Goal: Task Accomplishment & Management: Complete application form

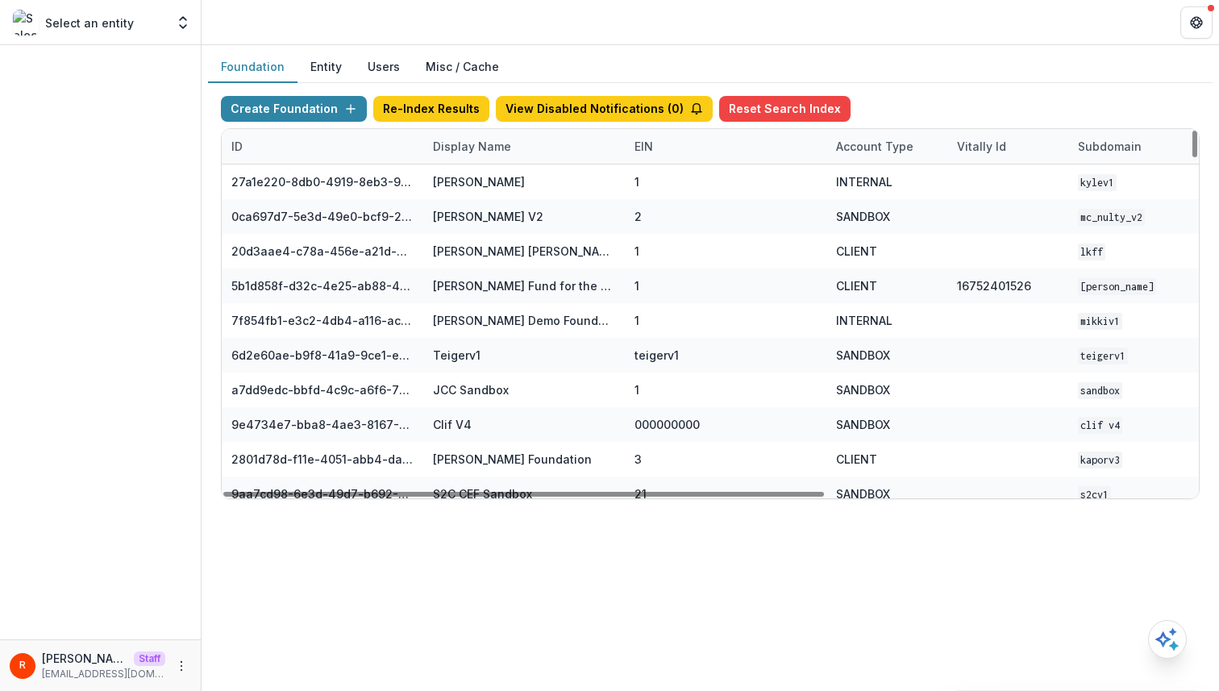
click at [470, 153] on div "Display Name" at bounding box center [472, 146] width 98 height 17
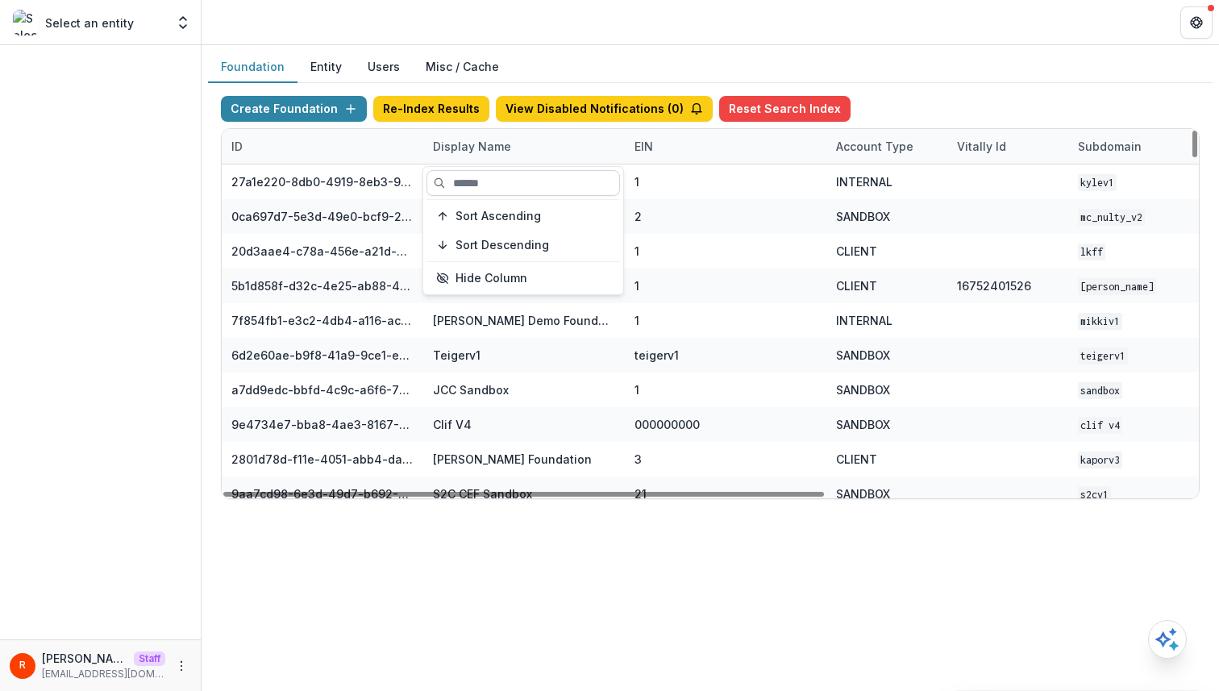
click at [473, 186] on input at bounding box center [524, 183] width 194 height 26
type input "*"
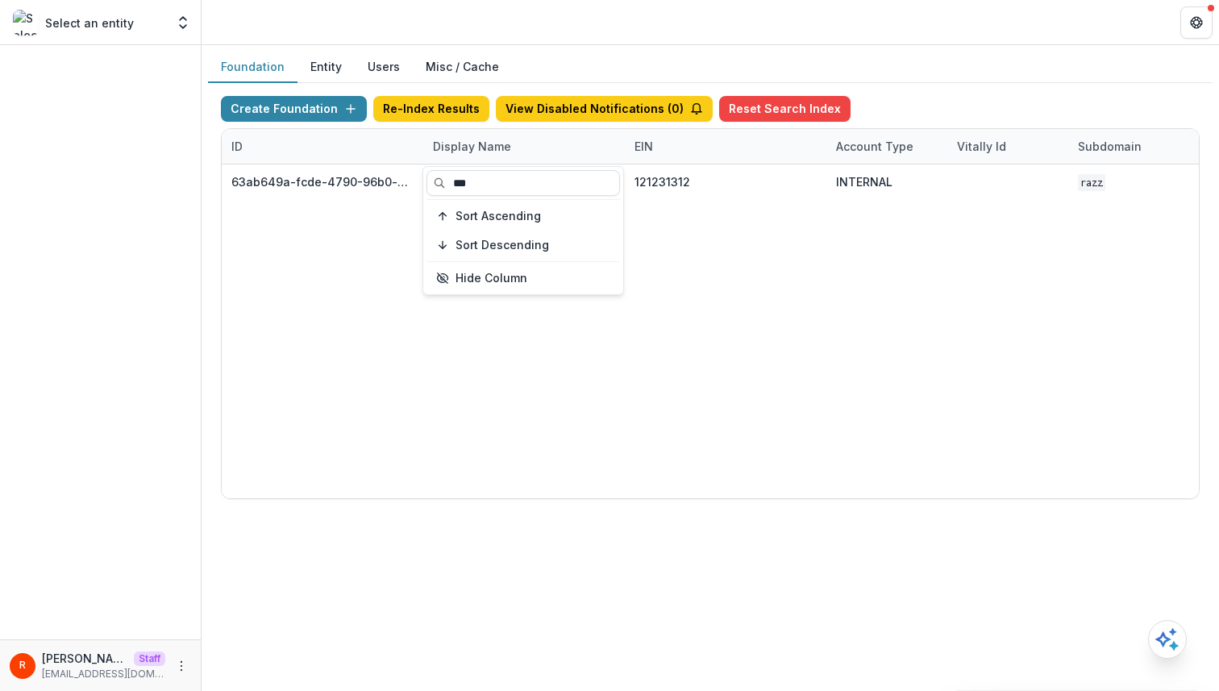
type input "***"
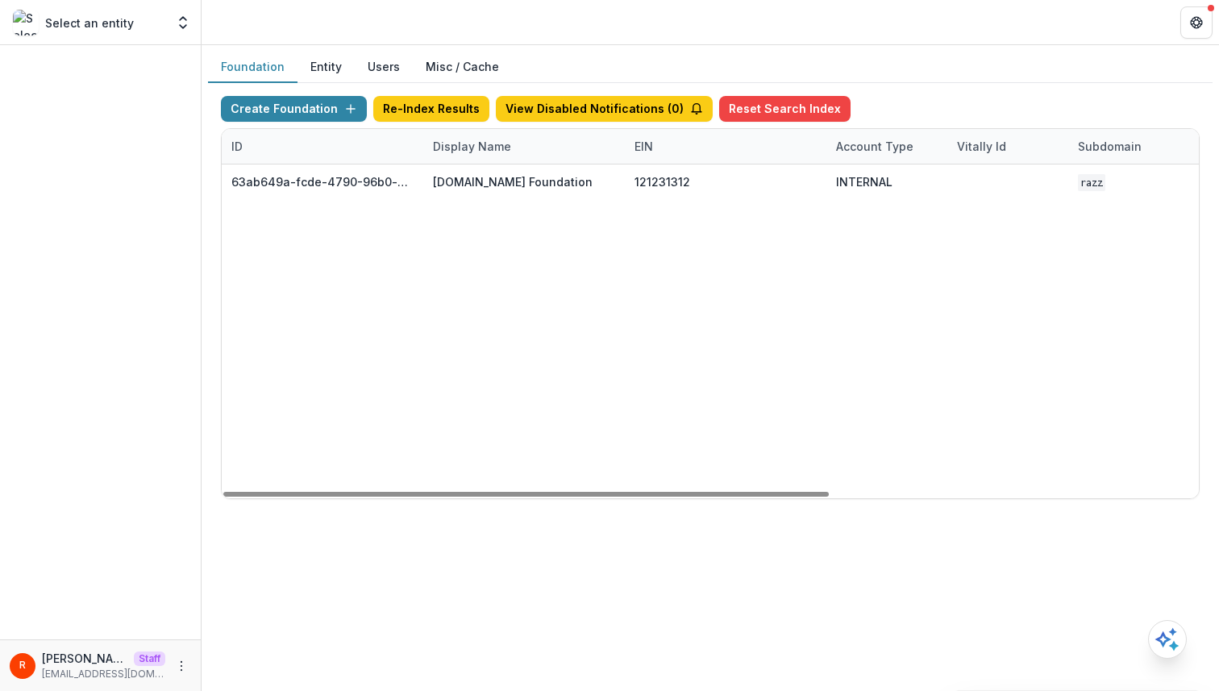
click at [785, 294] on div "63ab649a-fcde-4790-96b0-a13ca2ed4427 Bill.com Foundation 121231312 INTERNAL raz…" at bounding box center [1008, 332] width 1572 height 334
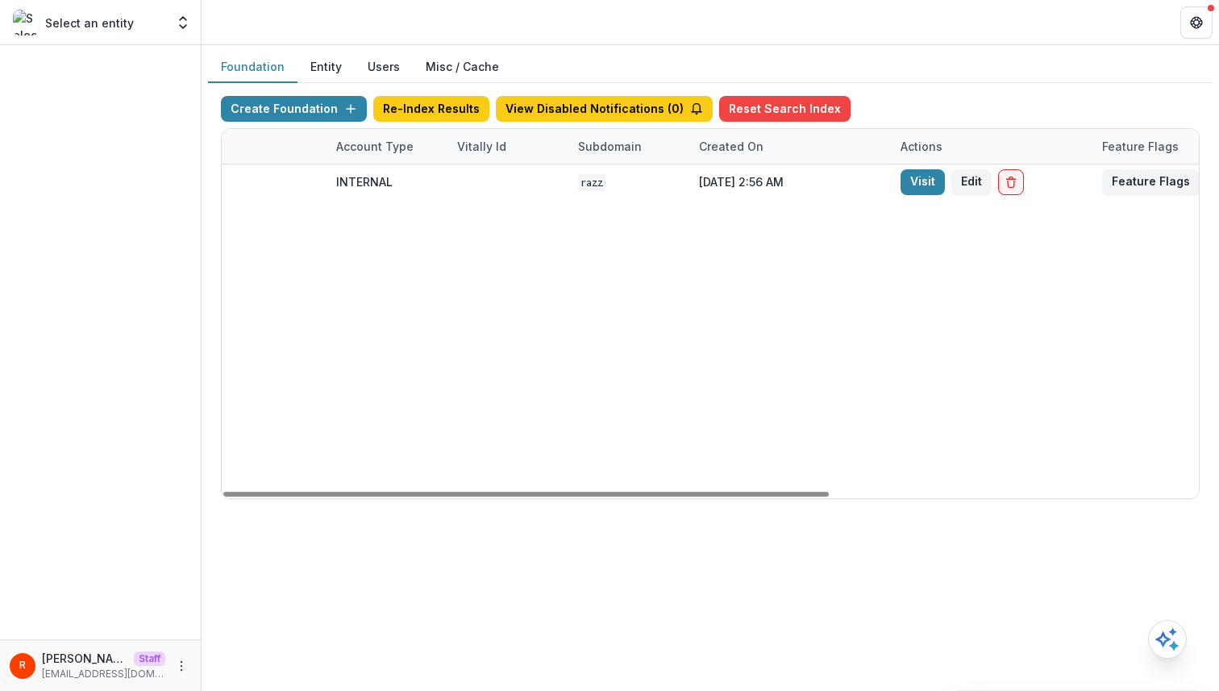
scroll to position [0, 595]
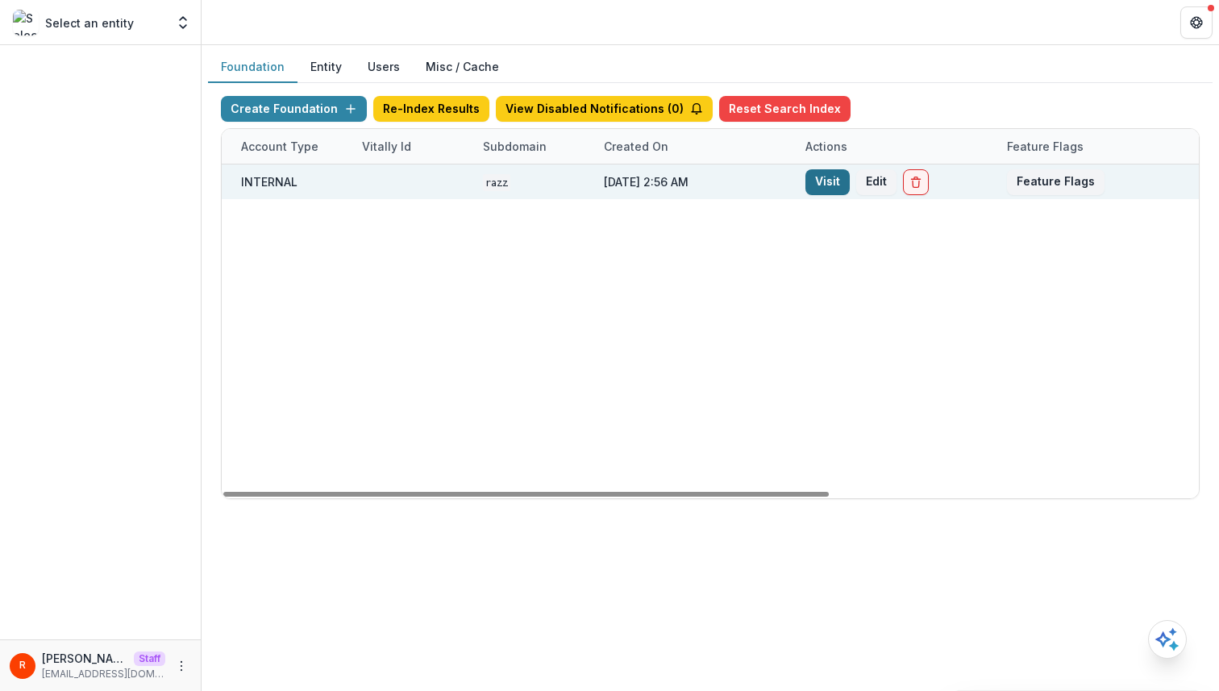
click at [833, 180] on link "Visit" at bounding box center [828, 182] width 44 height 26
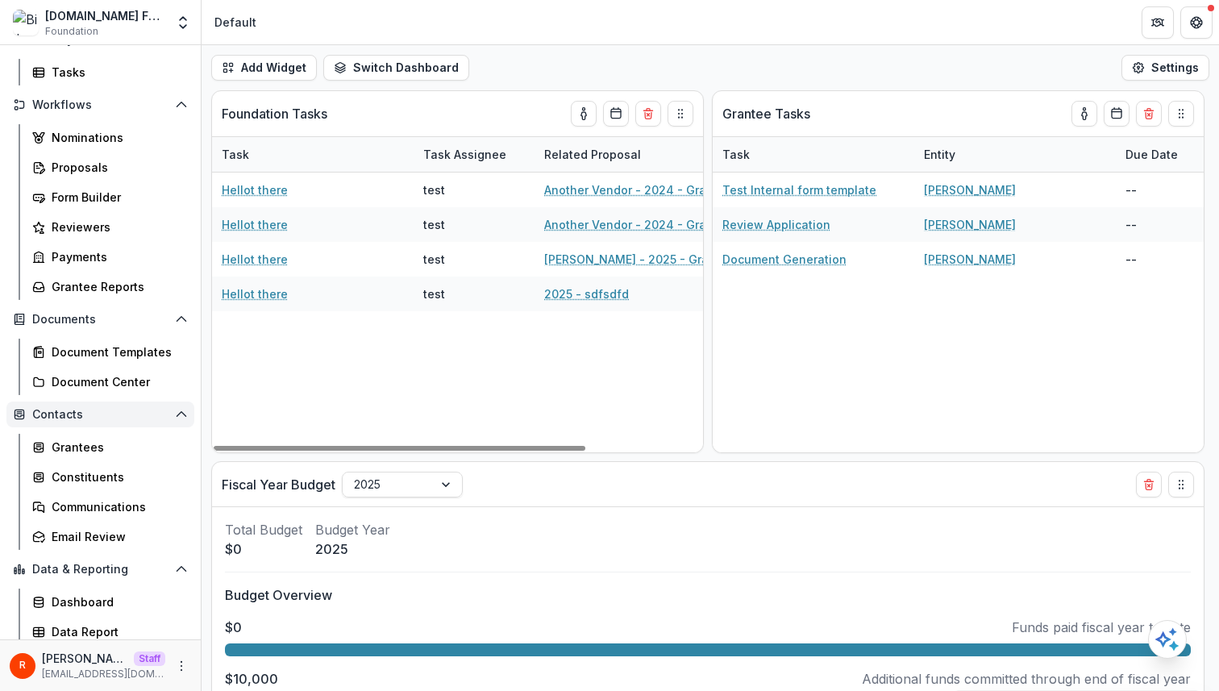
scroll to position [148, 0]
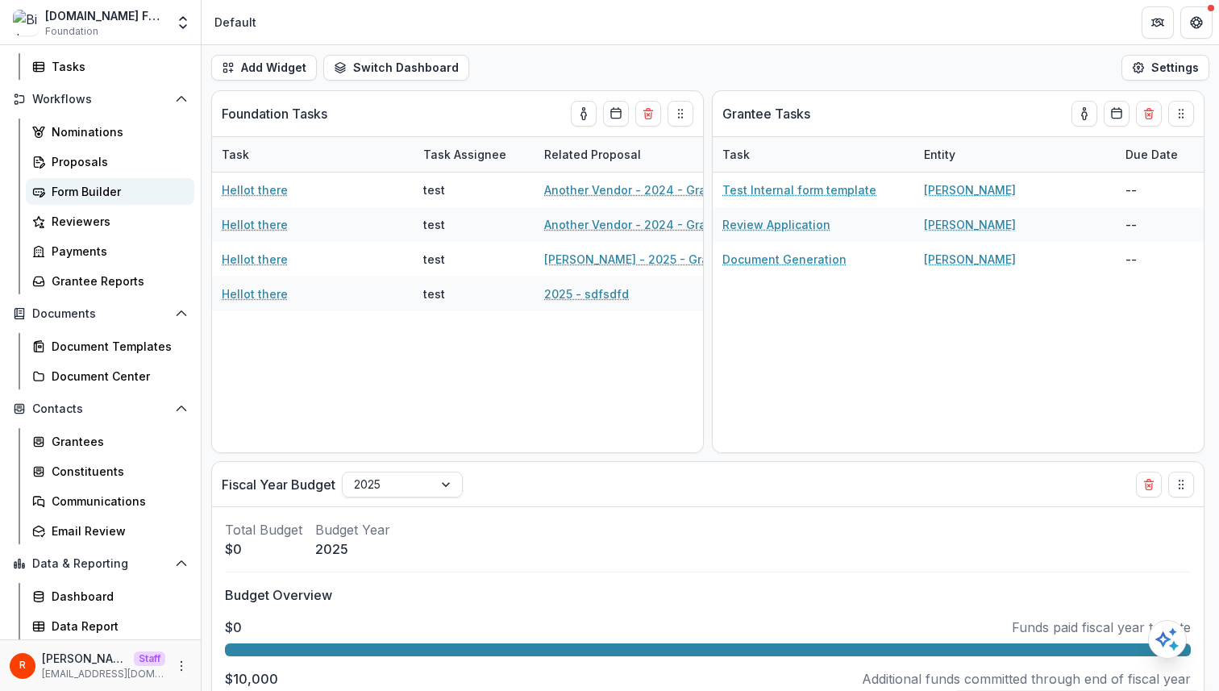
click at [117, 191] on div "Form Builder" at bounding box center [117, 191] width 130 height 17
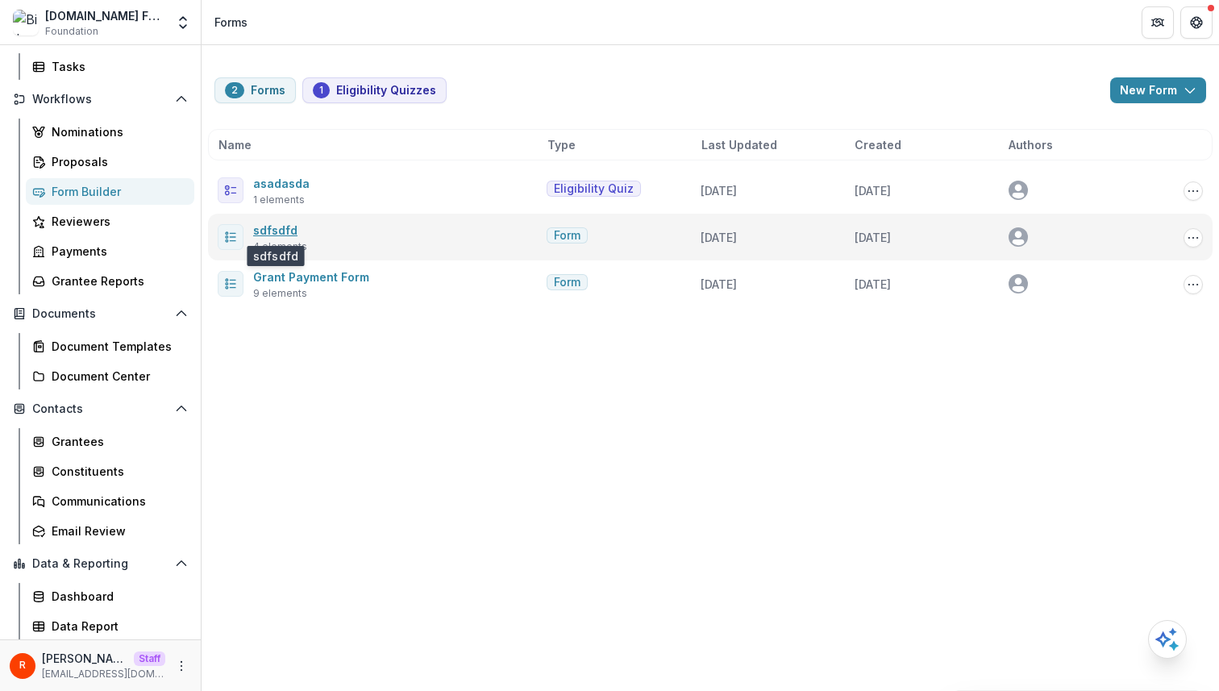
click at [273, 230] on link "sdfsdfd" at bounding box center [275, 230] width 44 height 14
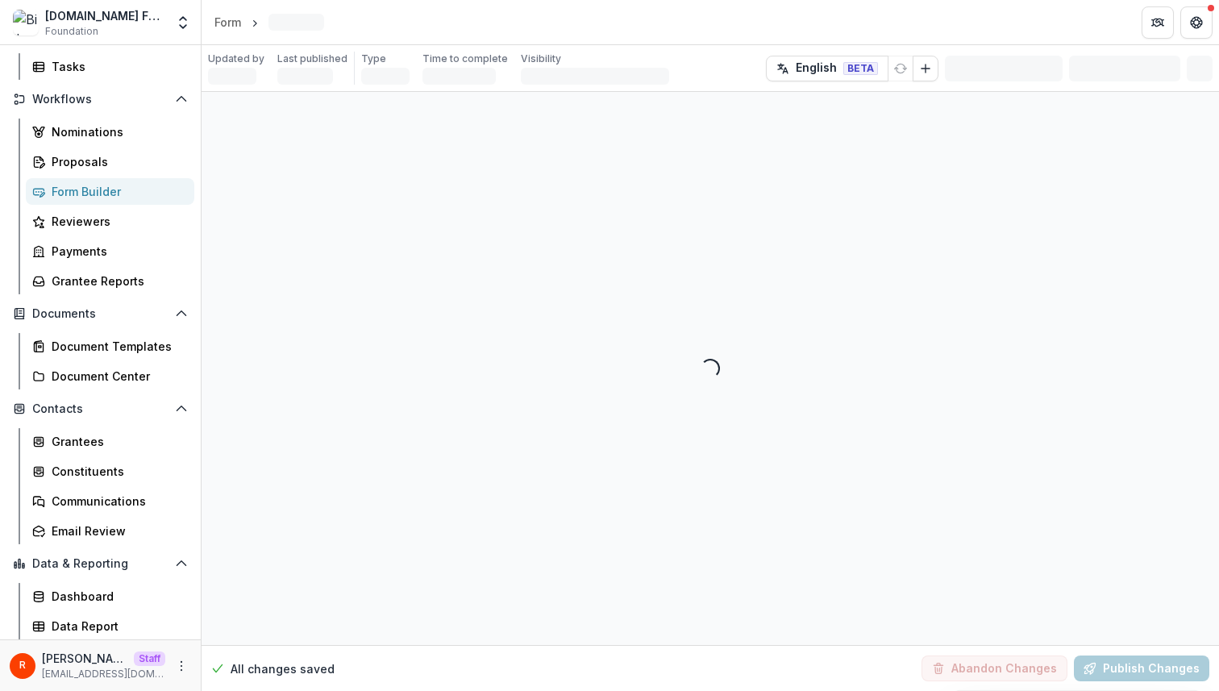
select select "********"
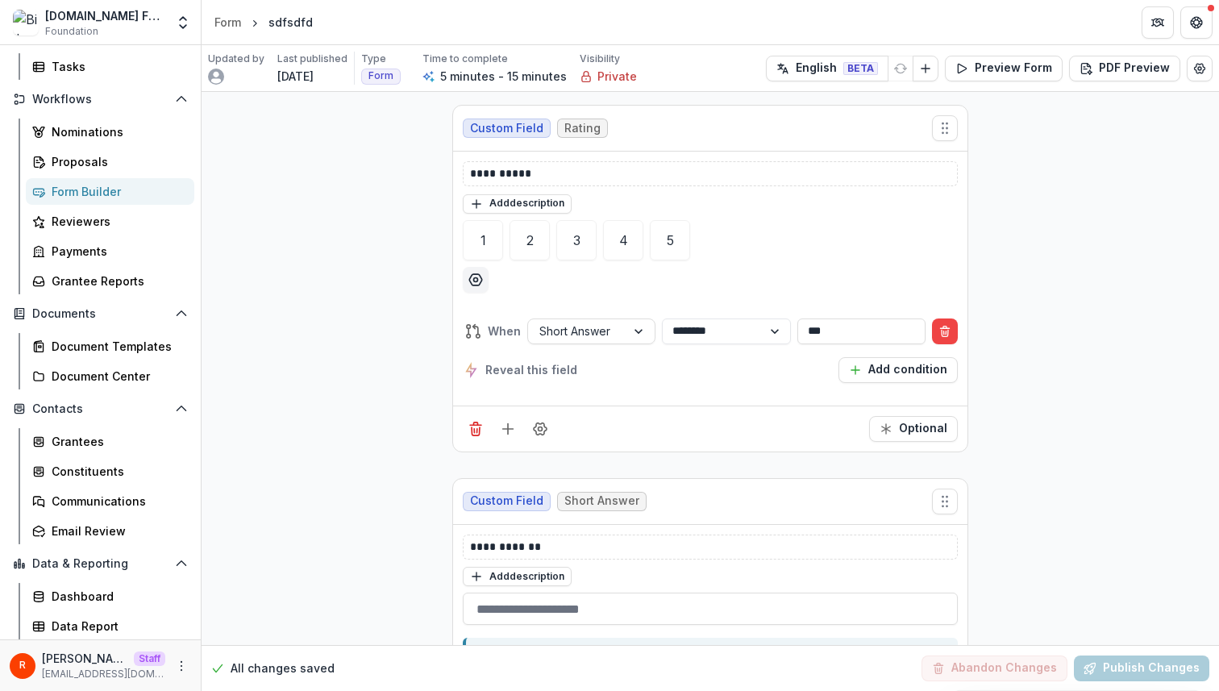
scroll to position [813, 0]
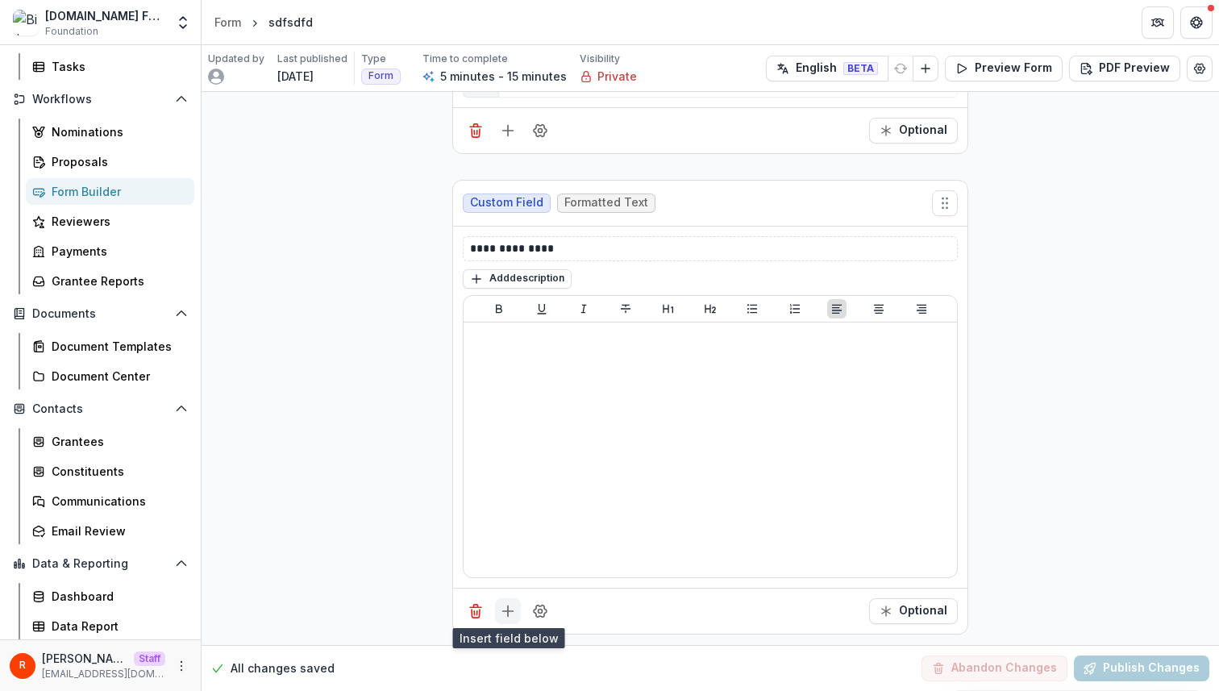
click at [502, 605] on icon "Add field" at bounding box center [508, 611] width 16 height 16
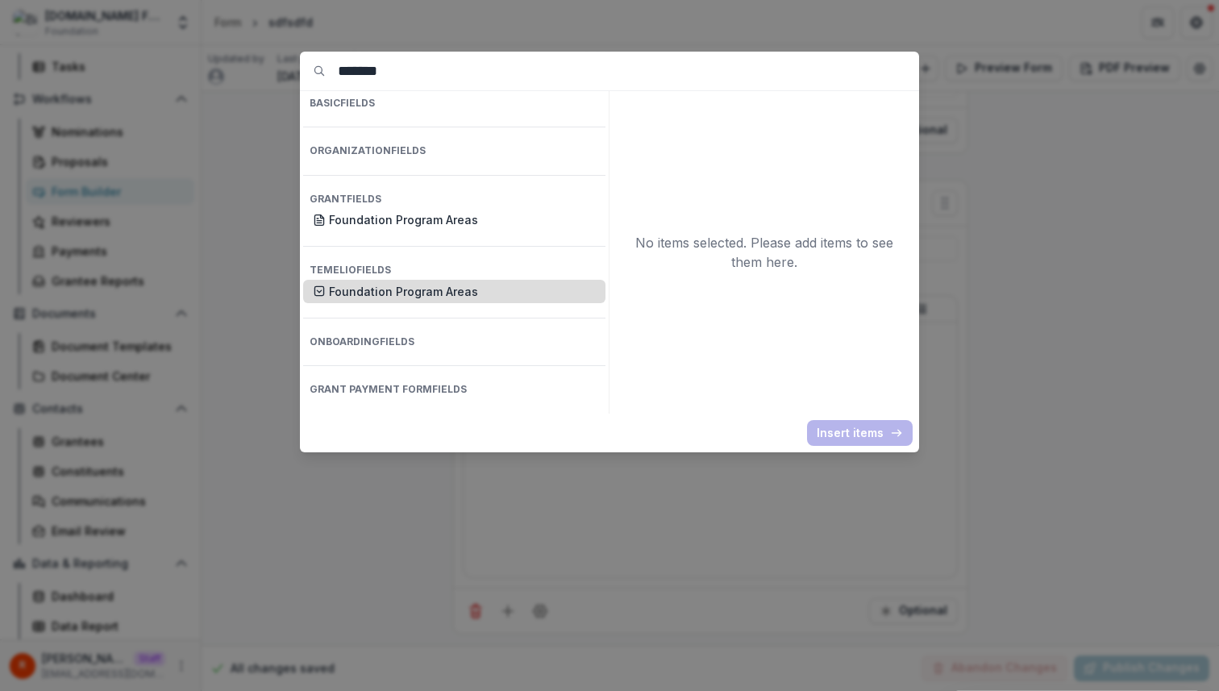
type input "*******"
click at [437, 283] on p "Foundation Program Areas" at bounding box center [462, 291] width 267 height 17
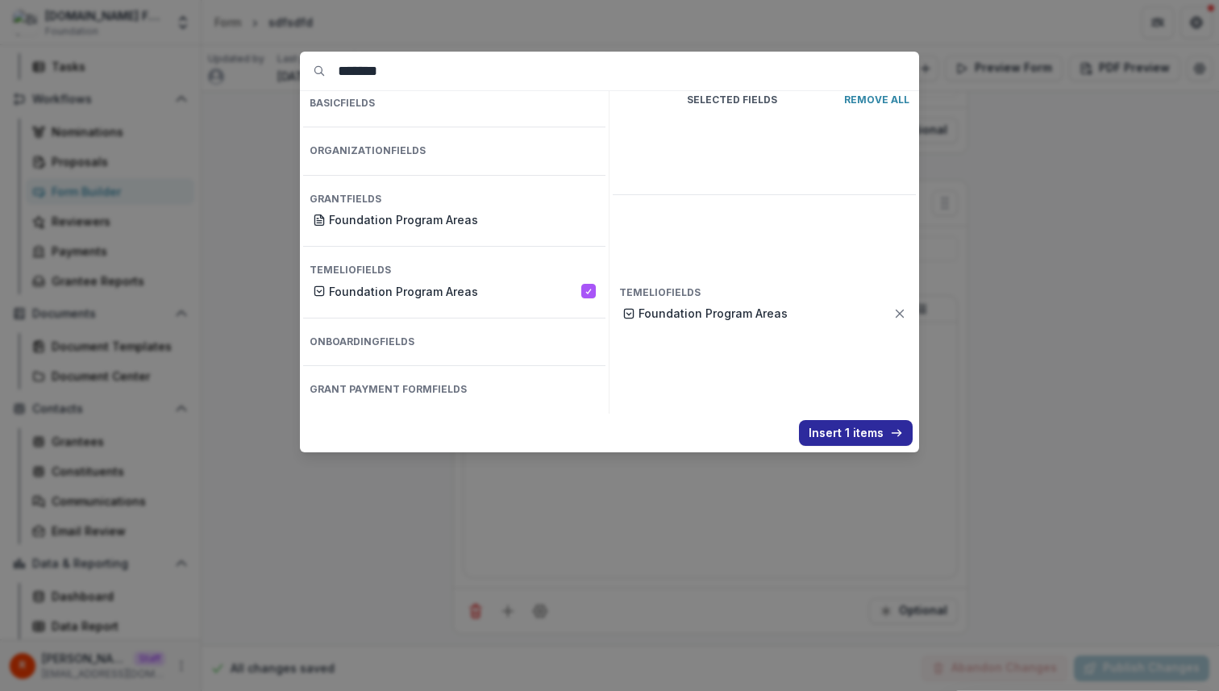
click at [861, 428] on button "Insert 1 items" at bounding box center [856, 433] width 114 height 26
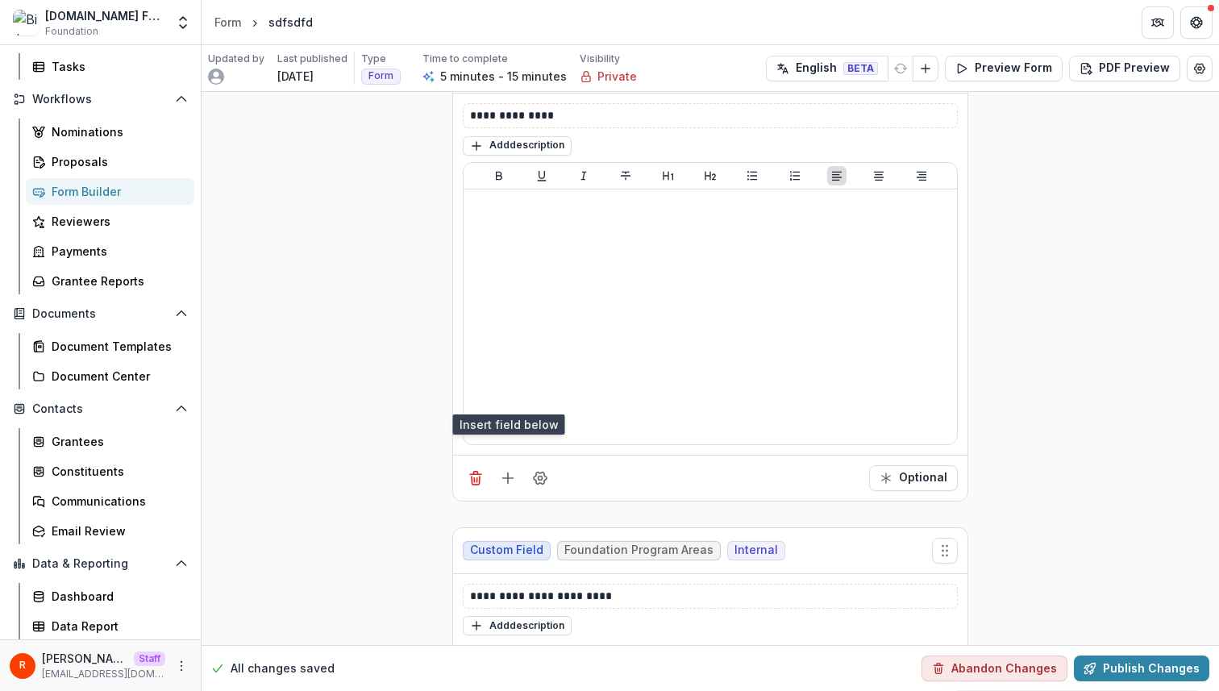
scroll to position [1027, 0]
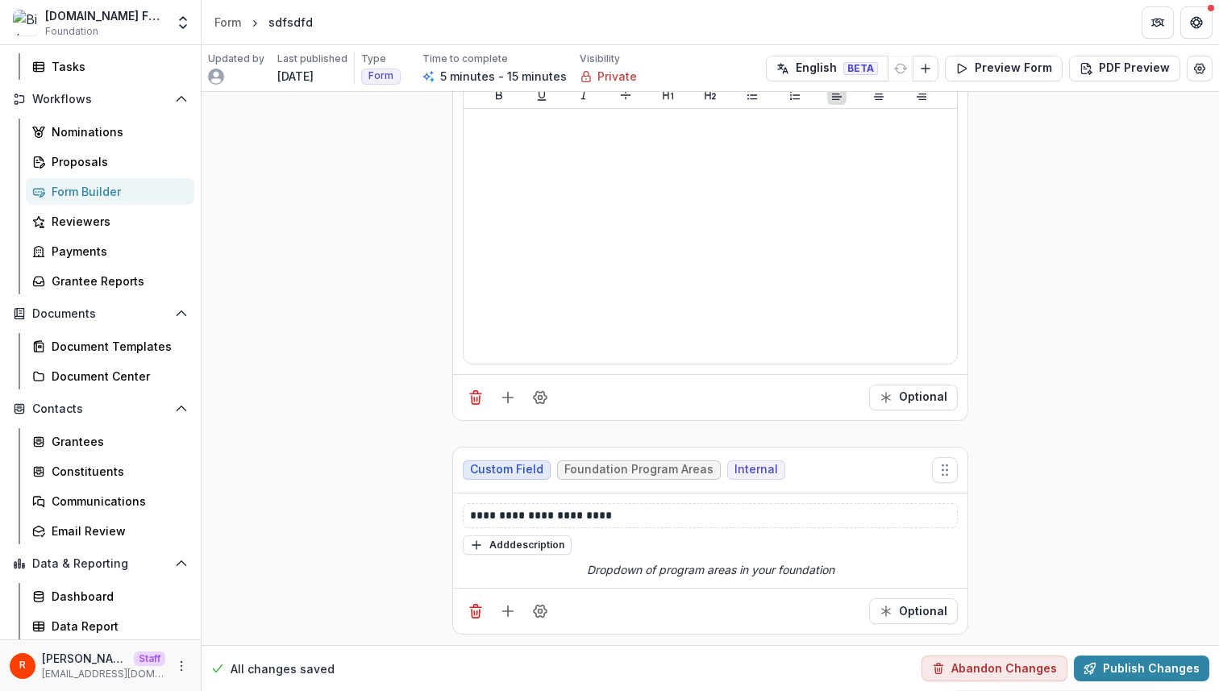
click at [638, 554] on div "**********" at bounding box center [710, 541] width 495 height 76
click at [641, 568] on icon "Dropdown of program areas in your foundation" at bounding box center [711, 569] width 248 height 17
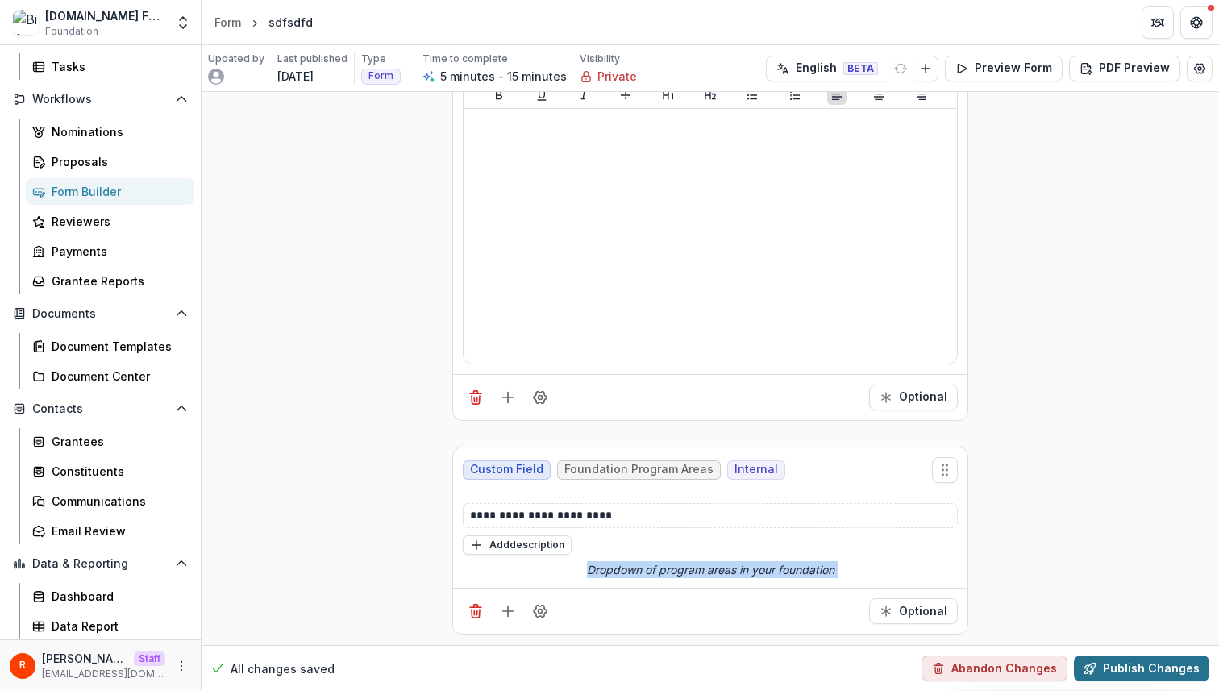
click at [1138, 664] on button "Publish Changes" at bounding box center [1141, 669] width 135 height 26
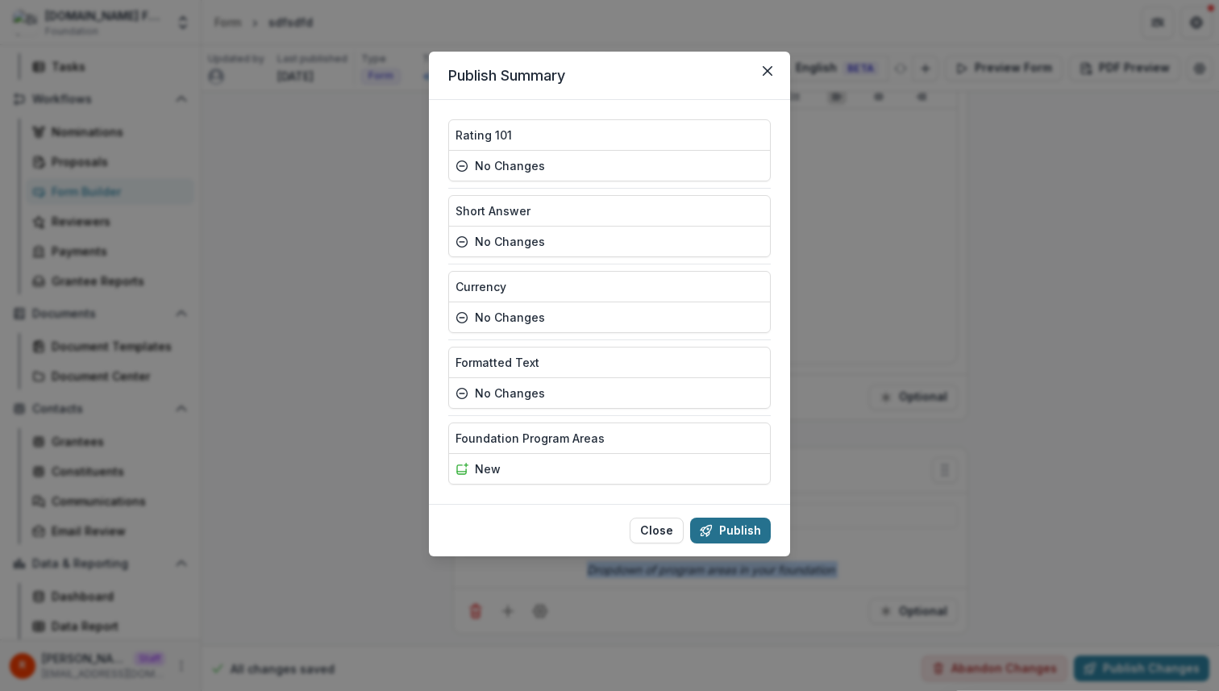
click at [738, 524] on button "Publish" at bounding box center [730, 531] width 81 height 26
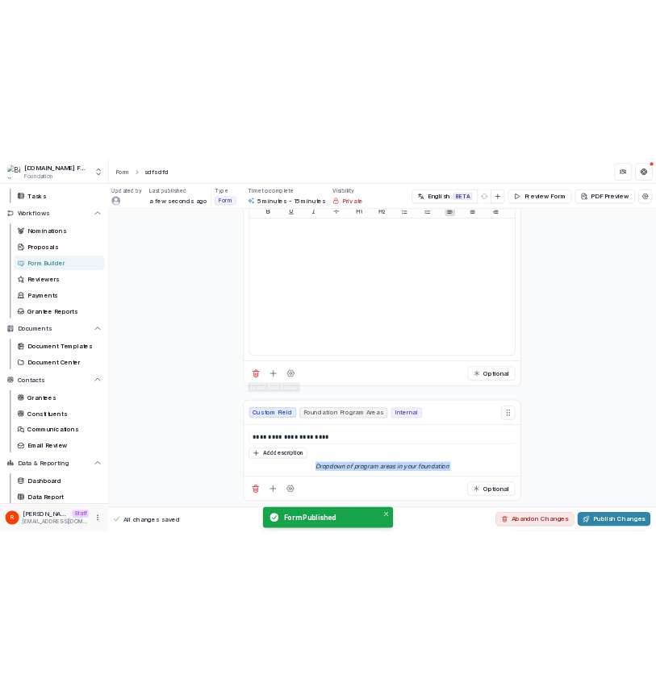
scroll to position [0, 0]
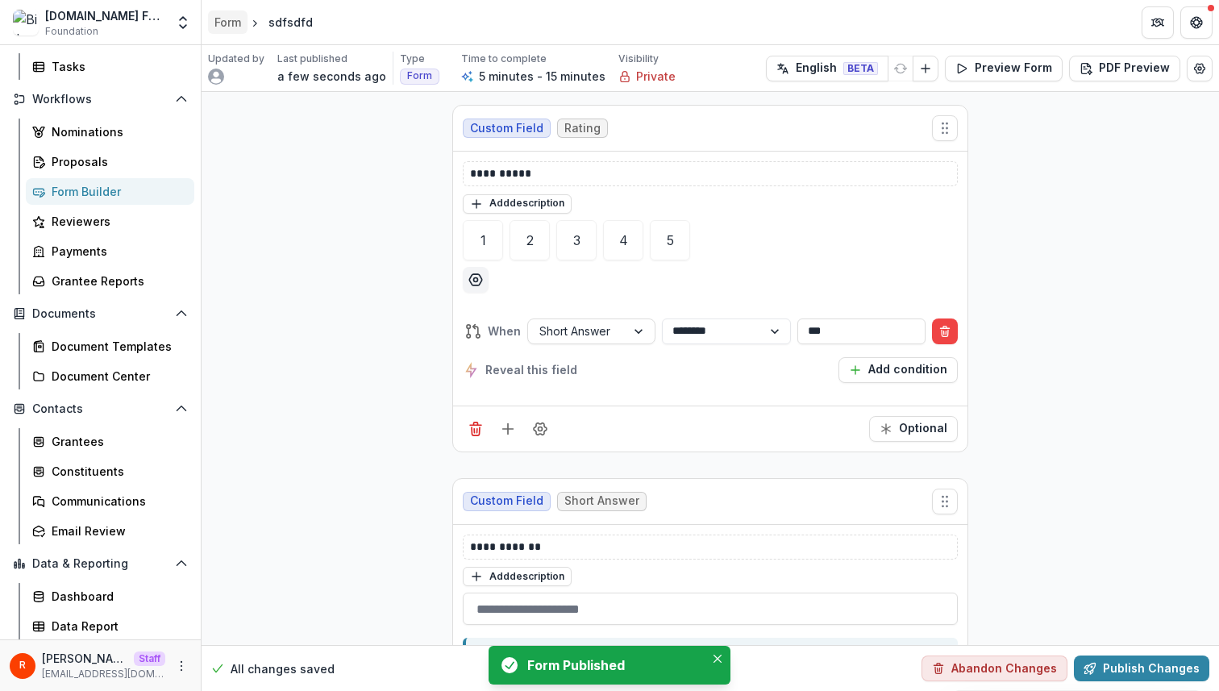
click at [231, 23] on div "Form" at bounding box center [227, 22] width 27 height 17
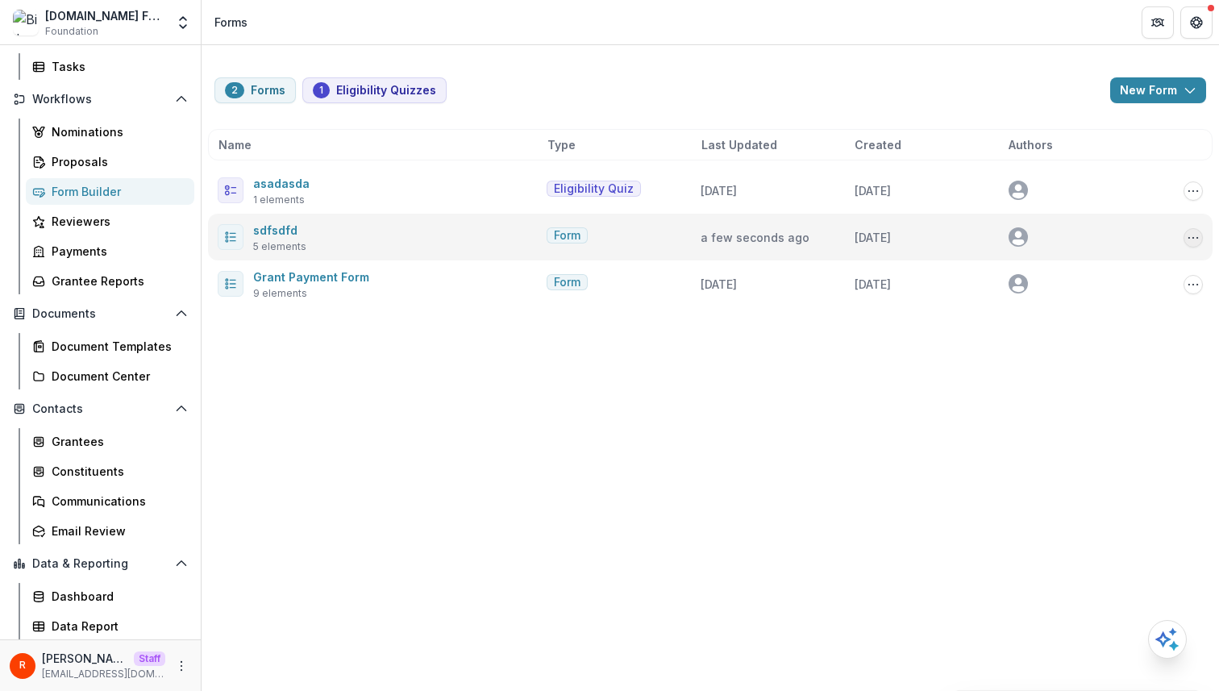
click at [1194, 234] on icon "Options" at bounding box center [1193, 237] width 13 height 13
click at [1092, 322] on button "Send" at bounding box center [1113, 324] width 173 height 27
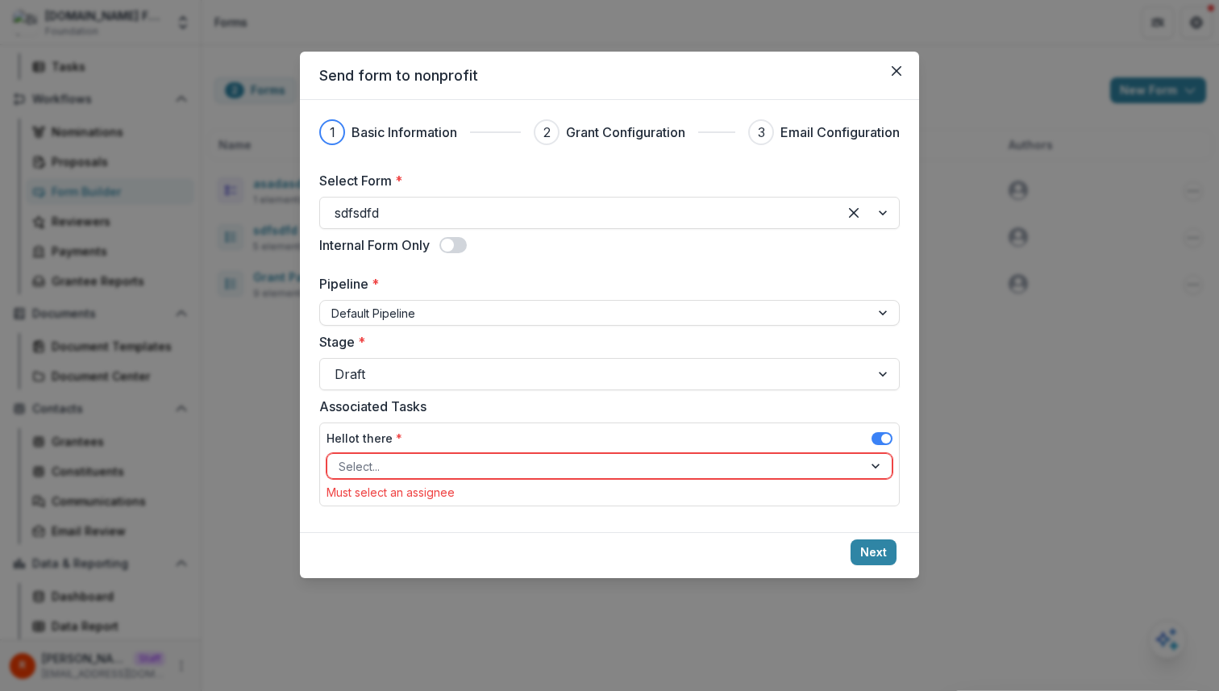
click at [885, 436] on span at bounding box center [886, 439] width 10 height 10
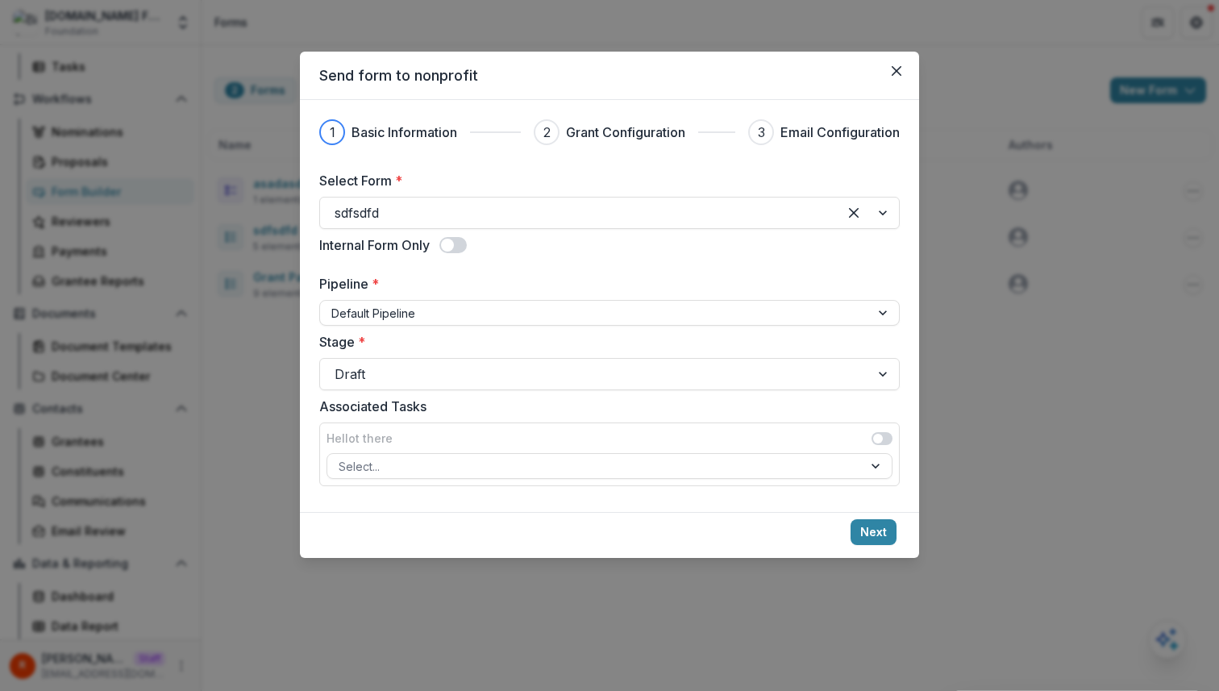
click at [879, 513] on footer "Next" at bounding box center [609, 535] width 619 height 46
click at [869, 524] on button "Next" at bounding box center [874, 532] width 46 height 26
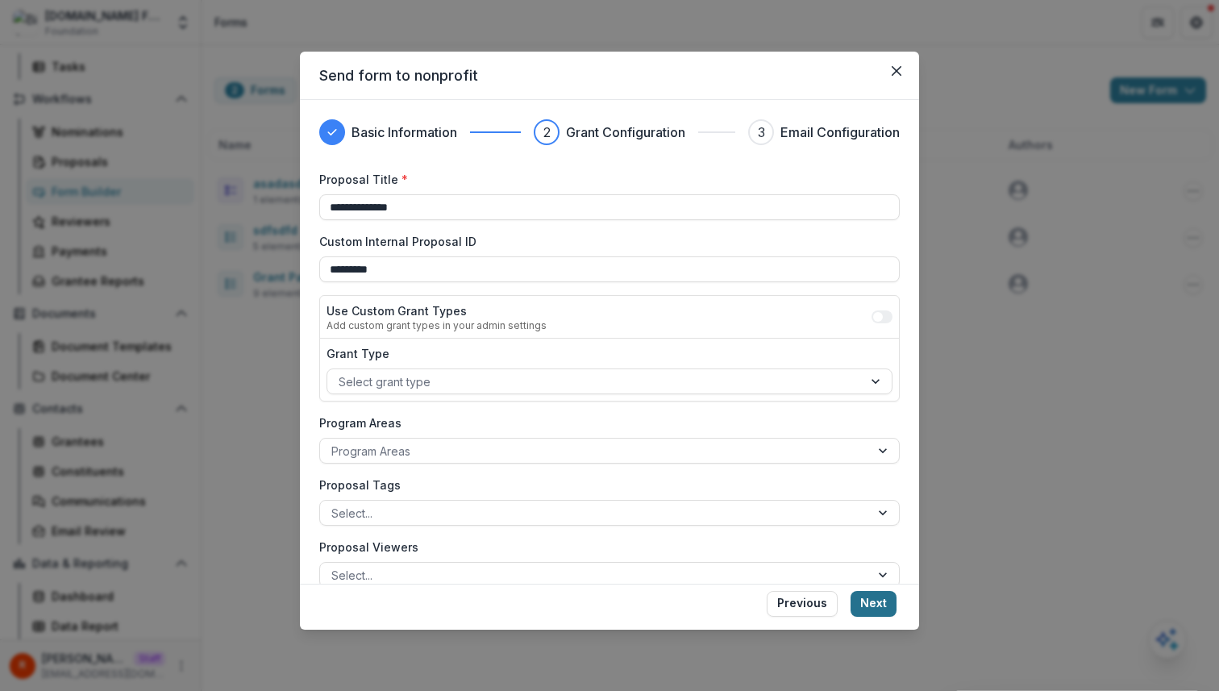
click at [873, 606] on button "Next" at bounding box center [874, 604] width 46 height 26
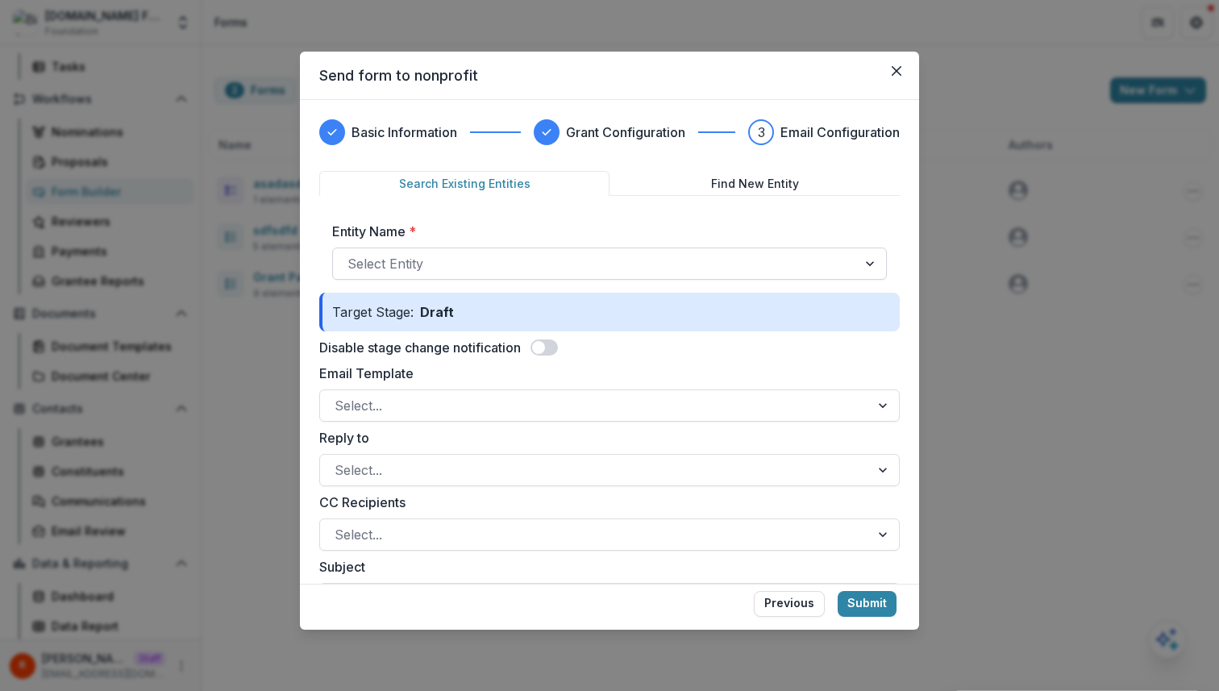
click at [776, 261] on div at bounding box center [595, 263] width 495 height 23
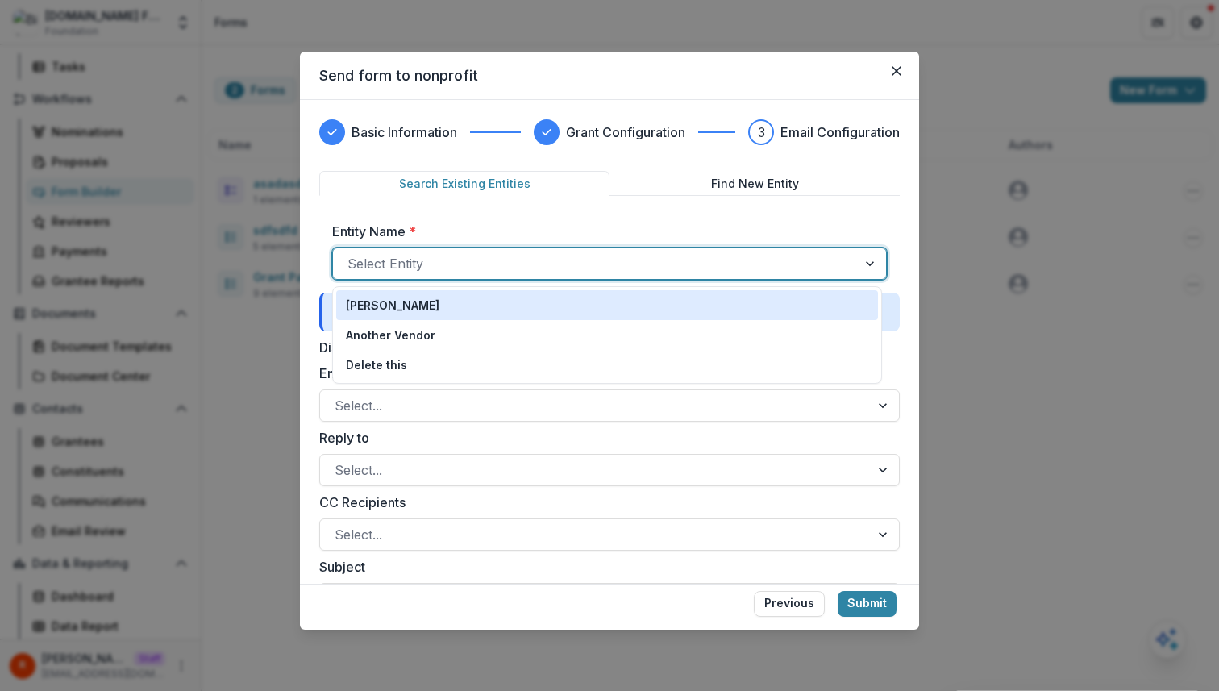
click at [723, 302] on div "Raj Kumar" at bounding box center [607, 305] width 523 height 17
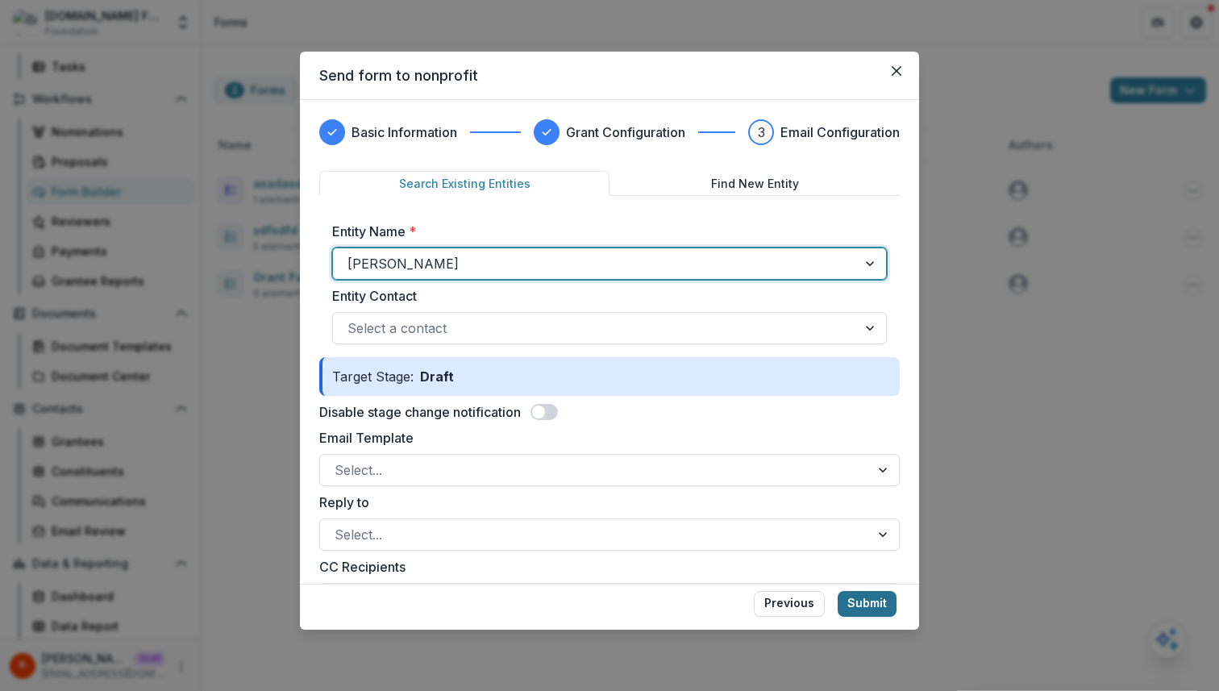
click at [877, 606] on button "Submit" at bounding box center [867, 604] width 59 height 26
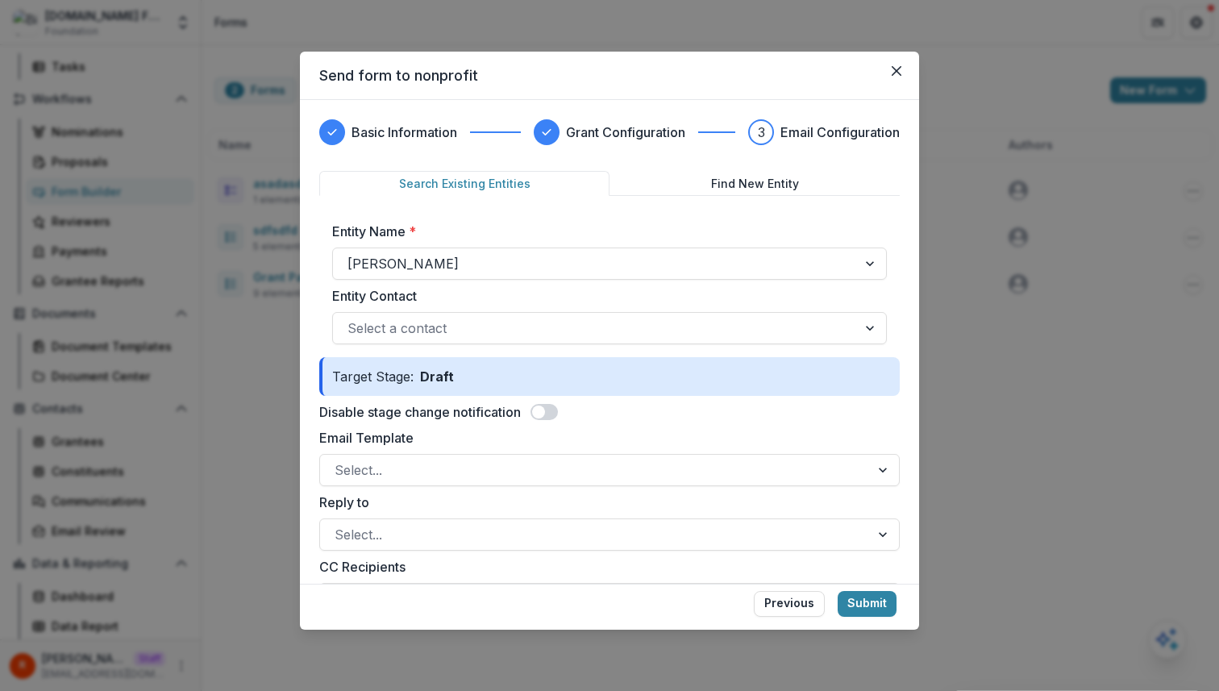
click at [550, 412] on span at bounding box center [544, 412] width 27 height 16
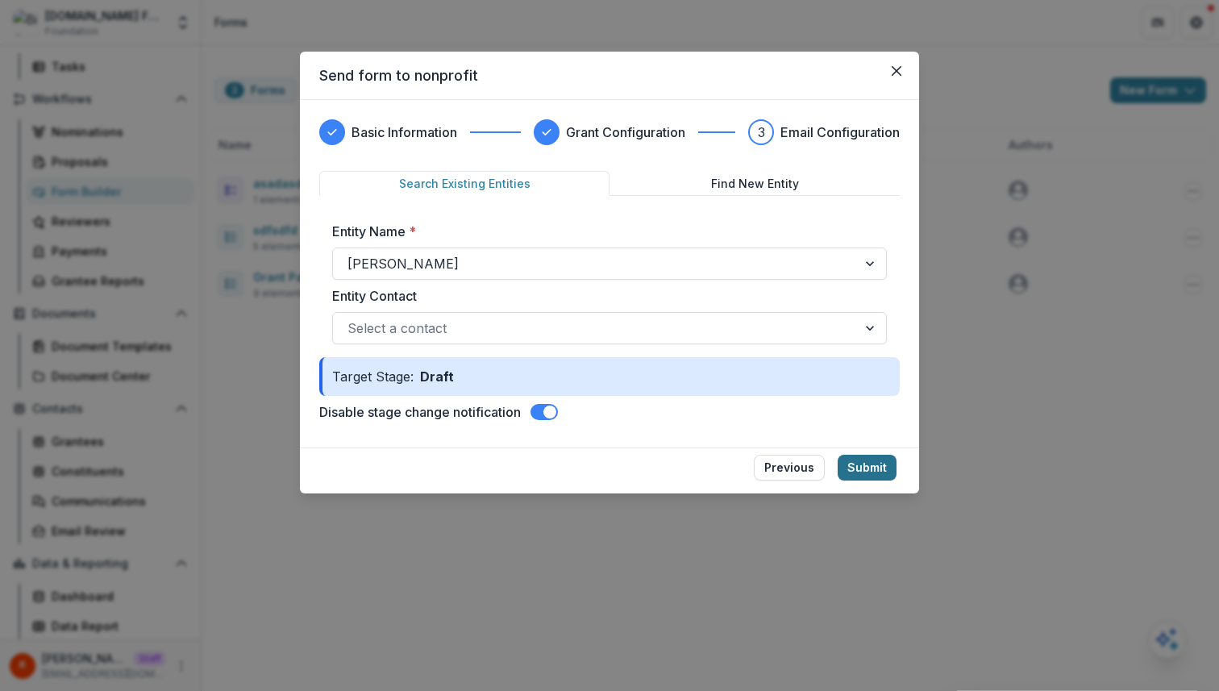
click at [862, 475] on button "Submit" at bounding box center [867, 468] width 59 height 26
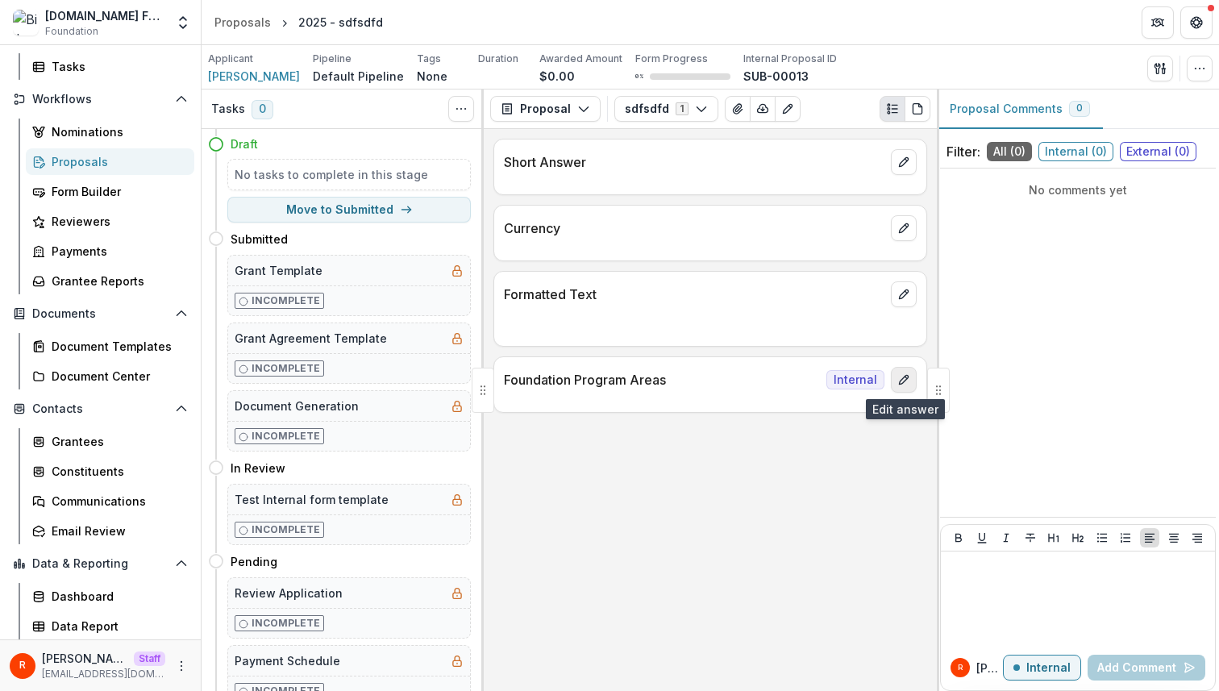
click at [909, 381] on icon "edit" at bounding box center [904, 379] width 13 height 13
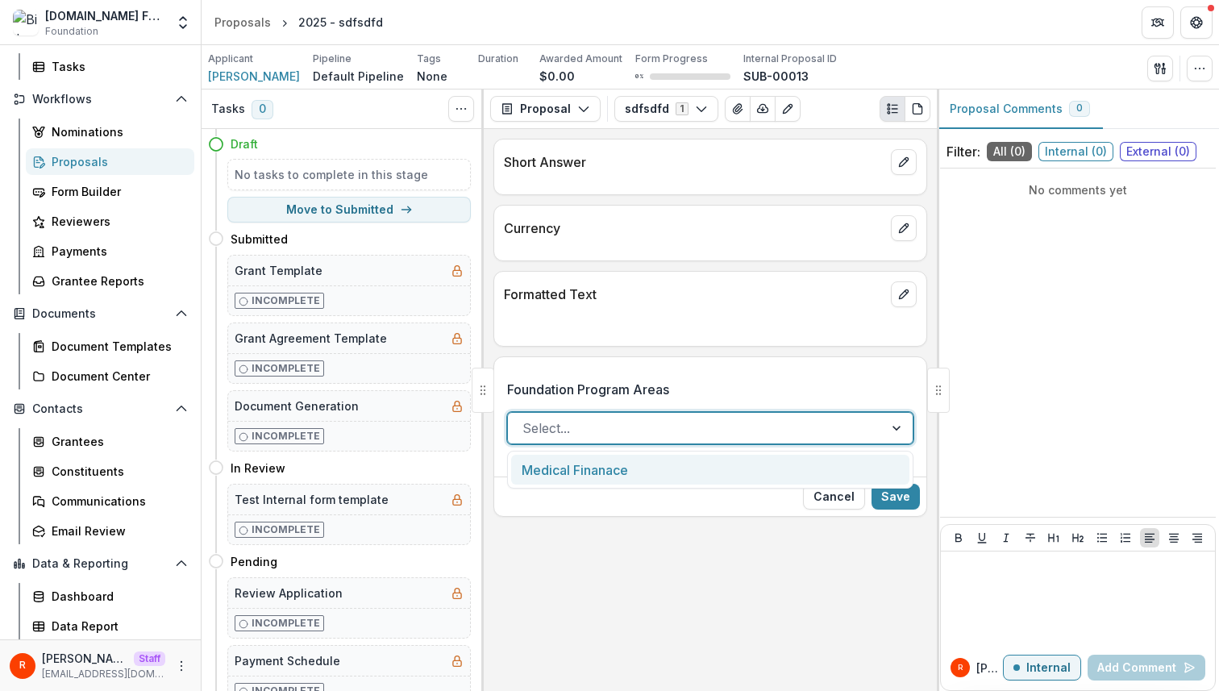
click at [684, 417] on div at bounding box center [696, 428] width 347 height 23
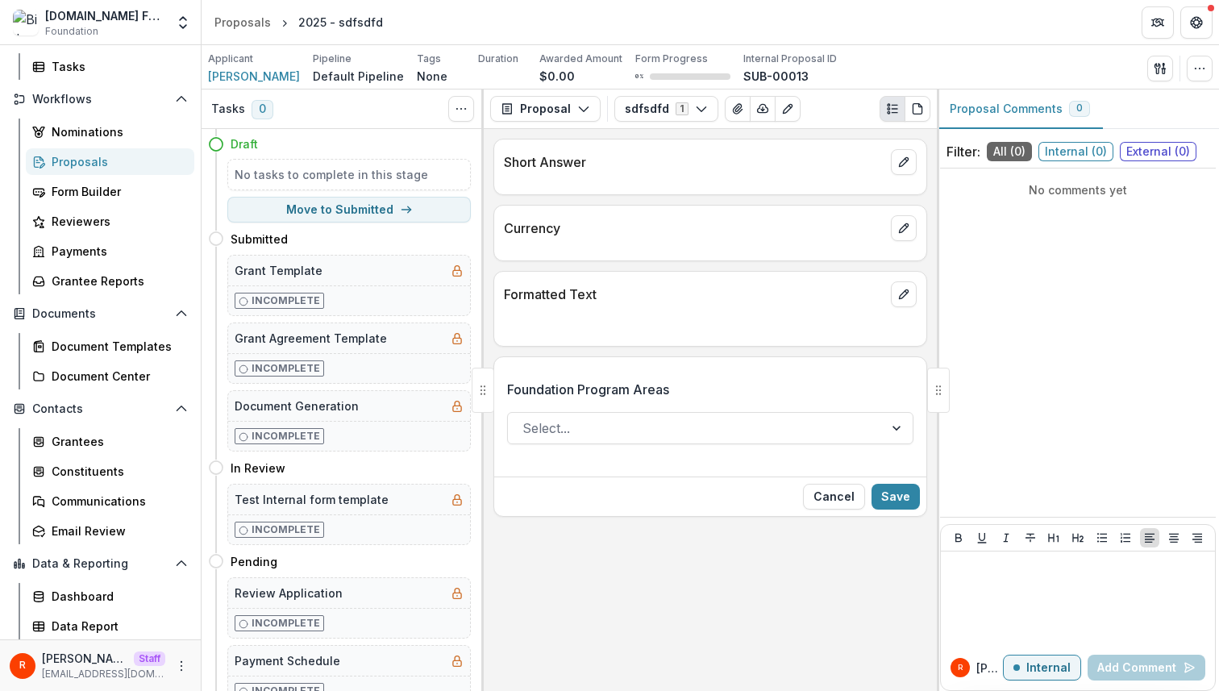
click at [676, 535] on div "Short Answer Currency Formatted Text Foundation Program Areas Select... Cancel …" at bounding box center [710, 410] width 453 height 562
click at [786, 433] on div at bounding box center [696, 428] width 347 height 23
click at [801, 386] on label "Foundation Program Areas" at bounding box center [705, 389] width 397 height 19
click at [527, 419] on input "Foundation Program Areas" at bounding box center [525, 428] width 4 height 19
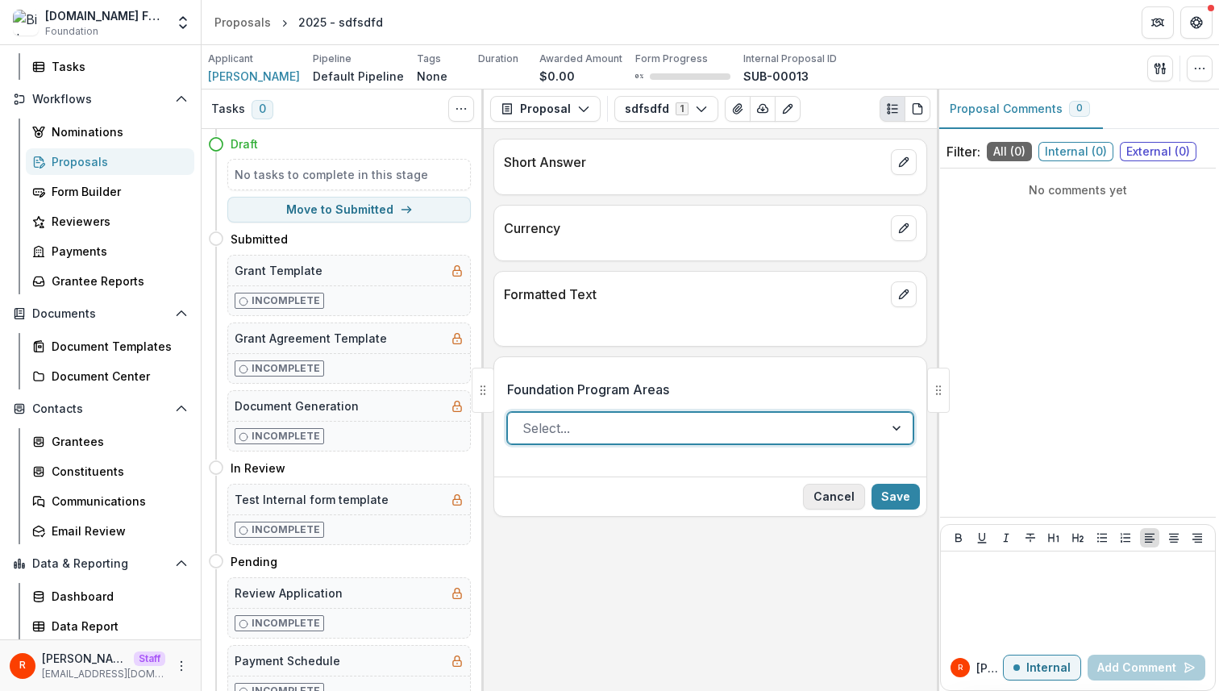
click at [835, 500] on button "Cancel" at bounding box center [834, 497] width 62 height 26
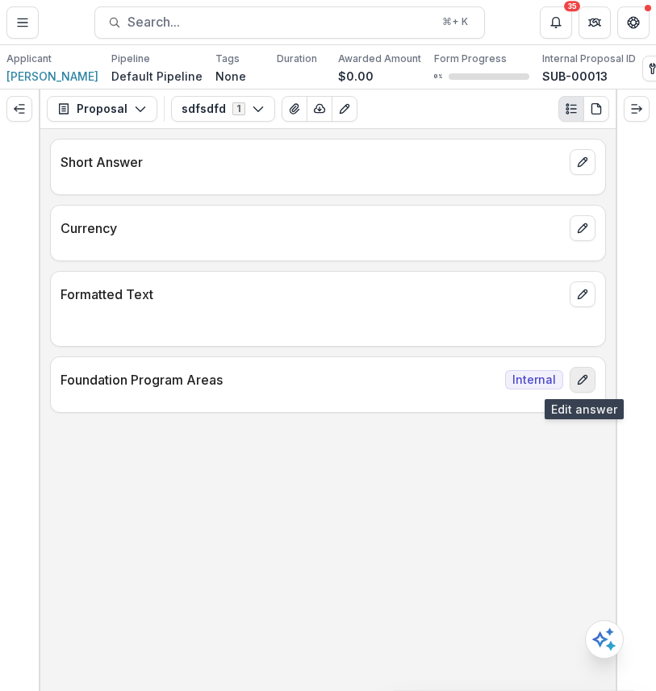
click at [581, 381] on icon "edit" at bounding box center [582, 379] width 13 height 13
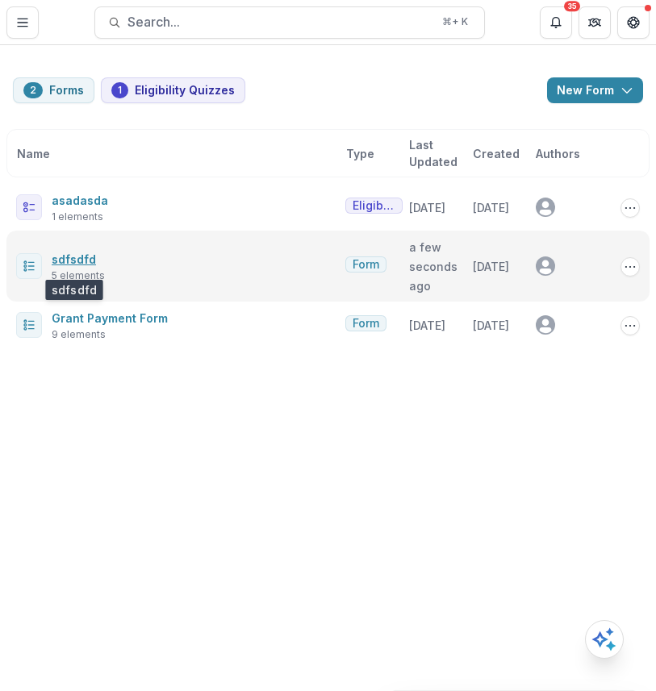
click at [81, 261] on link "sdfsdfd" at bounding box center [74, 259] width 44 height 14
select select "********"
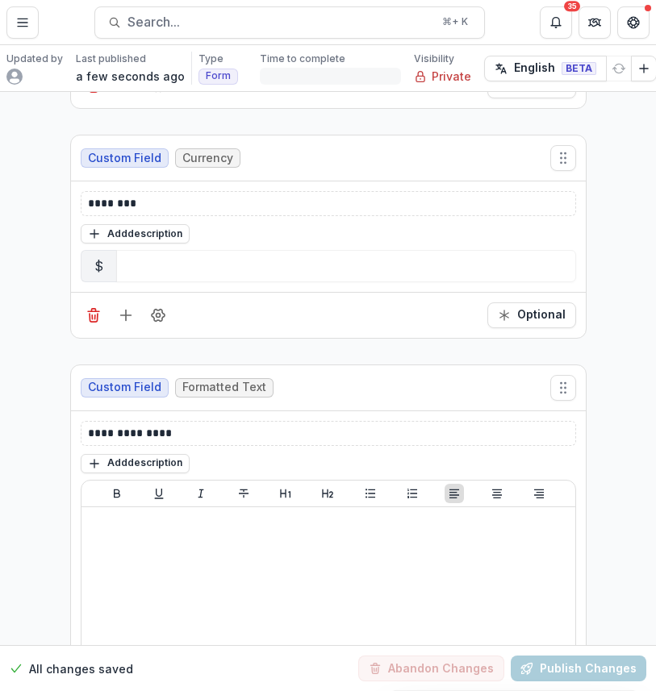
scroll to position [1039, 0]
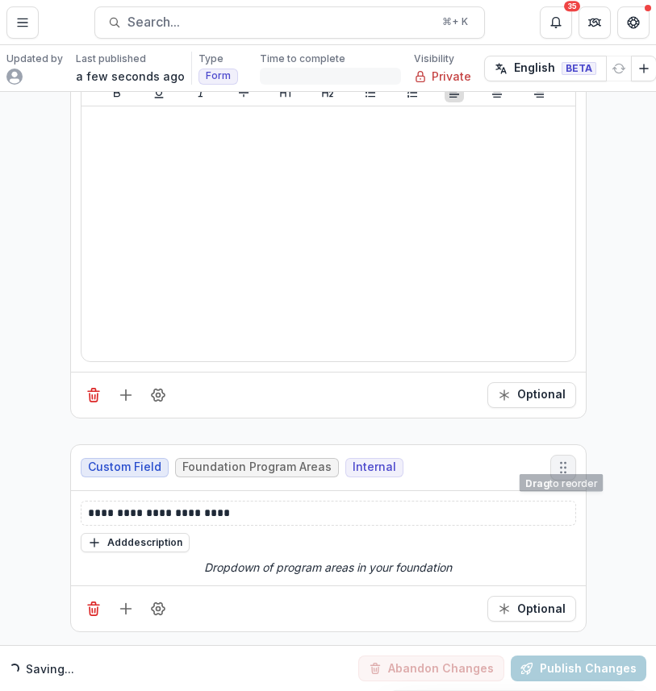
click at [560, 467] on circle "Move field" at bounding box center [560, 467] width 1 height 1
click at [152, 603] on icon "Field Settings" at bounding box center [158, 609] width 13 height 12
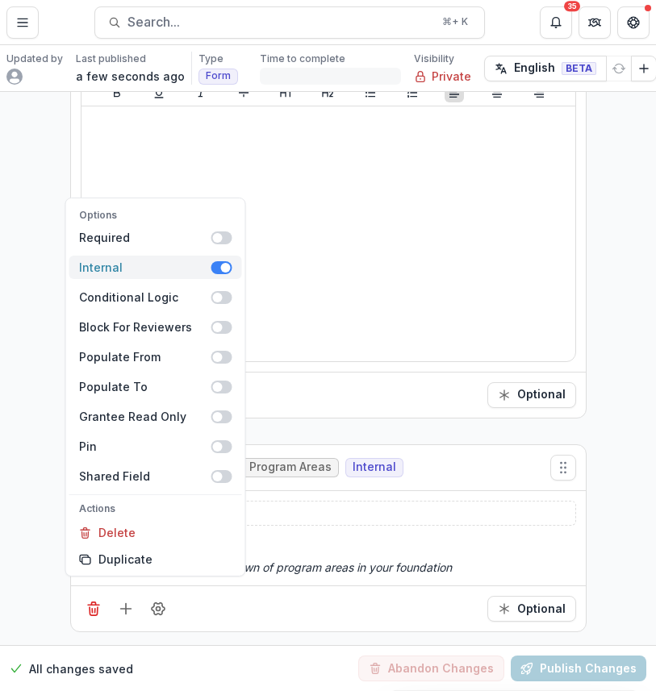
click at [219, 267] on span at bounding box center [221, 267] width 21 height 13
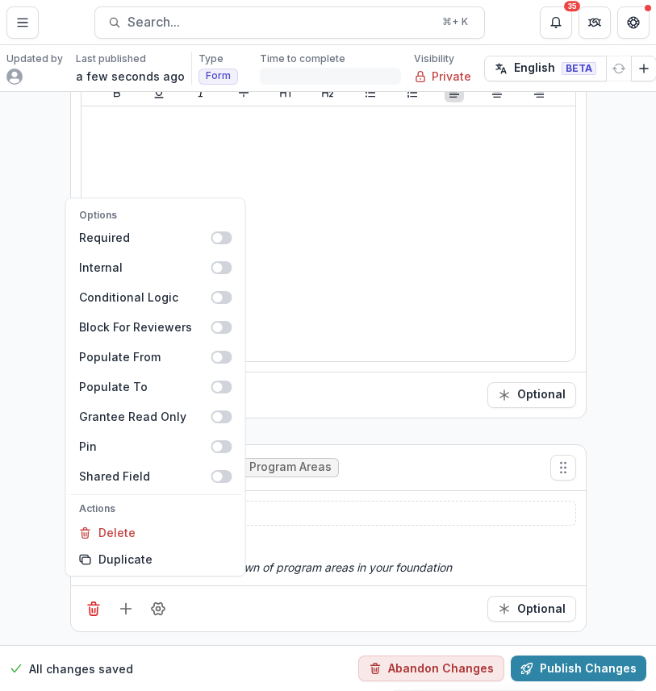
click at [562, 645] on div "All changes saved Abandon Changes Publish Changes" at bounding box center [328, 668] width 656 height 46
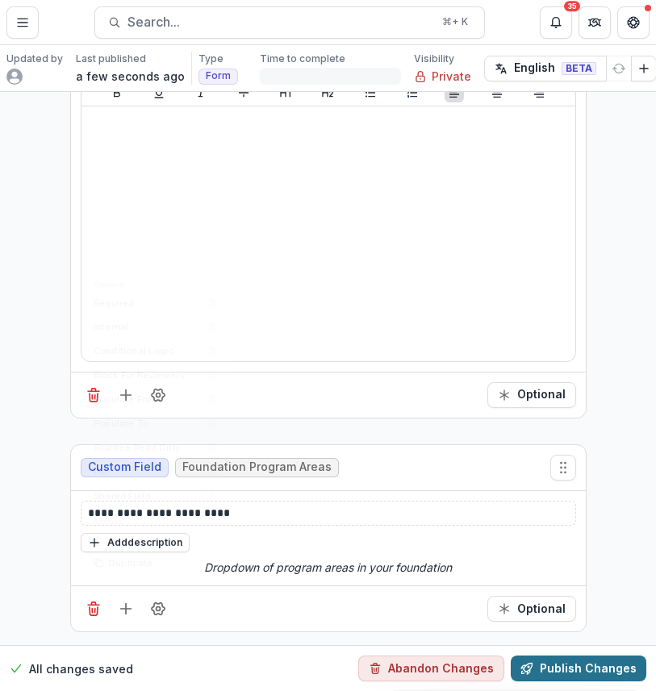
click at [562, 656] on button "Publish Changes" at bounding box center [577, 669] width 135 height 26
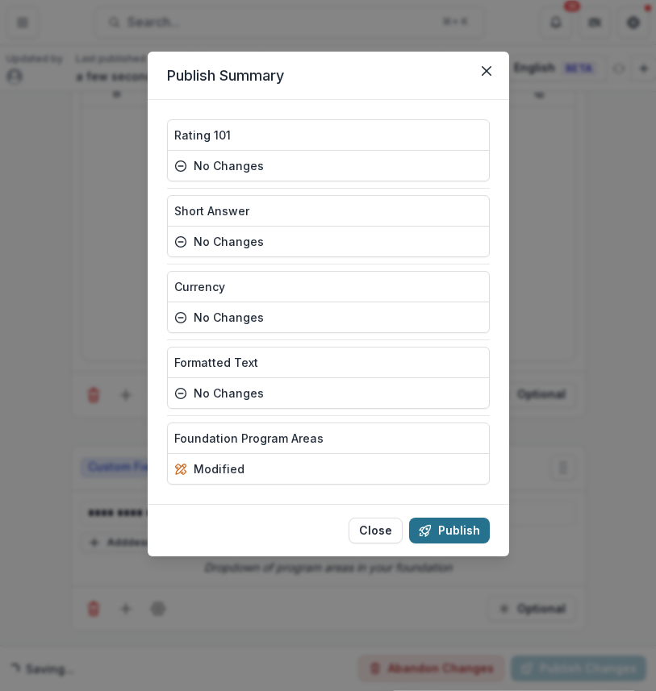
click at [460, 528] on button "Publish" at bounding box center [449, 531] width 81 height 26
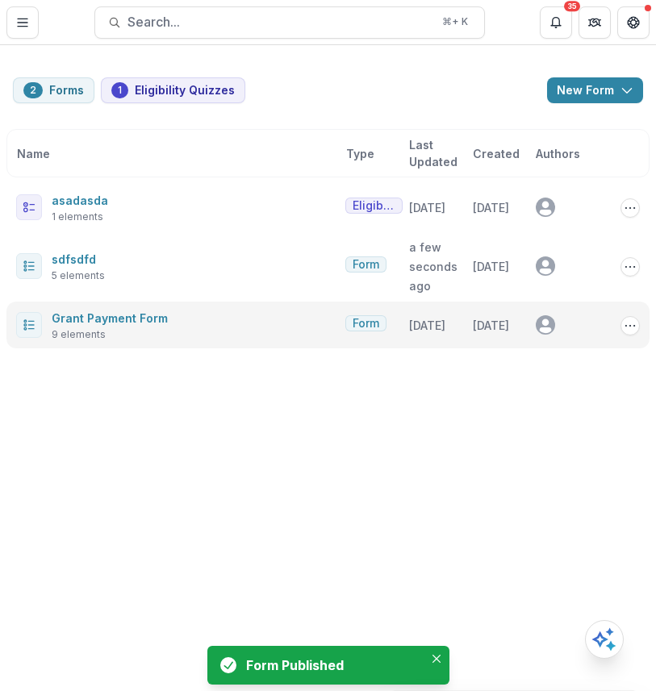
select select "********"
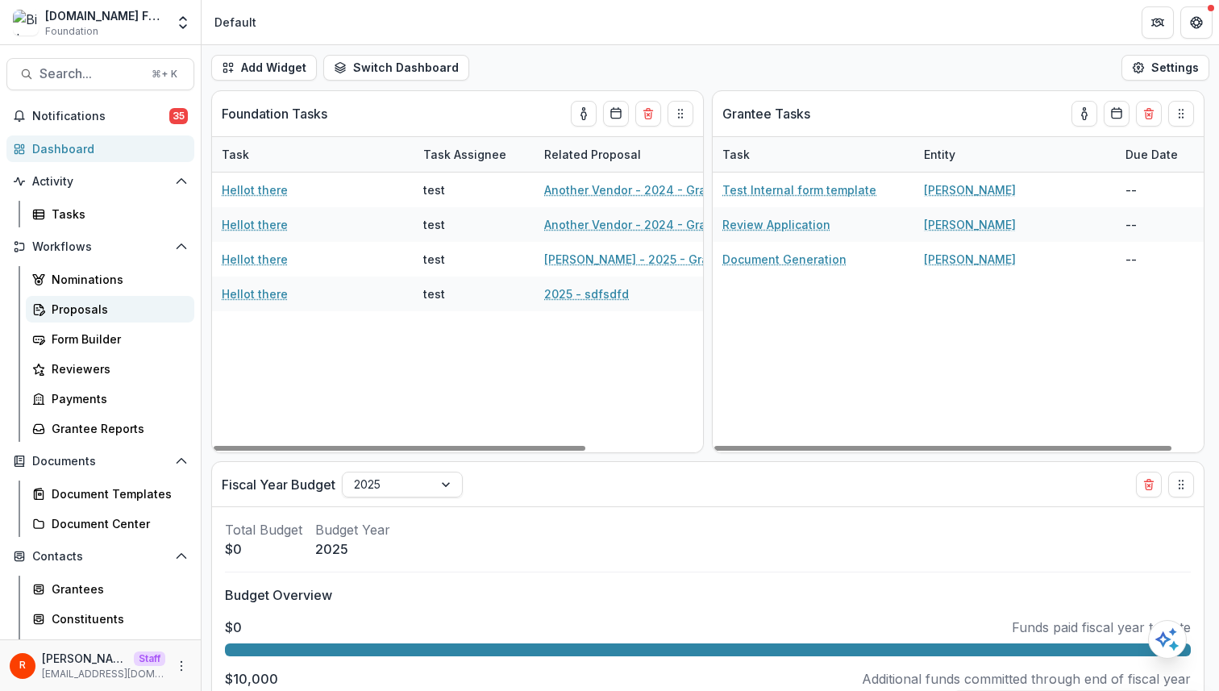
click at [99, 298] on link "Proposals" at bounding box center [110, 309] width 169 height 27
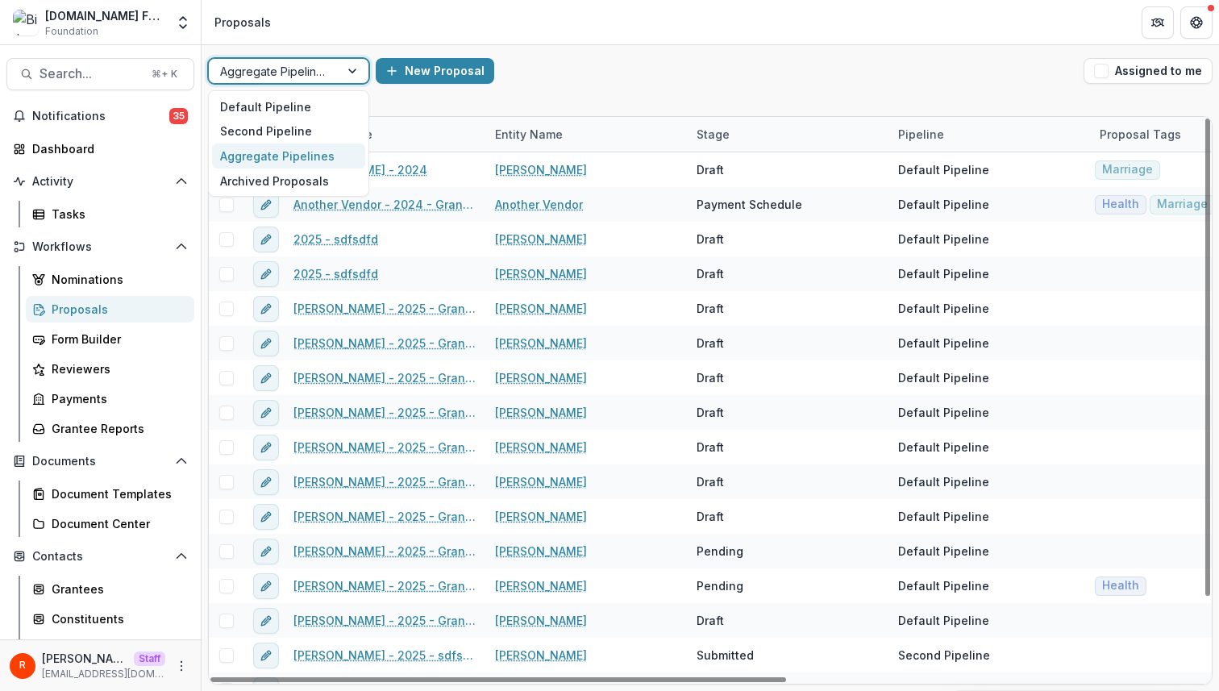
click at [301, 79] on div at bounding box center [274, 71] width 108 height 20
click at [285, 102] on div "Default Pipeline" at bounding box center [288, 106] width 153 height 25
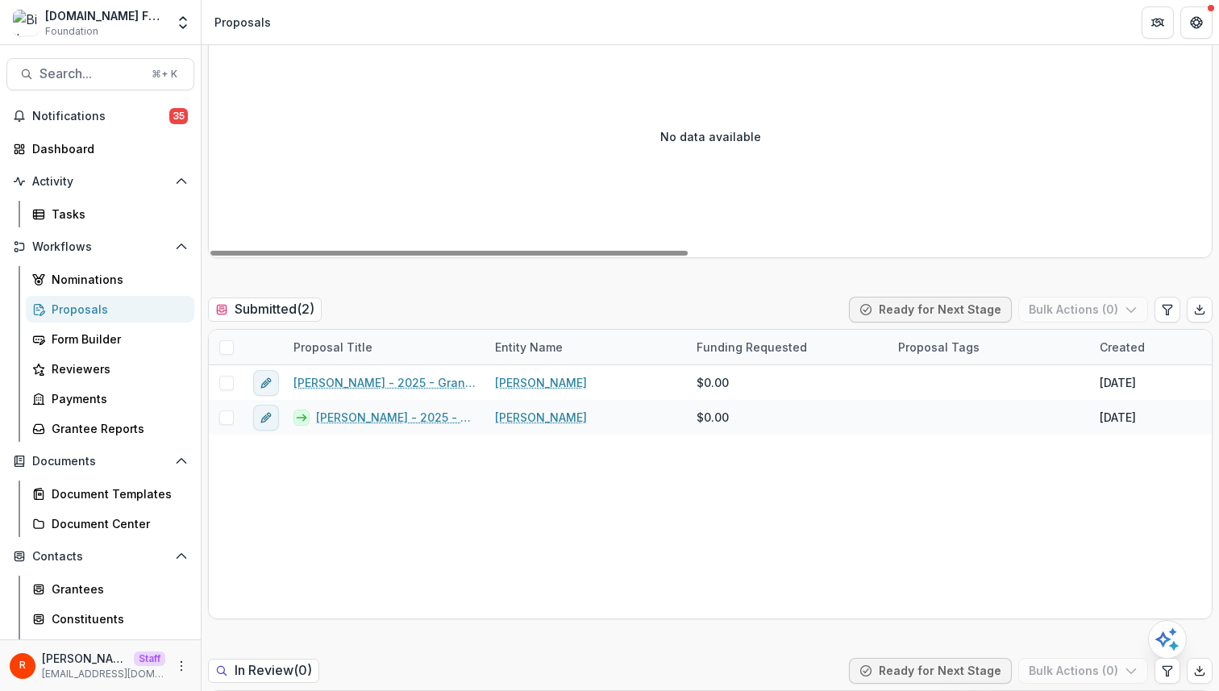
scroll to position [315, 0]
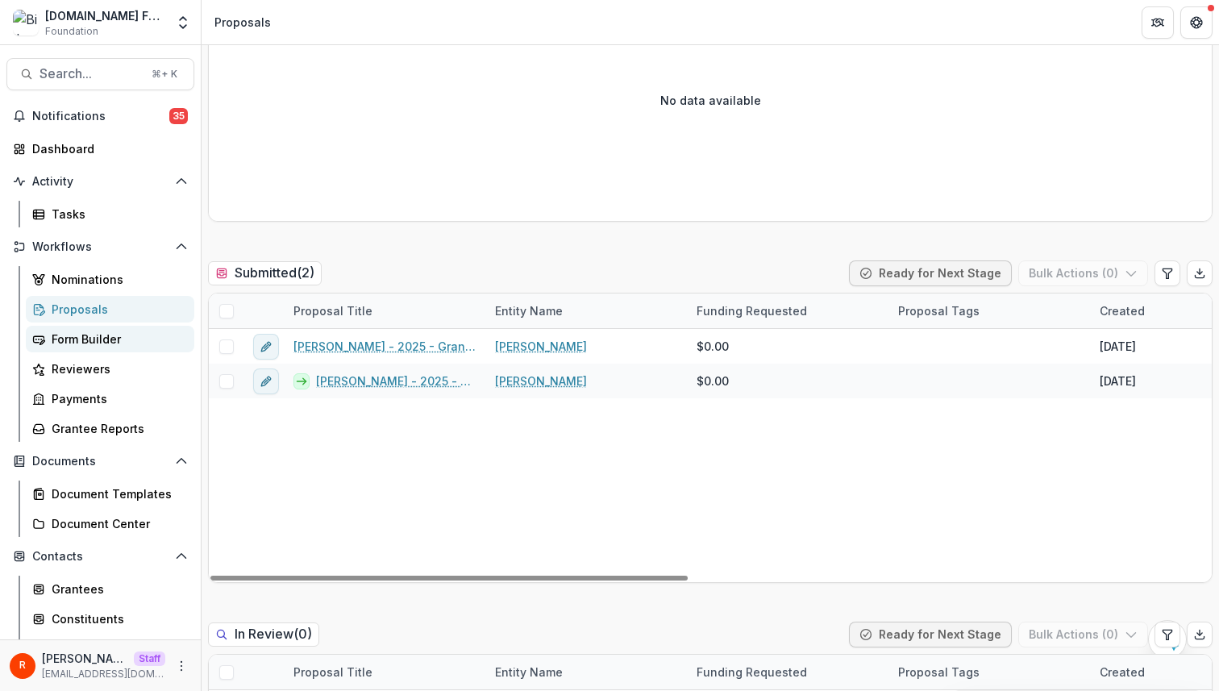
click at [87, 343] on div "Form Builder" at bounding box center [117, 339] width 130 height 17
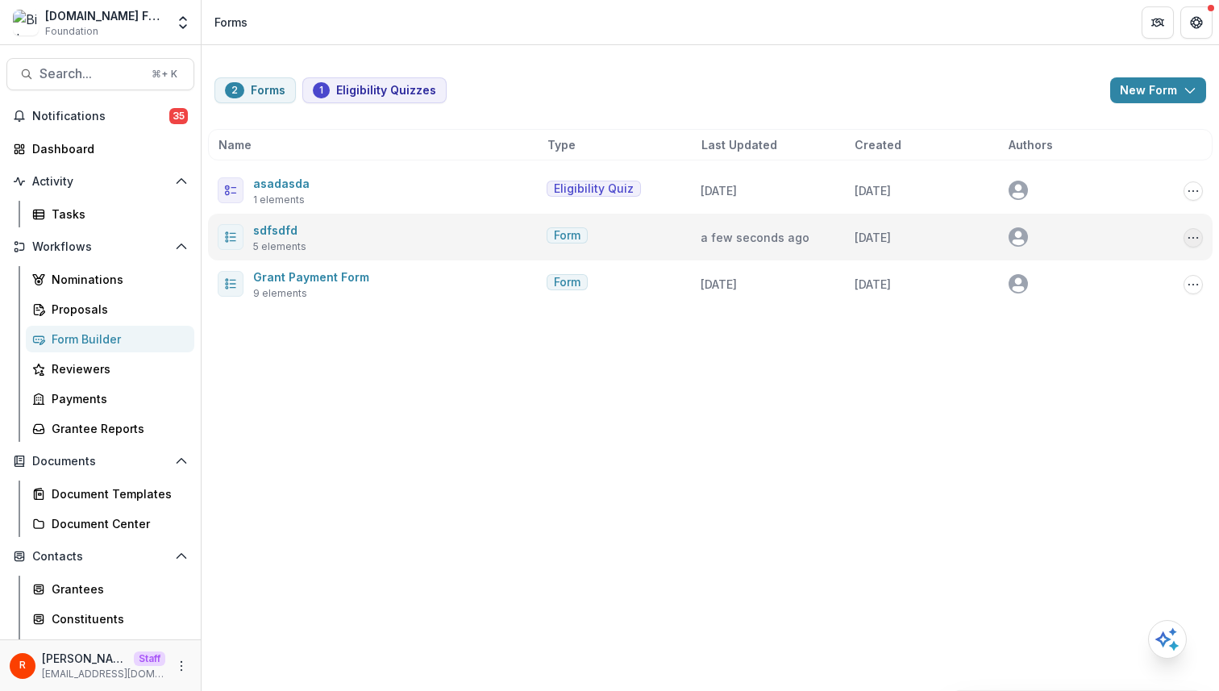
click at [1192, 239] on icon "Options" at bounding box center [1193, 237] width 13 height 13
click at [1074, 322] on button "Send" at bounding box center [1113, 324] width 173 height 27
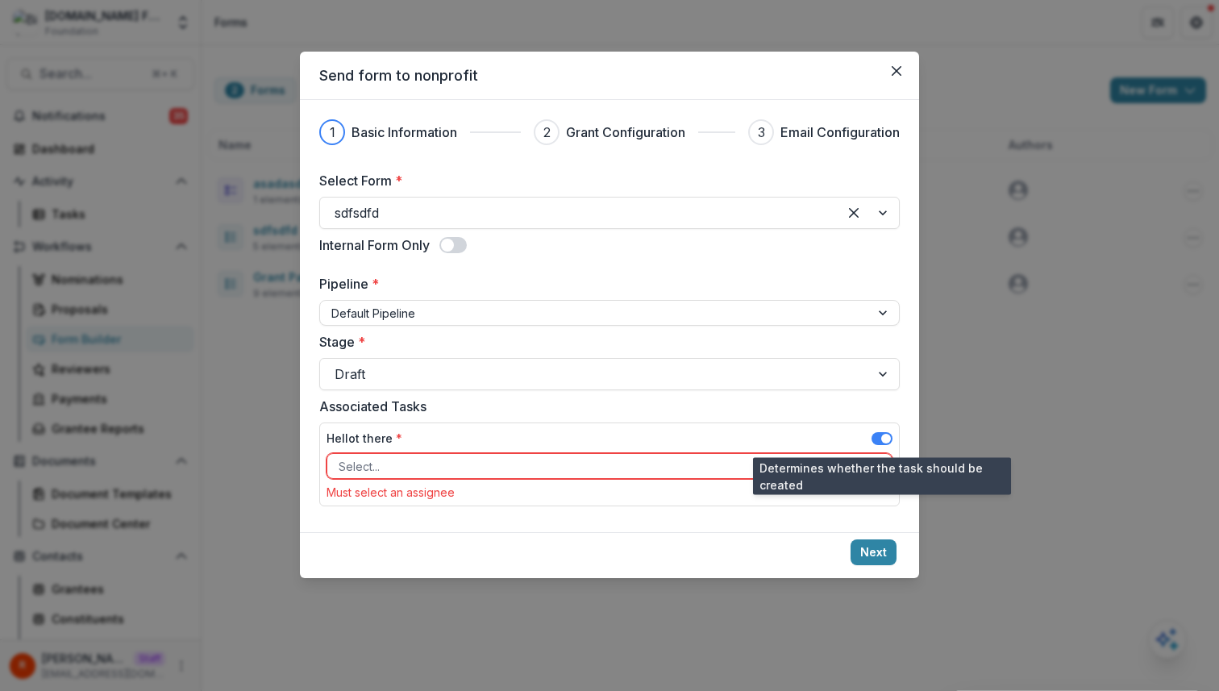
click at [886, 438] on span at bounding box center [886, 439] width 10 height 10
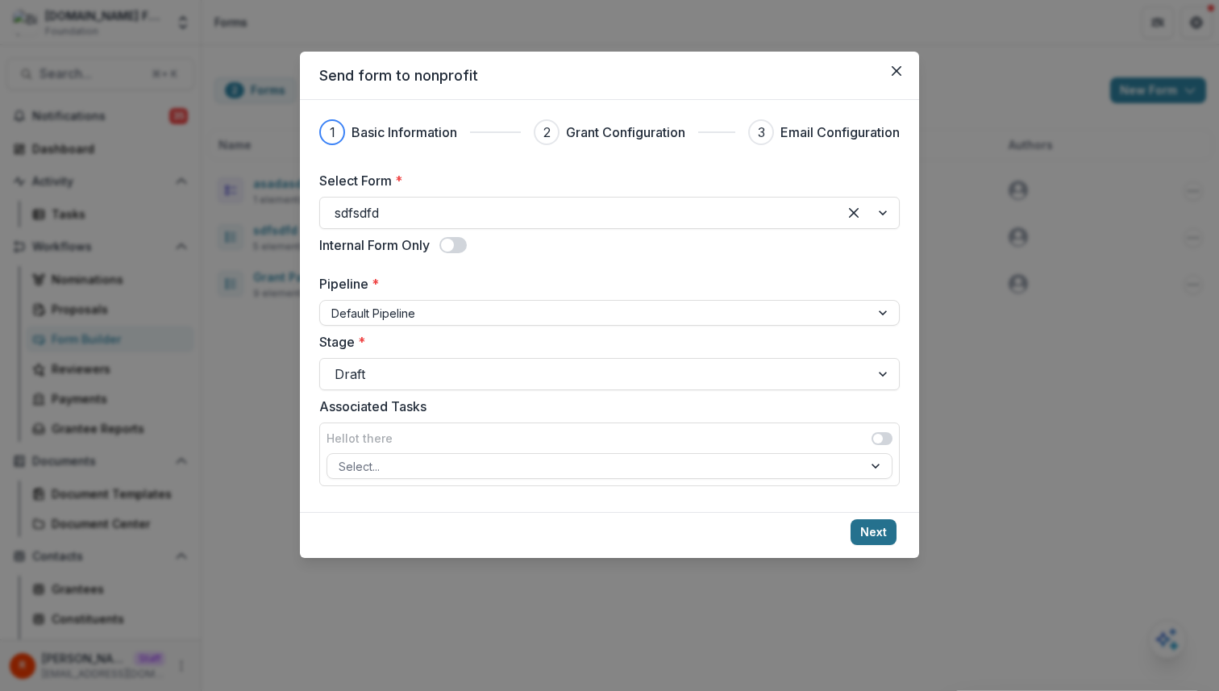
click at [879, 527] on button "Next" at bounding box center [874, 532] width 46 height 26
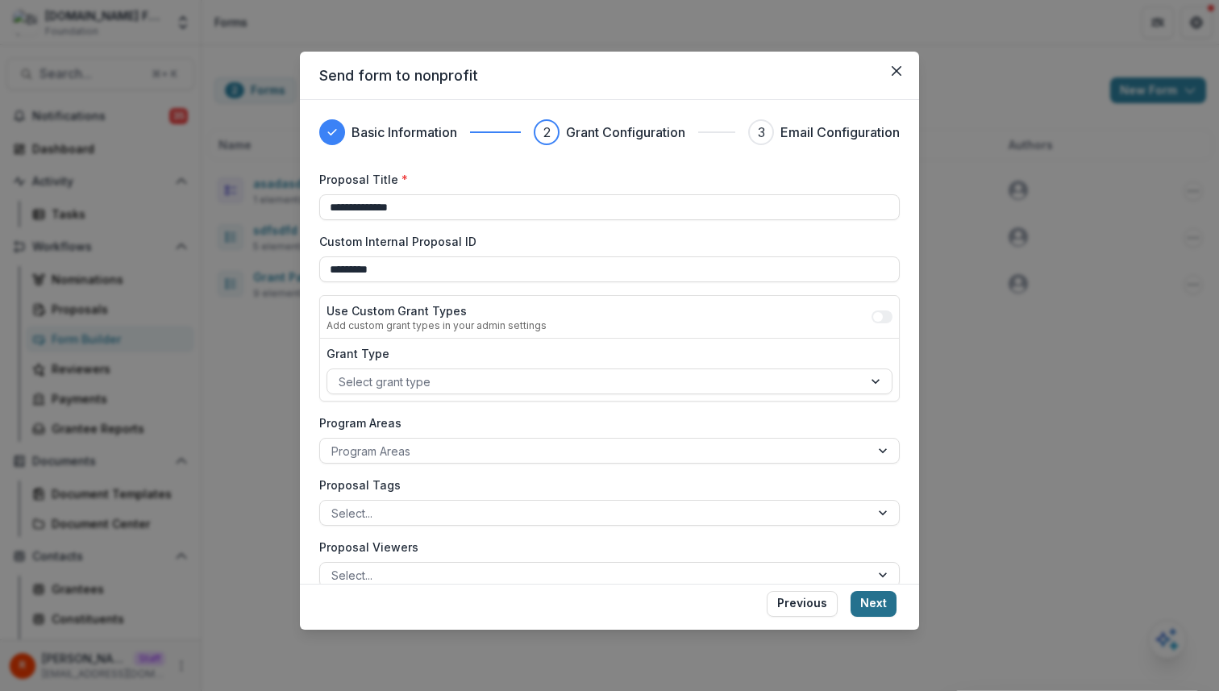
click at [892, 610] on button "Next" at bounding box center [874, 604] width 46 height 26
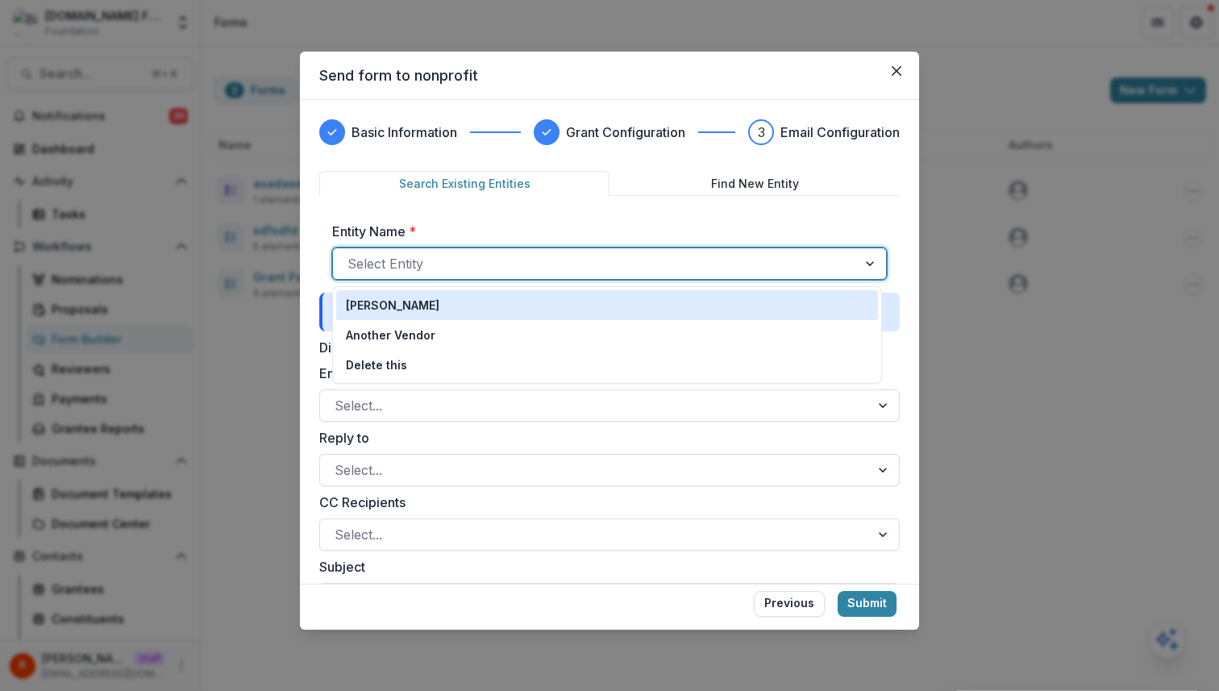
click at [729, 260] on div at bounding box center [595, 263] width 495 height 23
click at [719, 306] on div "Raj Kumar" at bounding box center [607, 305] width 523 height 17
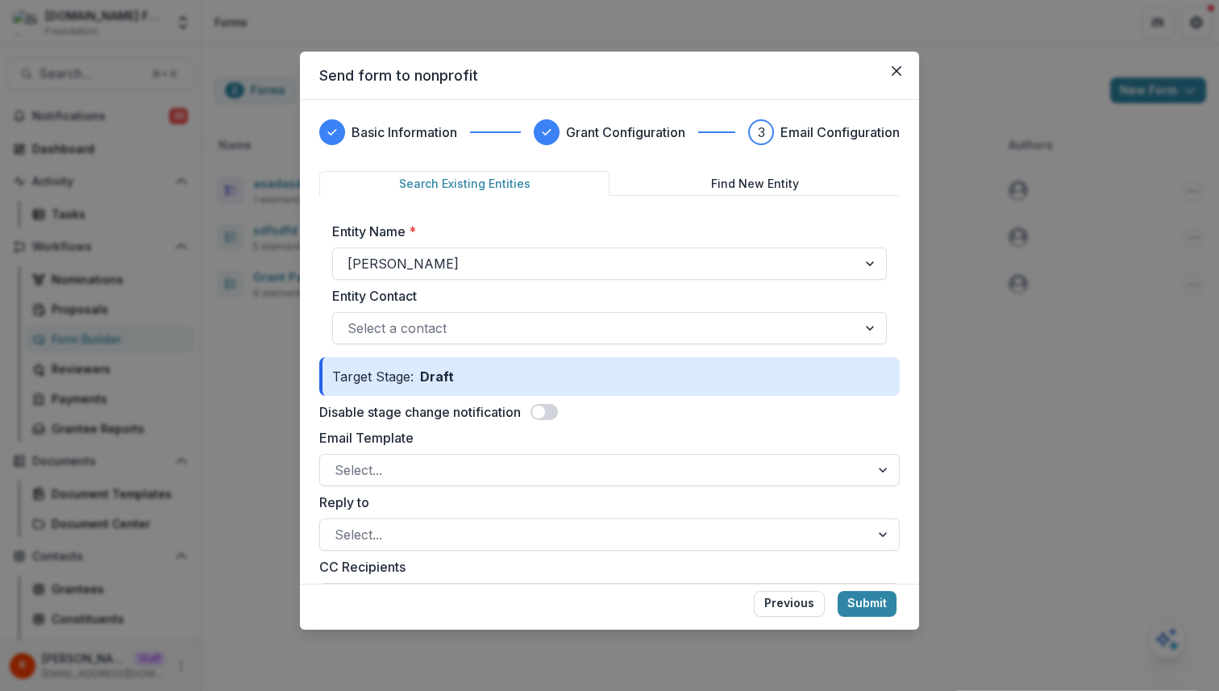
click at [545, 414] on span at bounding box center [538, 412] width 13 height 13
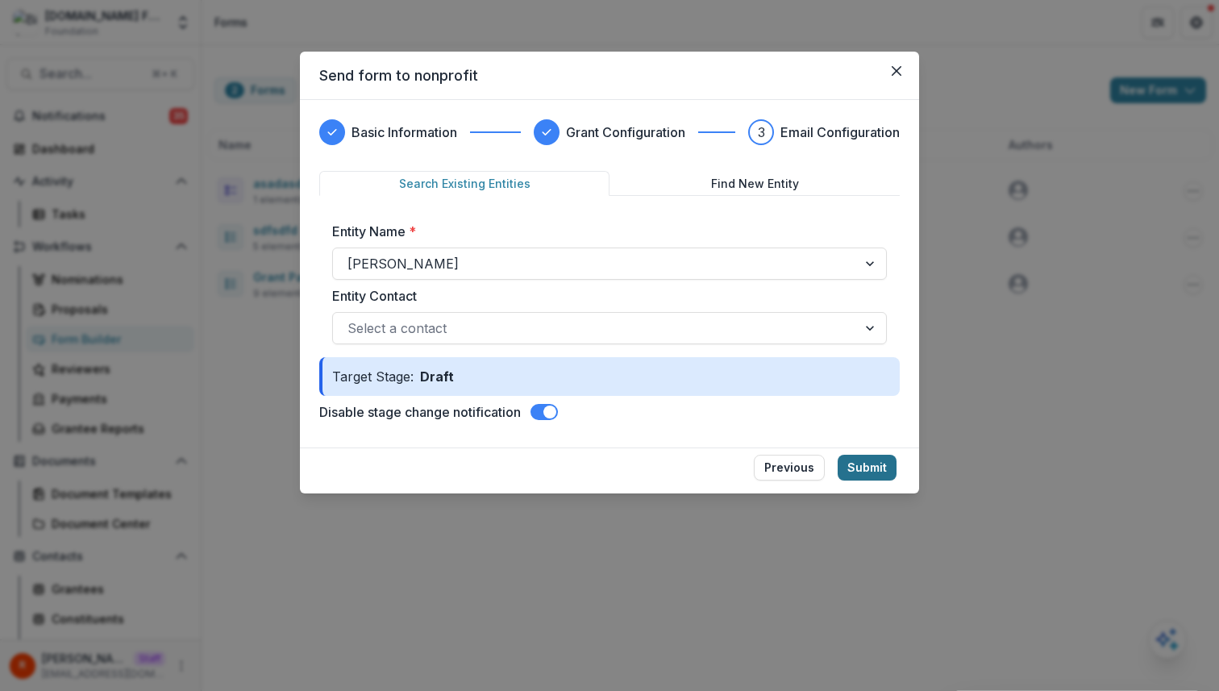
click at [872, 469] on button "Submit" at bounding box center [867, 468] width 59 height 26
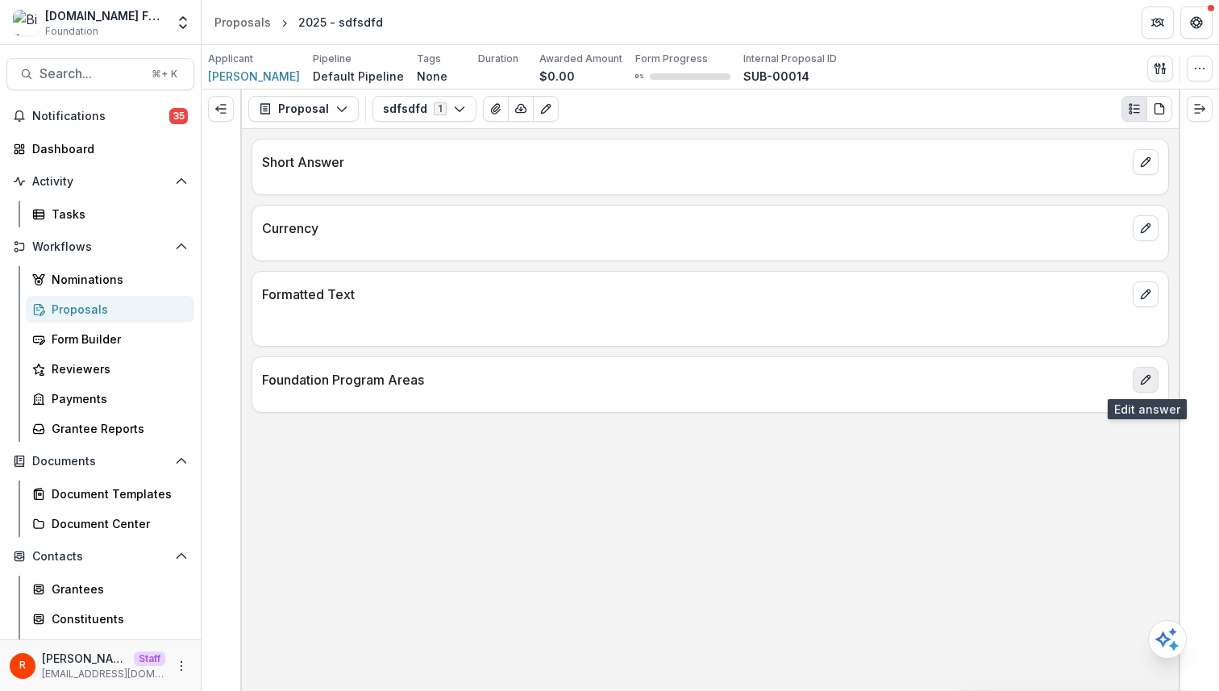
click at [1143, 381] on icon "edit" at bounding box center [1145, 379] width 13 height 13
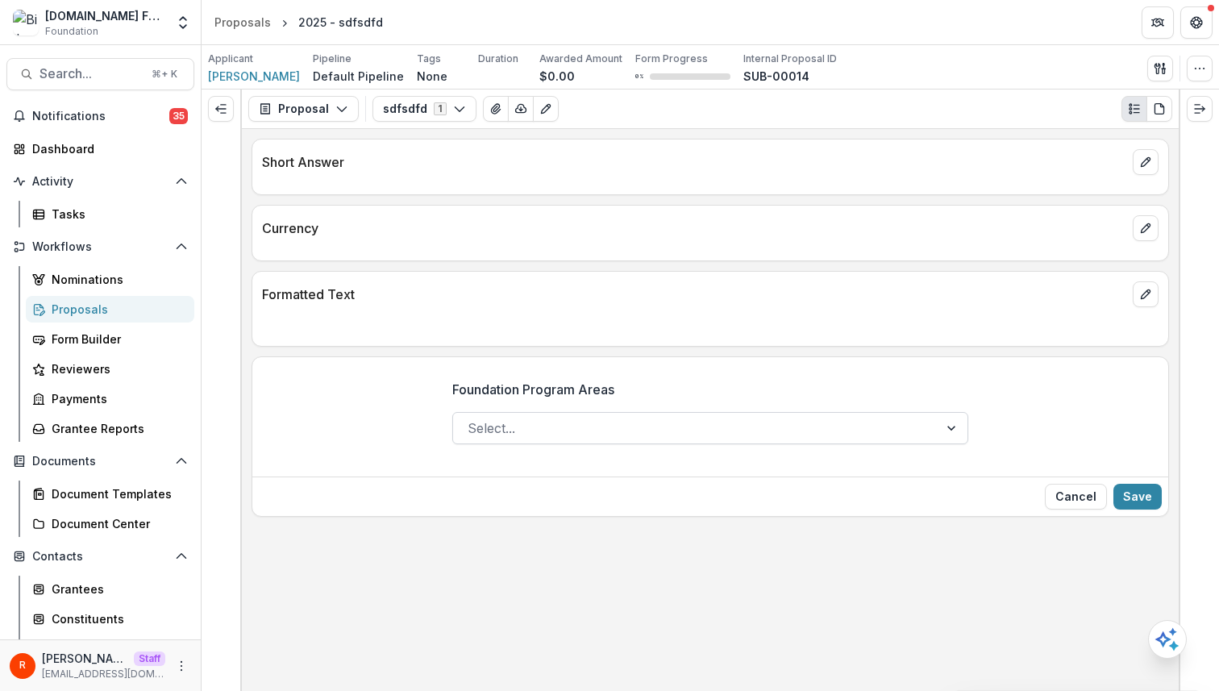
click at [607, 432] on div at bounding box center [696, 428] width 456 height 23
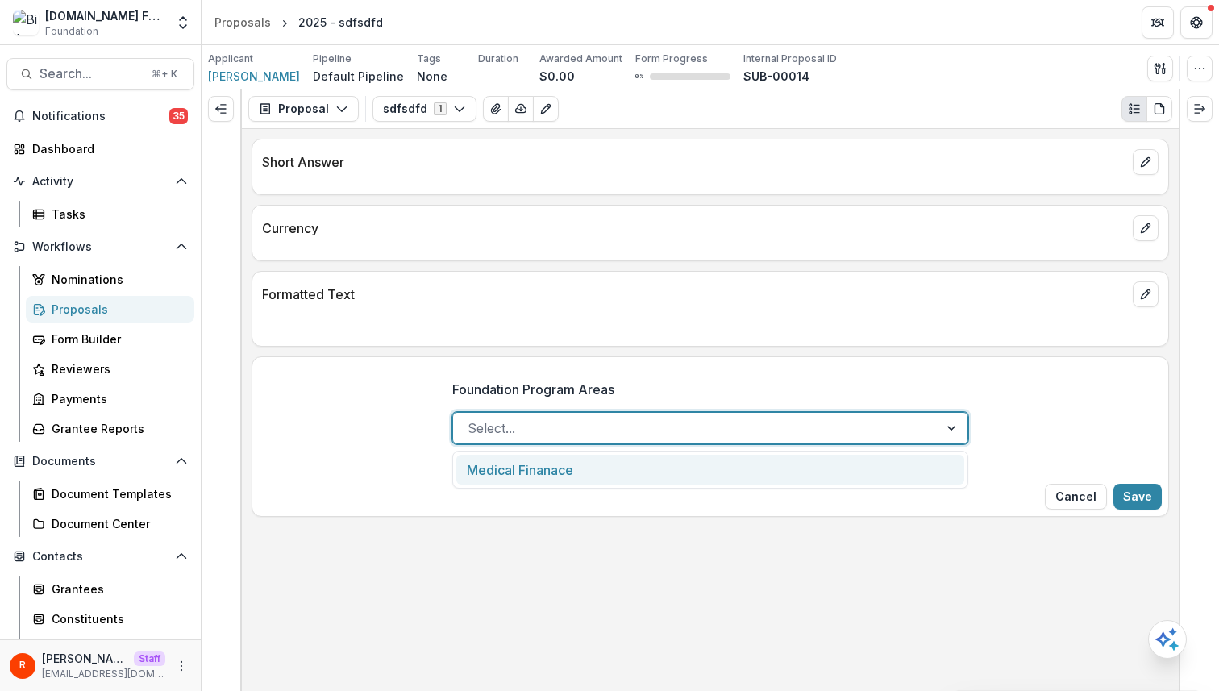
click at [1008, 396] on div "Foundation Program Areas Medical Finanace, 1 of 1. 1 result available. Use Up a…" at bounding box center [710, 418] width 916 height 103
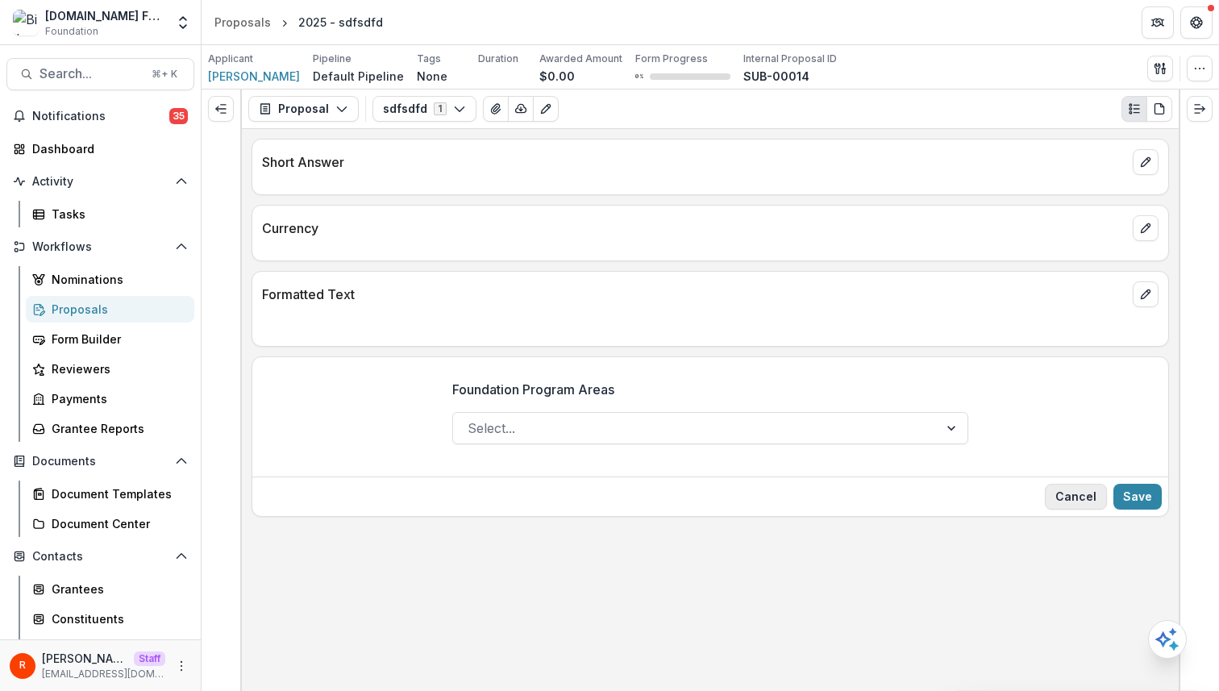
click at [1065, 486] on button "Cancel" at bounding box center [1076, 497] width 62 height 26
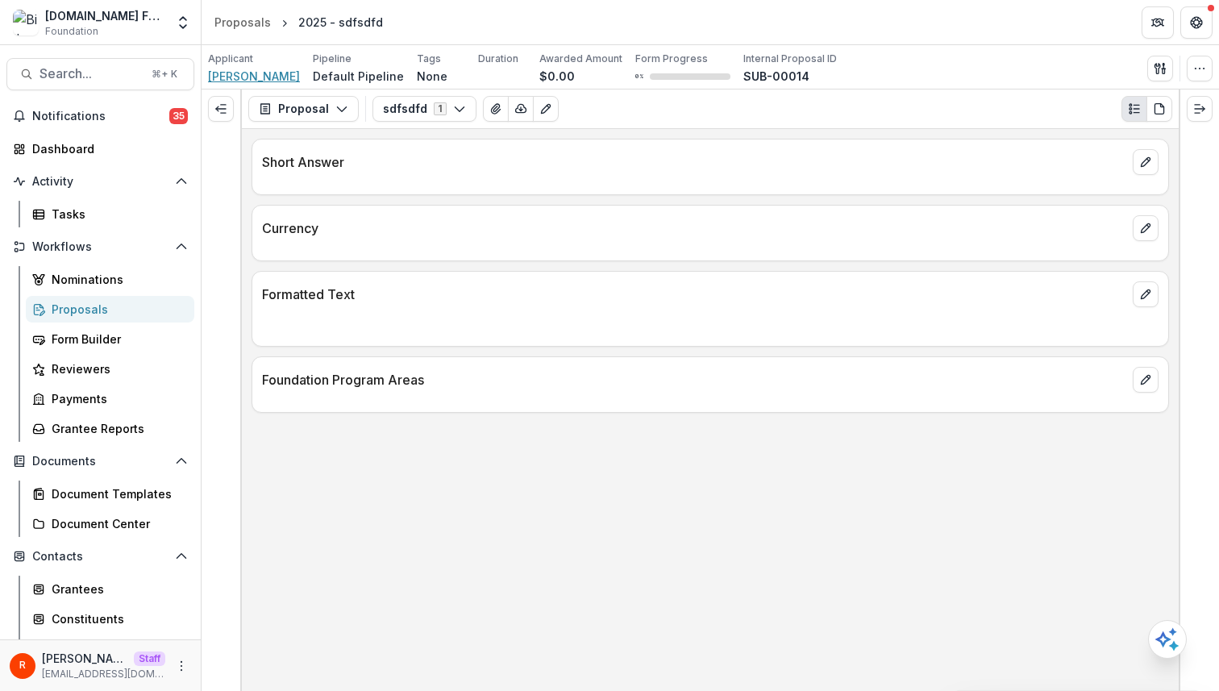
click at [224, 77] on span "Raj Kumar" at bounding box center [254, 76] width 92 height 17
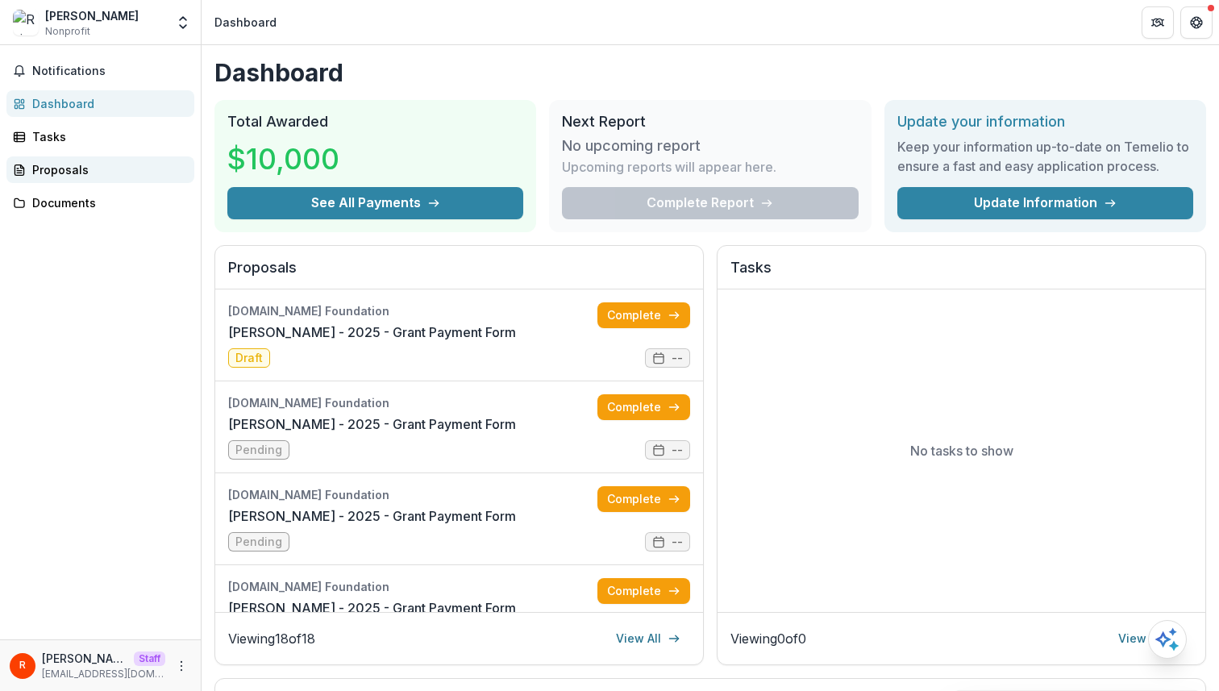
click at [93, 163] on div "Proposals" at bounding box center [106, 169] width 149 height 17
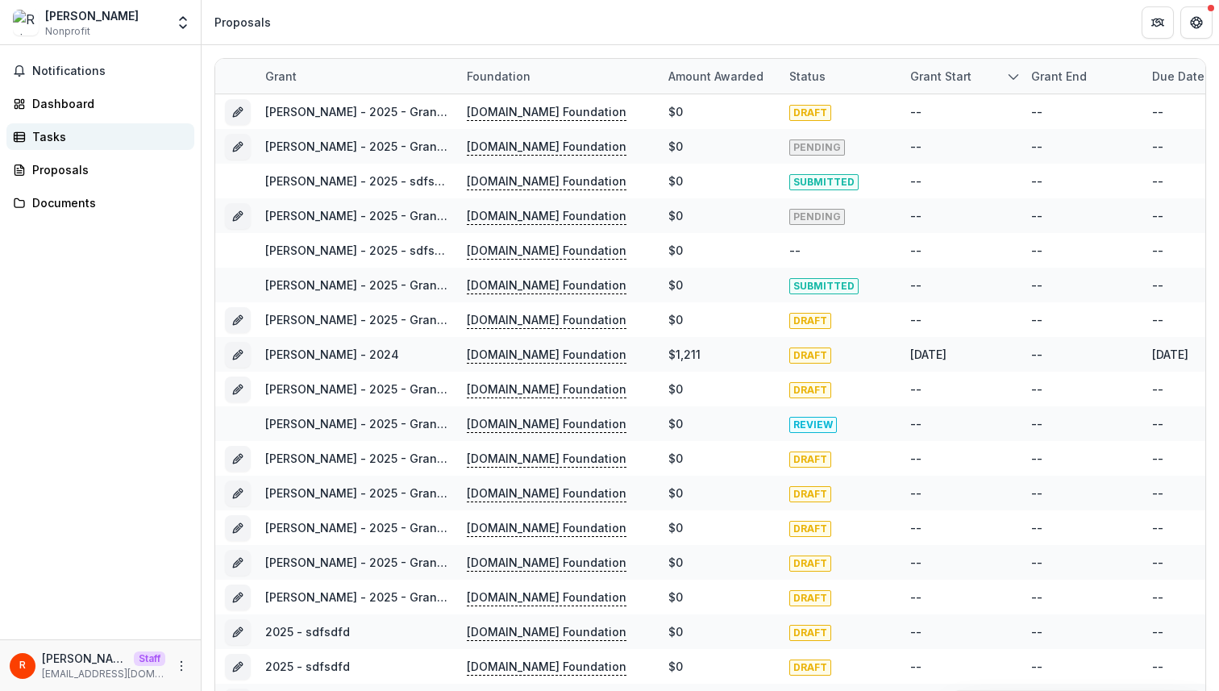
click at [89, 125] on link "Tasks" at bounding box center [100, 136] width 188 height 27
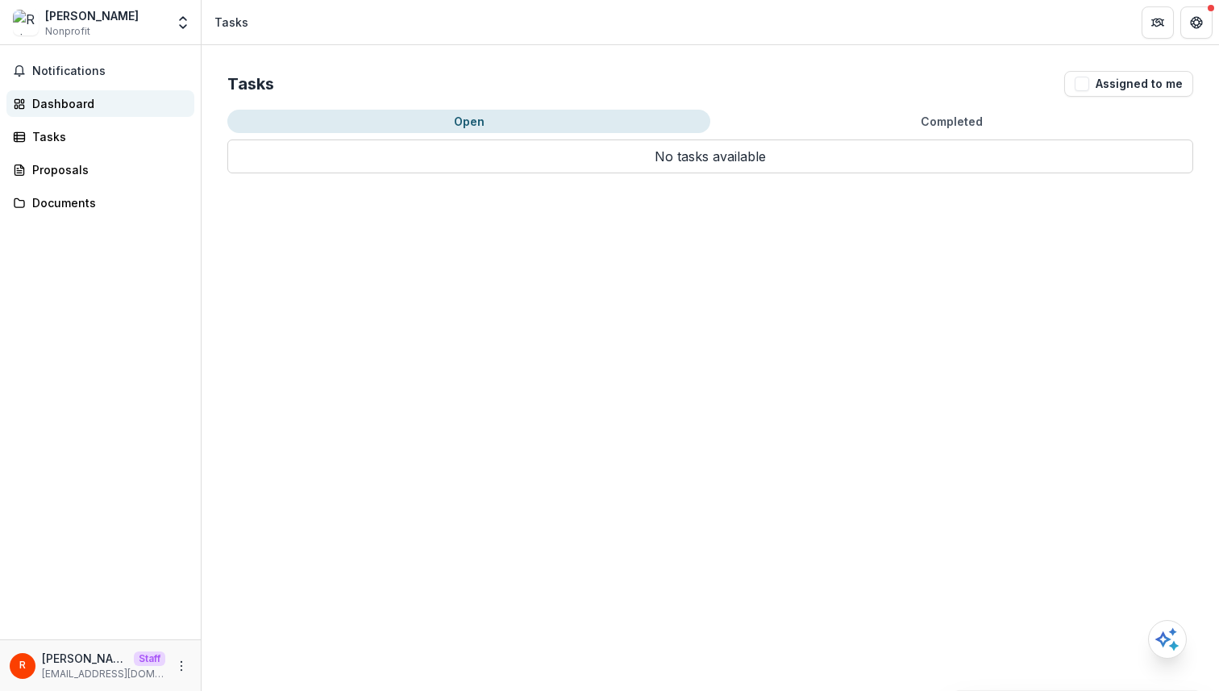
click at [95, 101] on div "Dashboard" at bounding box center [106, 103] width 149 height 17
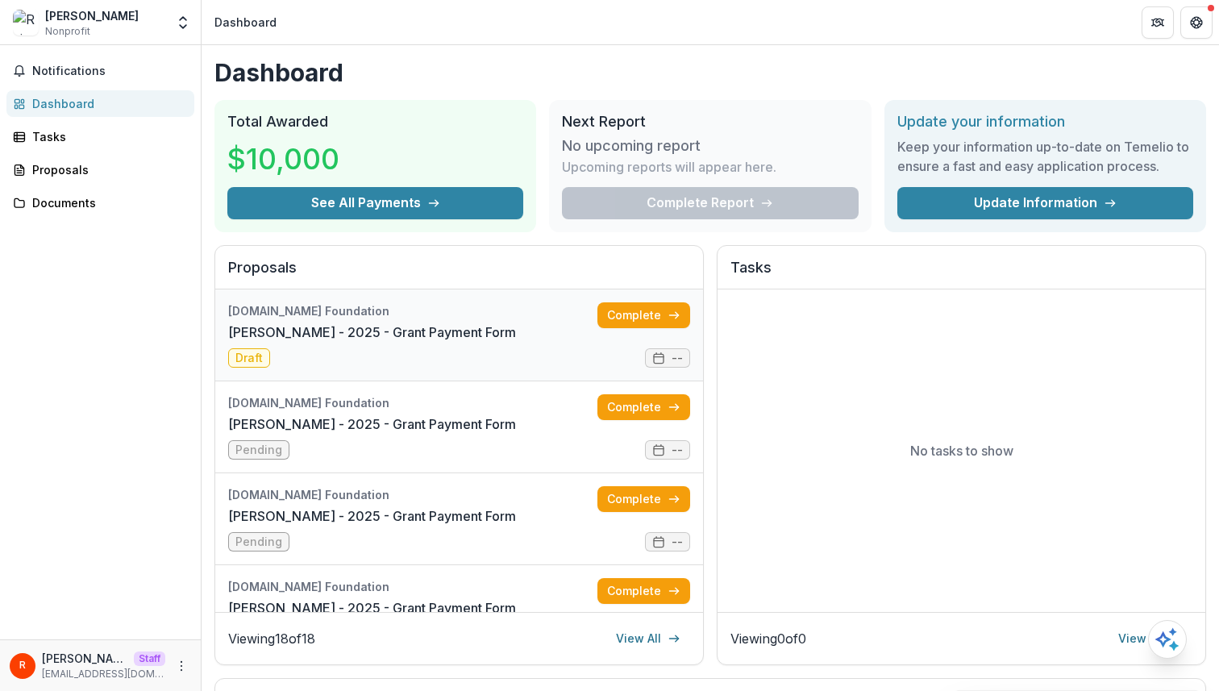
click at [381, 323] on link "Raj Kumar - 2025 - Grant Payment Form" at bounding box center [372, 332] width 288 height 19
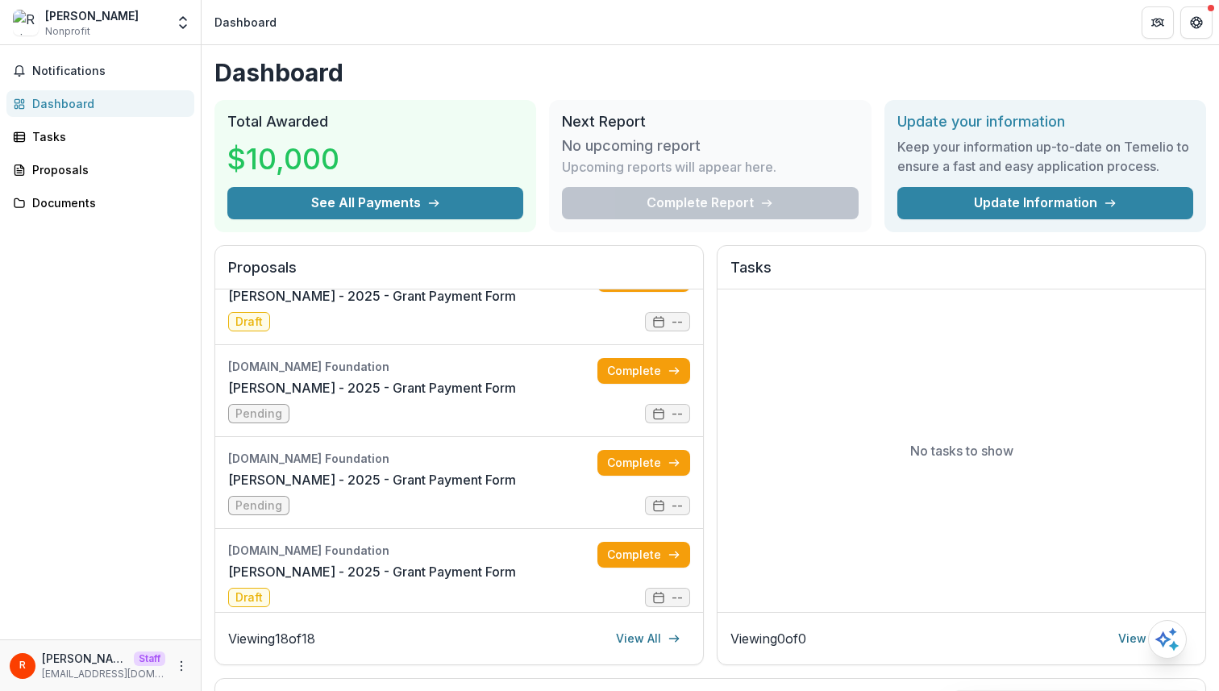
scroll to position [43, 0]
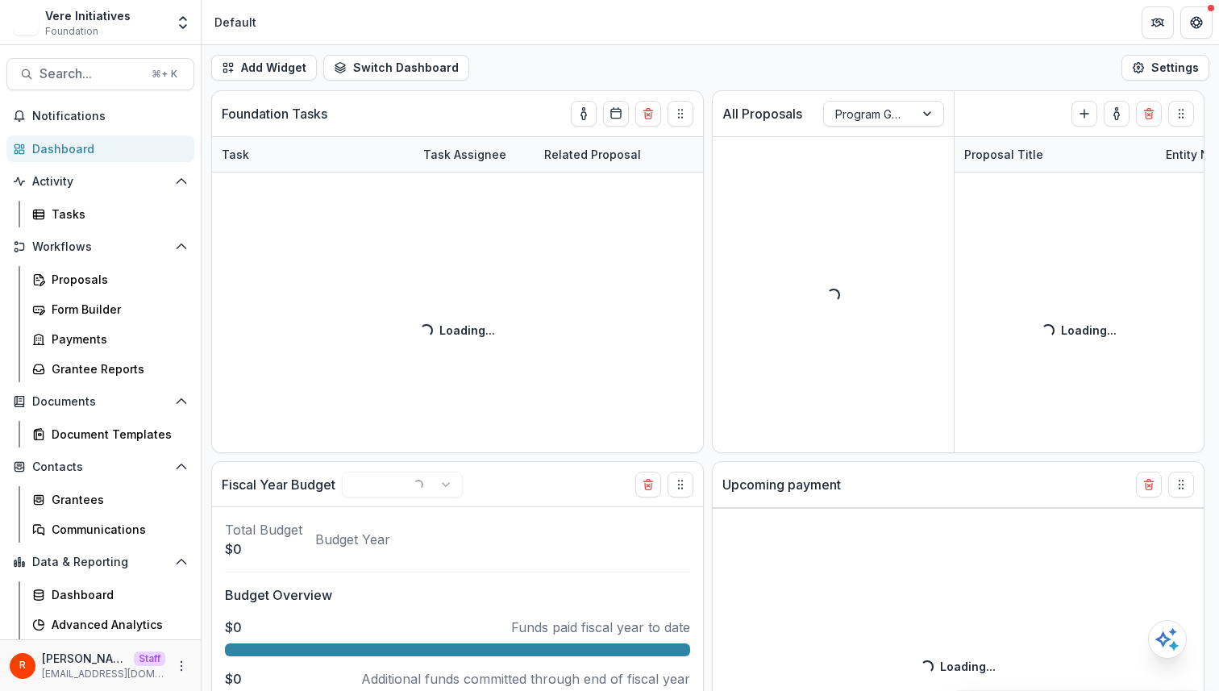
scroll to position [28, 0]
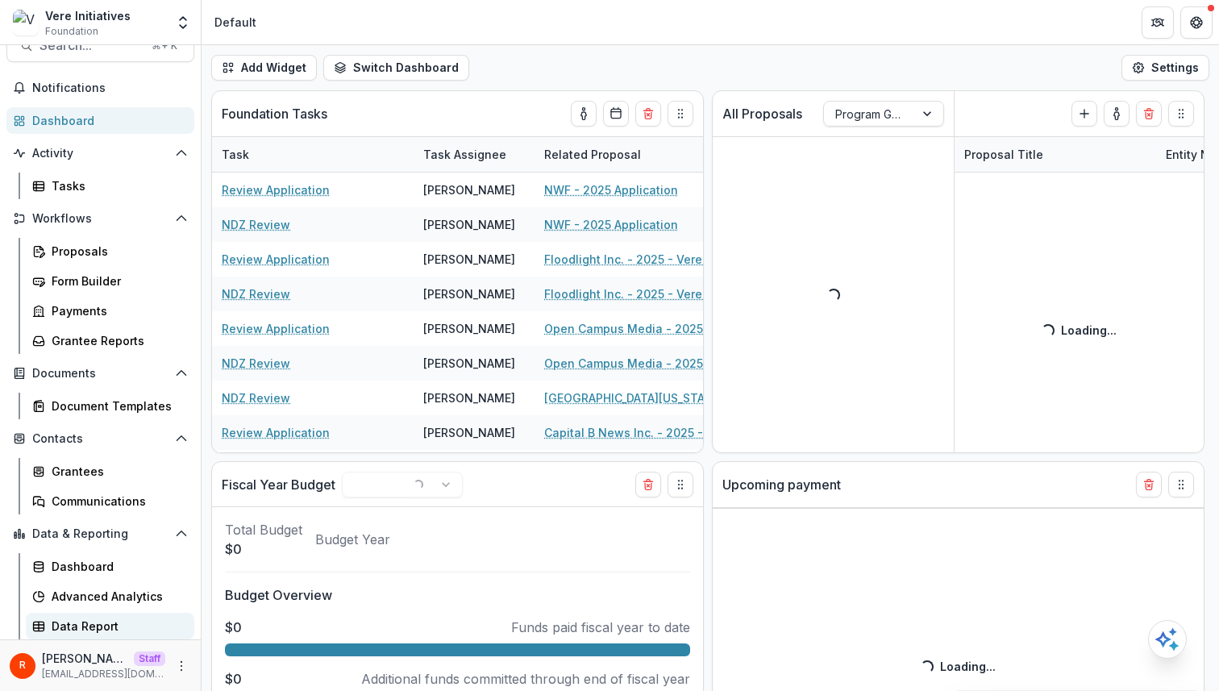
select select "******"
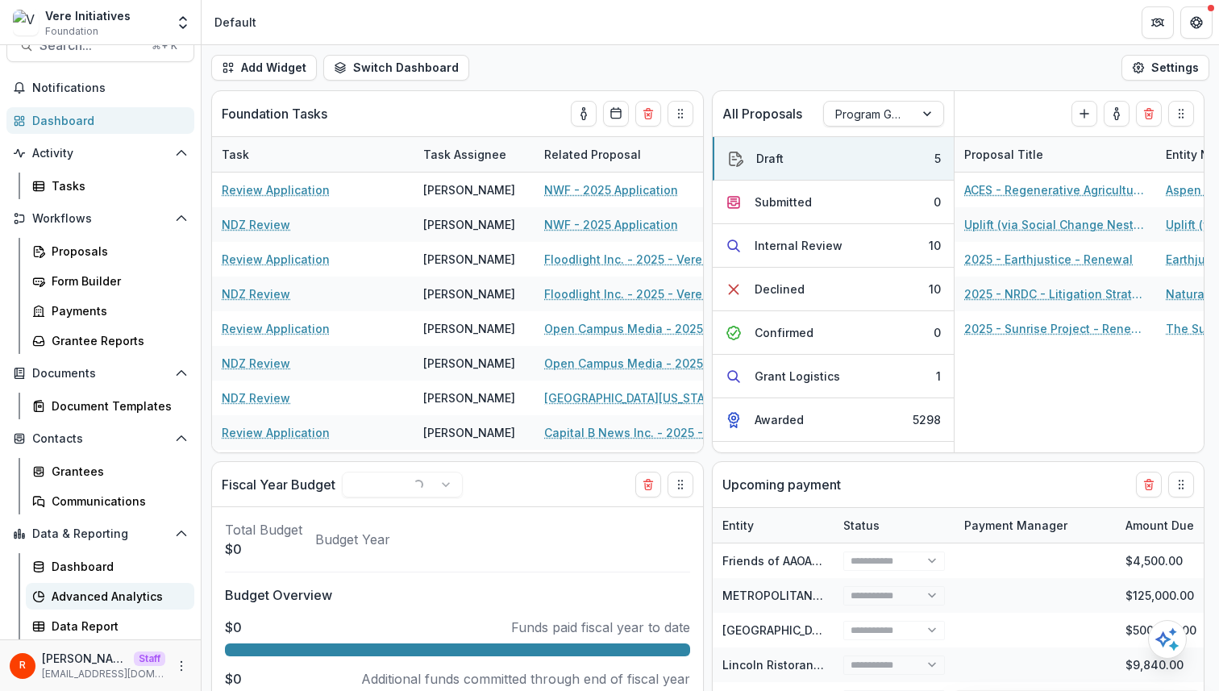
click at [120, 594] on div "Advanced Analytics" at bounding box center [117, 596] width 130 height 17
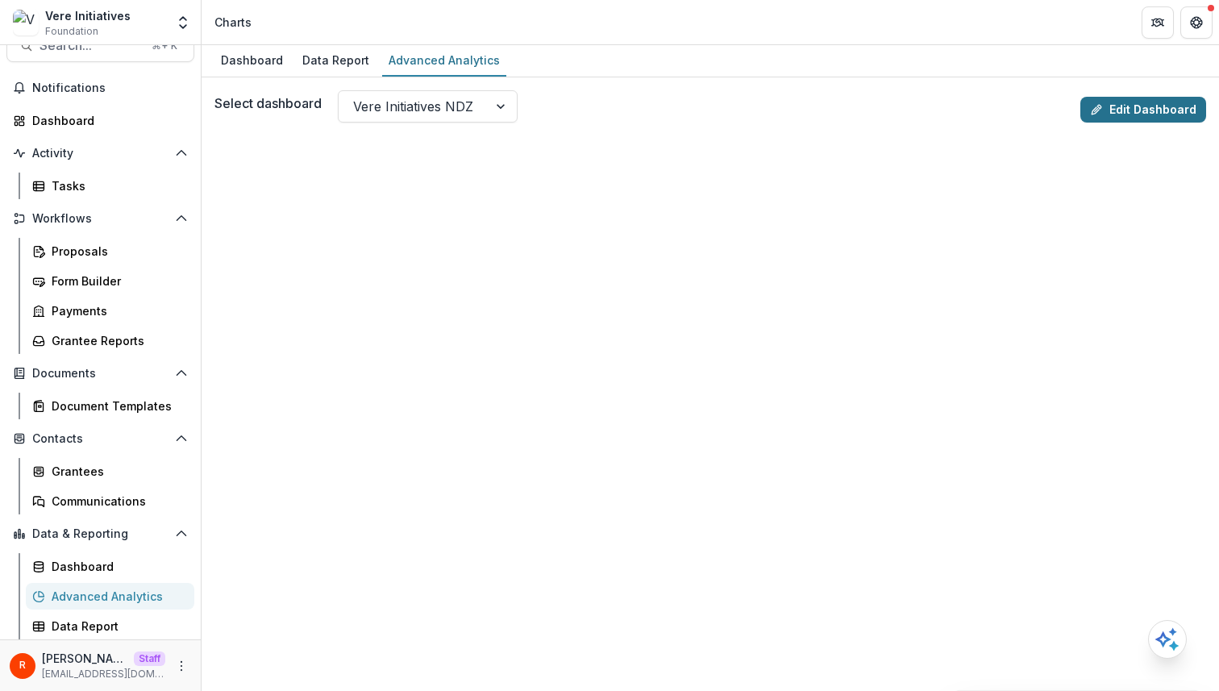
click at [1158, 107] on link "Edit Dashboard" at bounding box center [1144, 110] width 126 height 26
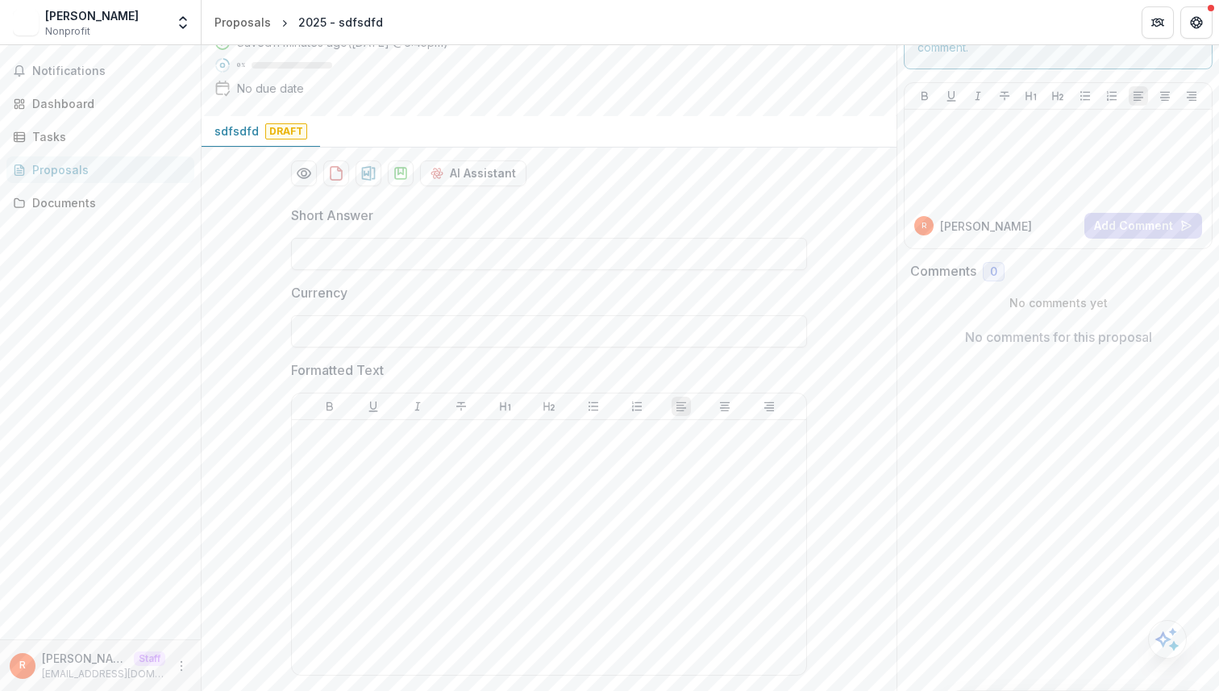
scroll to position [224, 0]
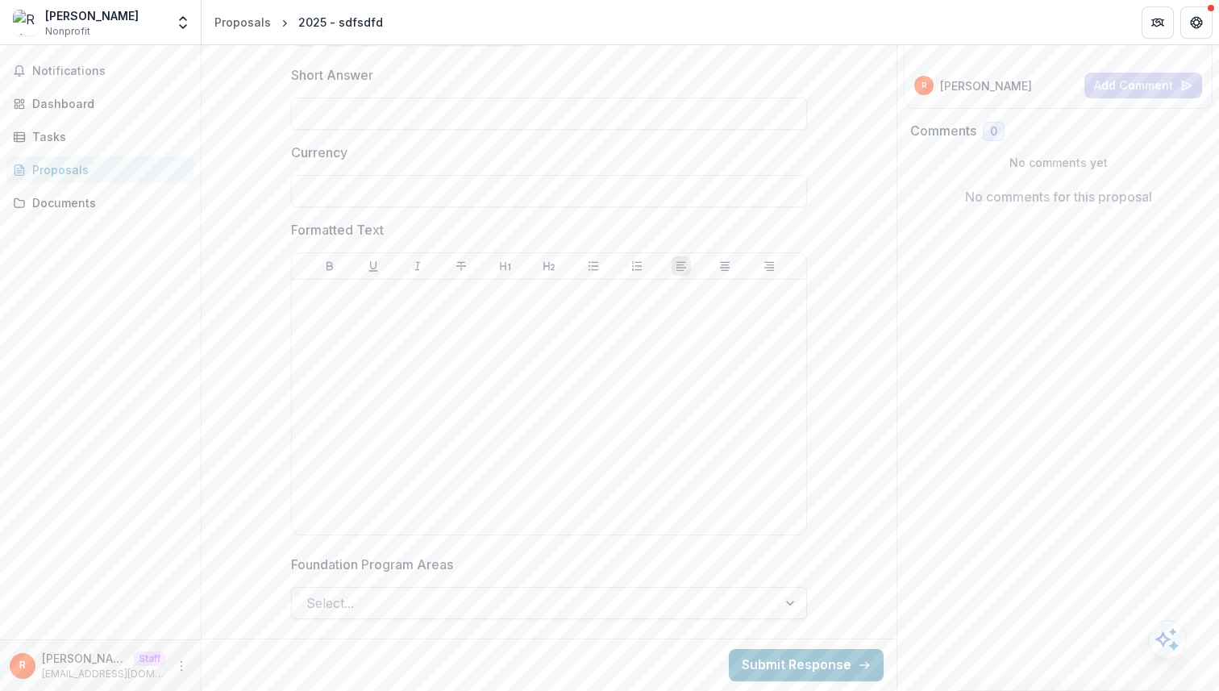
click at [463, 606] on div at bounding box center [534, 603] width 456 height 23
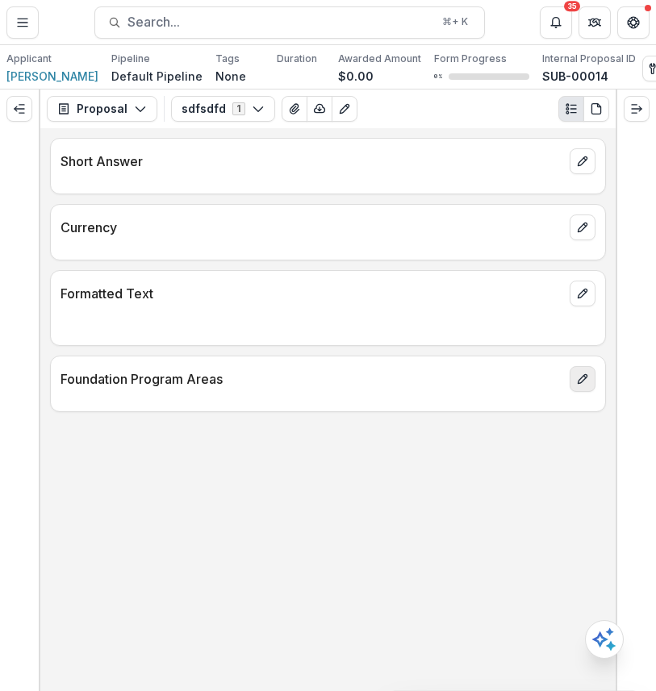
click at [578, 383] on icon "edit" at bounding box center [582, 379] width 13 height 13
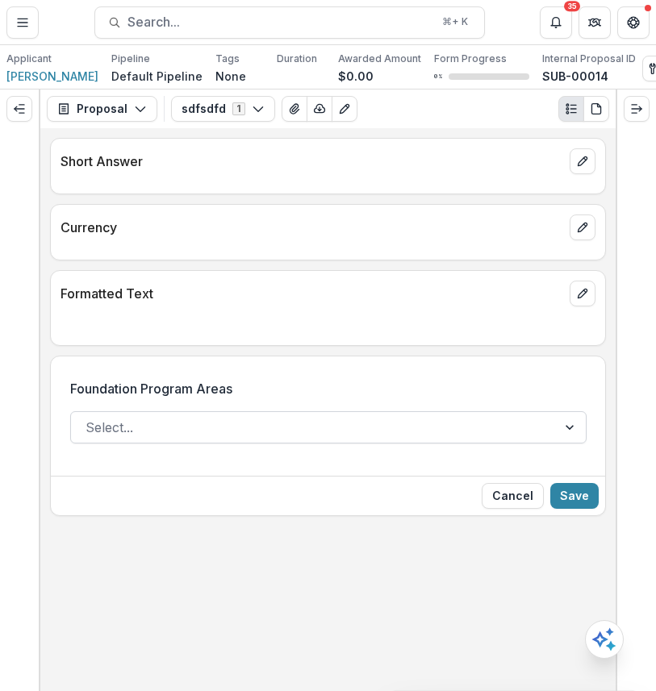
click at [515, 434] on div at bounding box center [313, 427] width 456 height 23
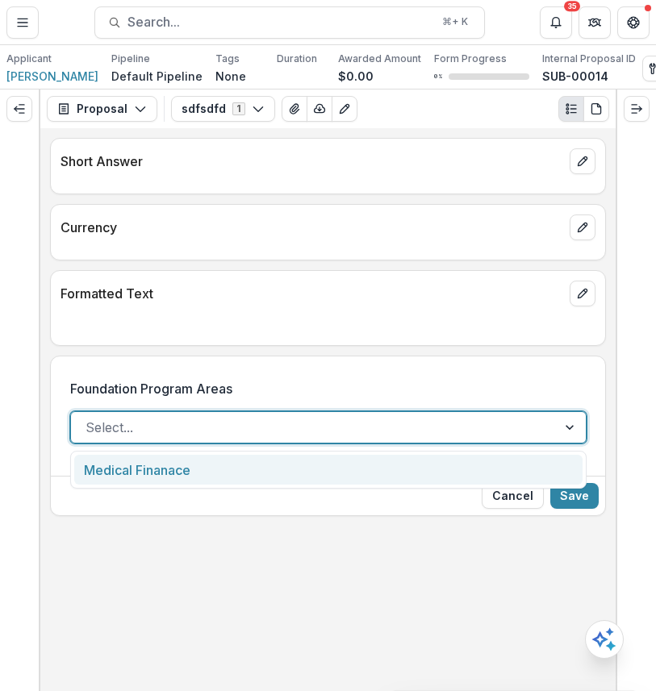
click at [362, 394] on label "Foundation Program Areas" at bounding box center [323, 388] width 506 height 19
click at [90, 418] on input "Foundation Program Areas" at bounding box center [87, 427] width 4 height 19
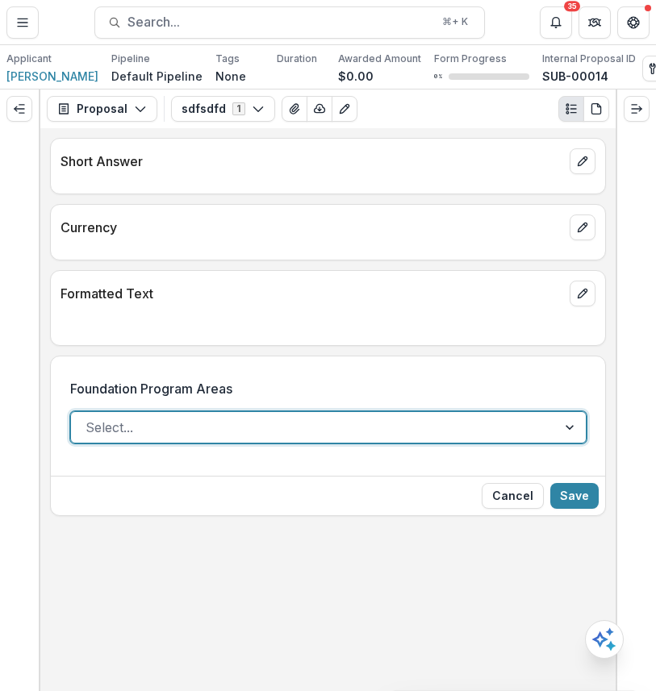
click at [362, 394] on label "Foundation Program Areas" at bounding box center [323, 388] width 506 height 19
click at [90, 418] on input "Foundation Program Areas" at bounding box center [87, 427] width 4 height 19
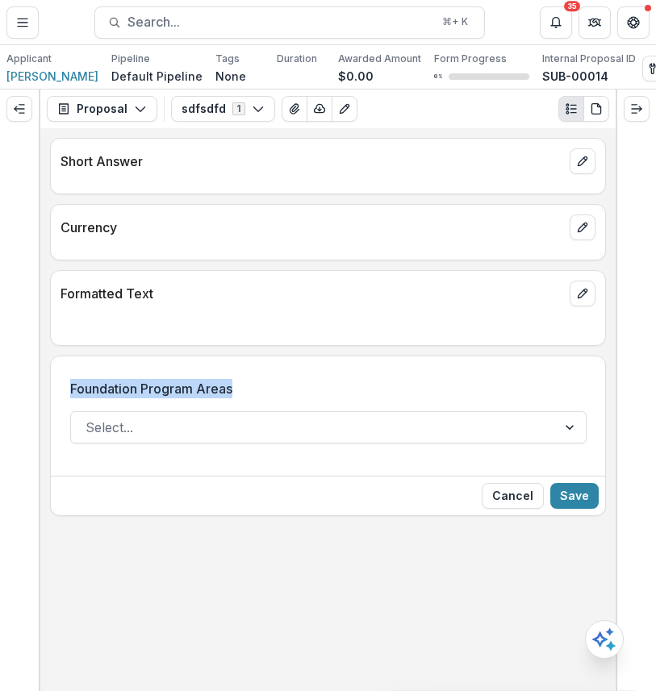
click at [362, 394] on label "Foundation Program Areas" at bounding box center [323, 388] width 506 height 19
click at [90, 418] on input "Foundation Program Areas" at bounding box center [87, 427] width 4 height 19
click at [362, 394] on label "Foundation Program Areas" at bounding box center [323, 388] width 506 height 19
click at [90, 418] on input "Foundation Program Areas" at bounding box center [87, 427] width 4 height 19
copy p "Foundation Program Areas"
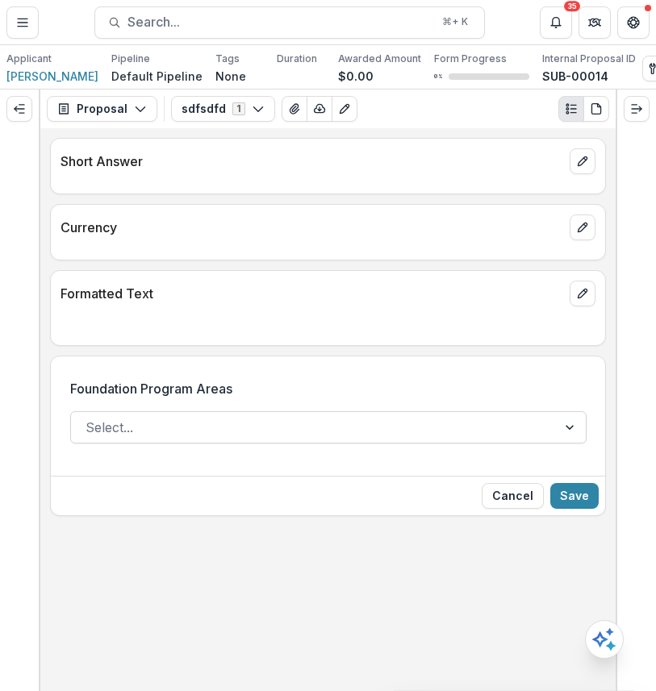
click at [500, 431] on div at bounding box center [313, 427] width 456 height 23
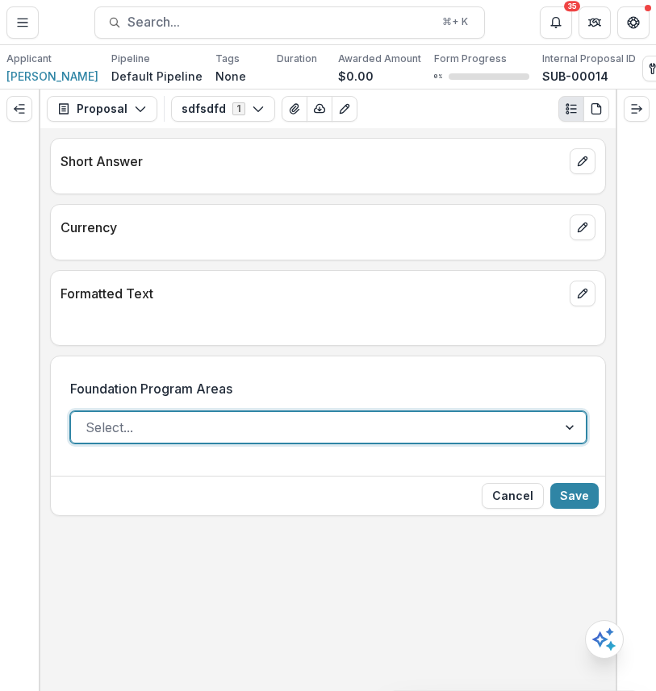
click at [500, 431] on div at bounding box center [313, 427] width 456 height 23
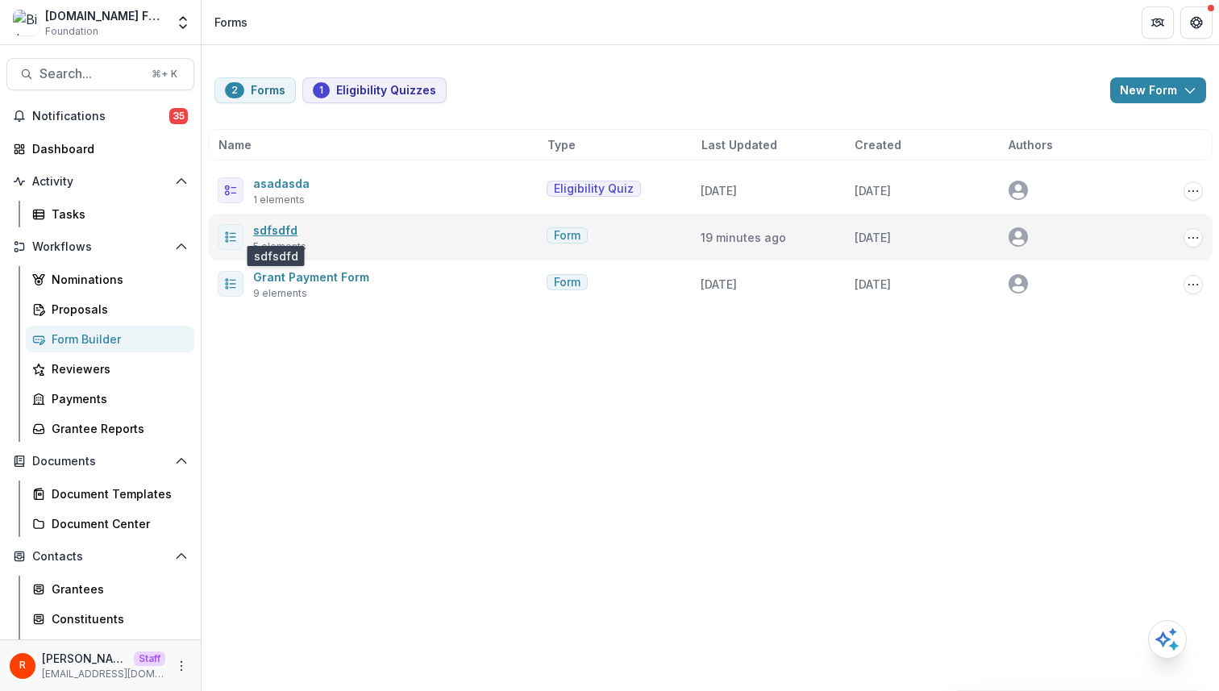
click at [256, 236] on span "sdfsdfd" at bounding box center [275, 229] width 44 height 19
click at [256, 236] on link "sdfsdfd" at bounding box center [275, 230] width 44 height 14
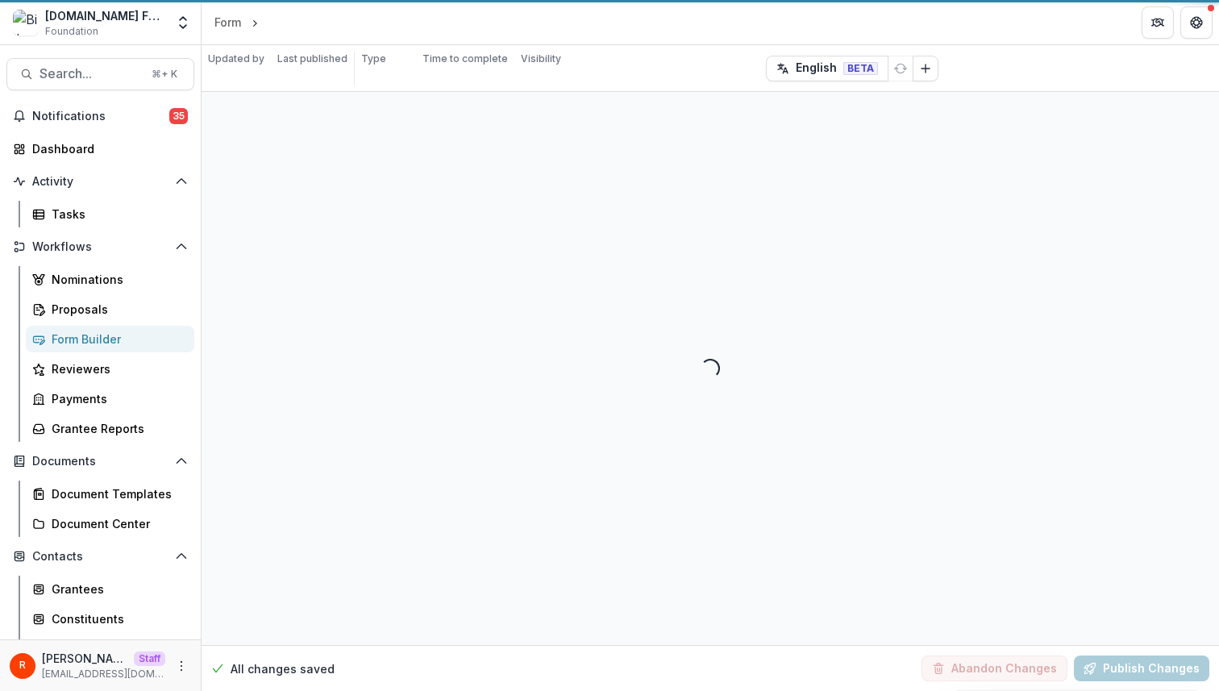
select select "********"
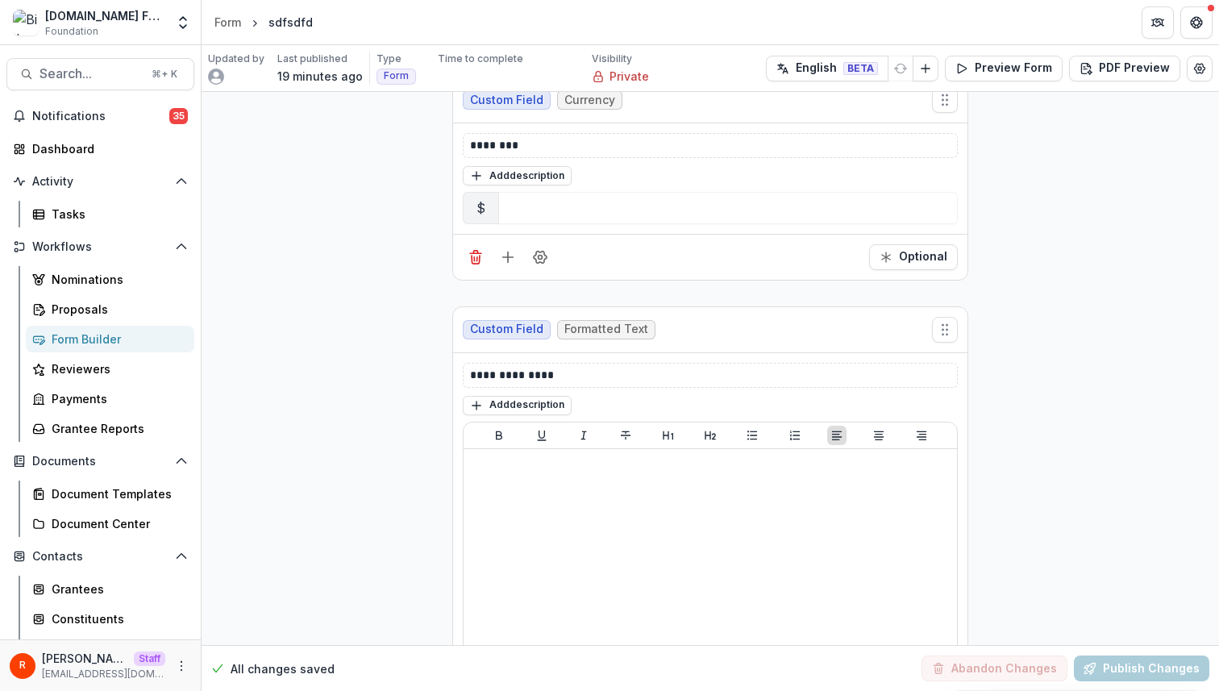
scroll to position [1027, 0]
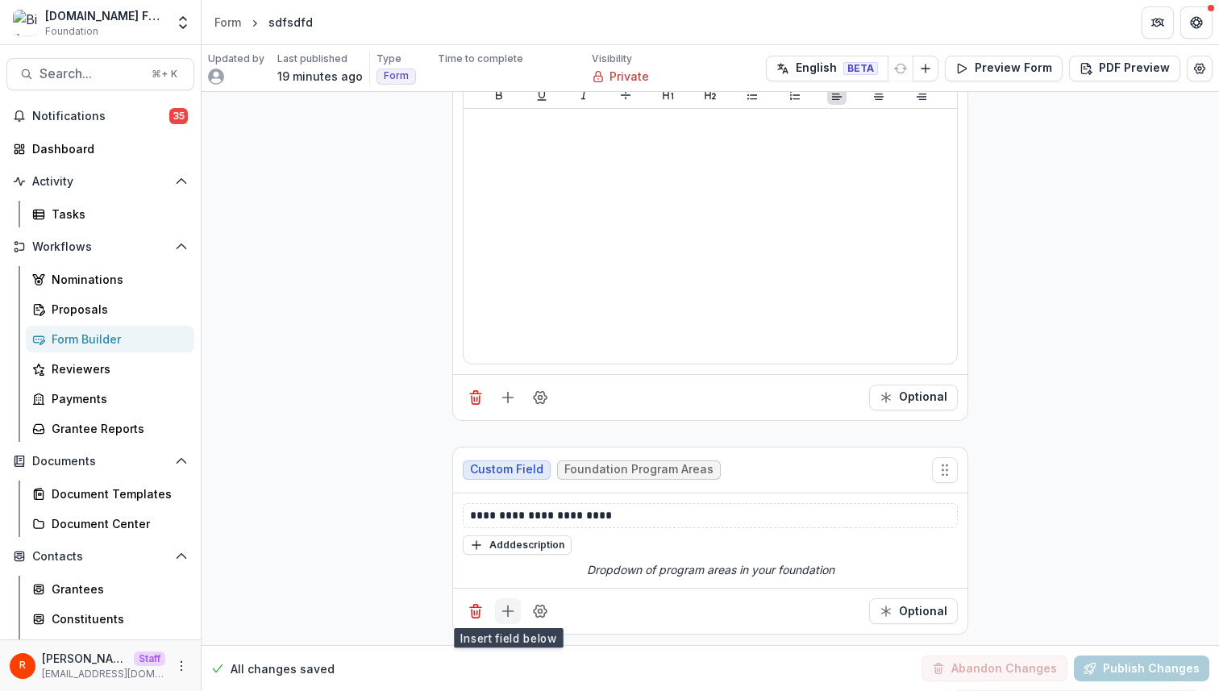
click at [512, 608] on icon "Add field" at bounding box center [508, 611] width 16 height 16
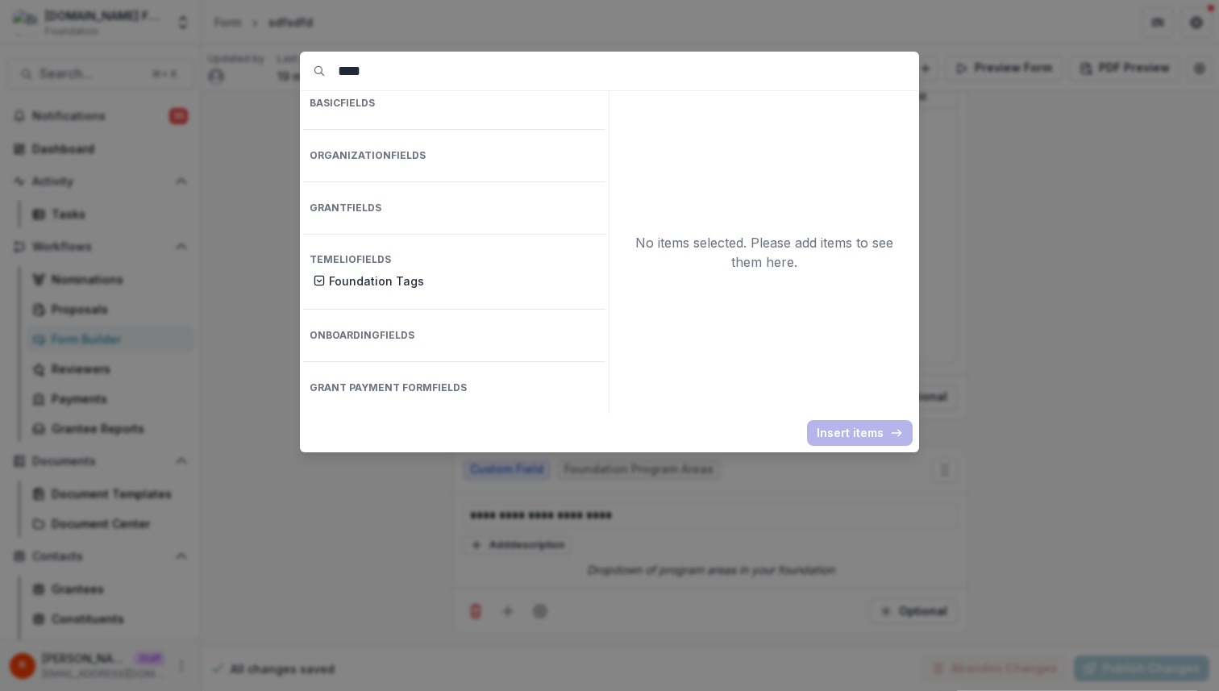
scroll to position [0, 0]
click at [370, 273] on p "Foundation Tags" at bounding box center [462, 281] width 267 height 17
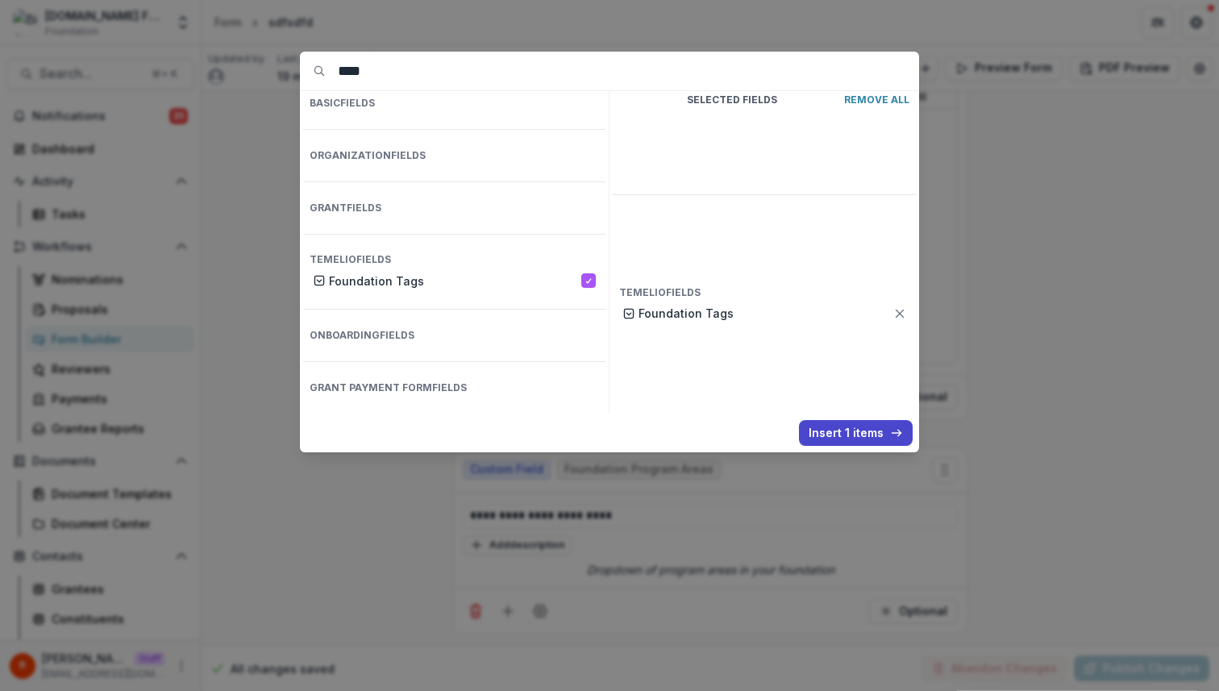
click at [410, 68] on input "****" at bounding box center [628, 71] width 581 height 39
type input "****"
click at [397, 273] on p "Foundation Users" at bounding box center [462, 281] width 267 height 17
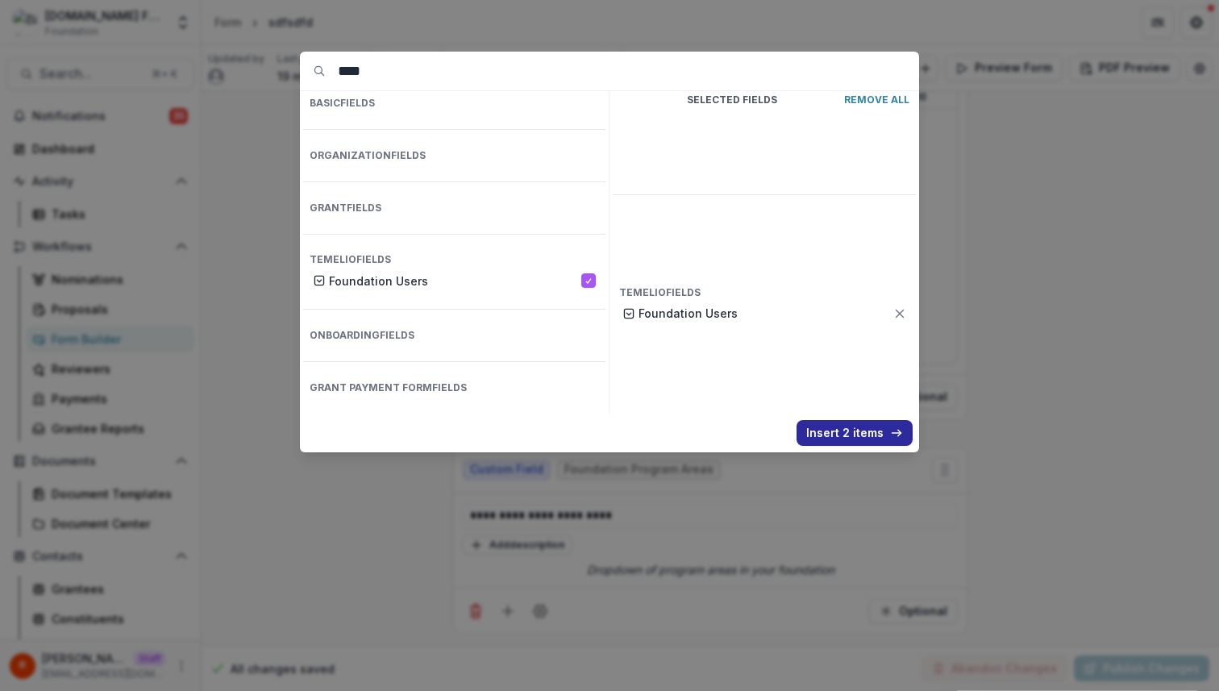
click at [655, 435] on button "Insert 2 items" at bounding box center [855, 433] width 116 height 26
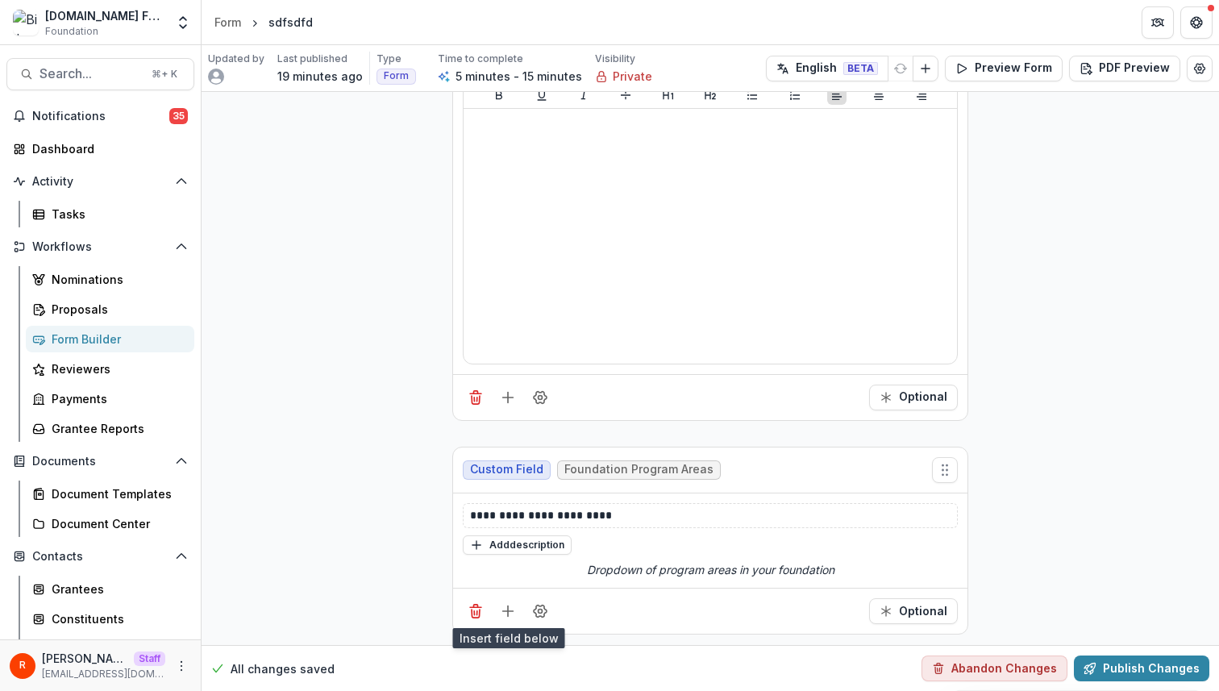
scroll to position [1455, 0]
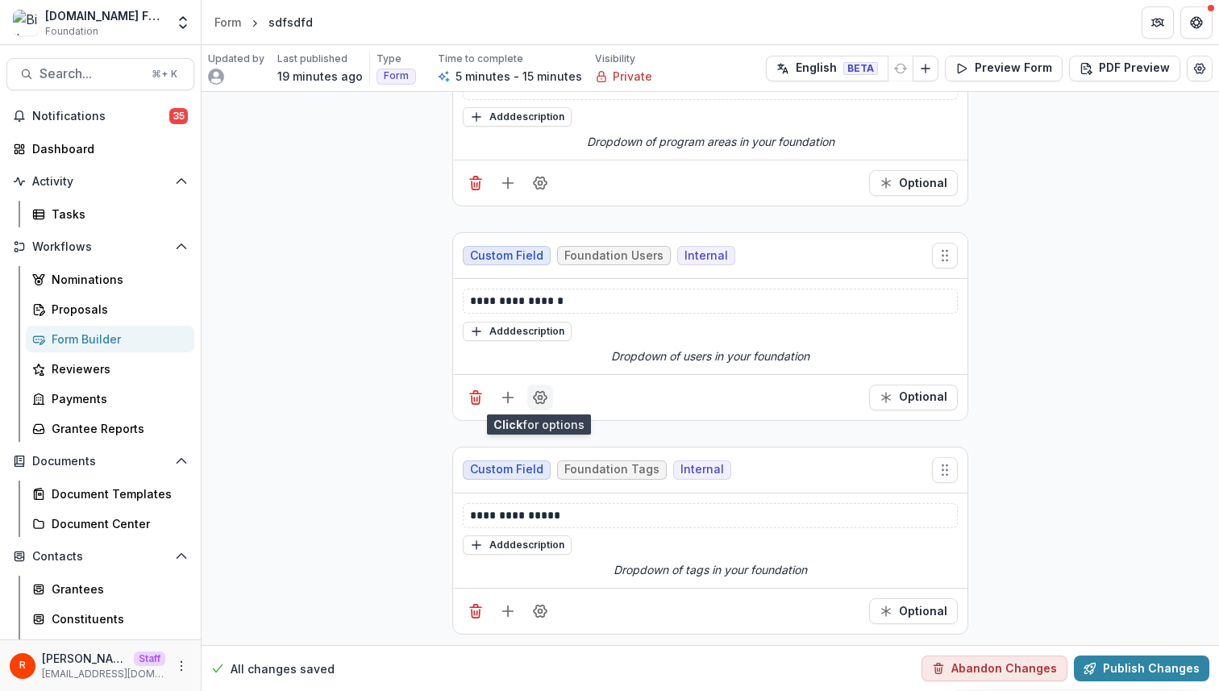
click at [537, 394] on icon "Field Settings" at bounding box center [540, 397] width 16 height 16
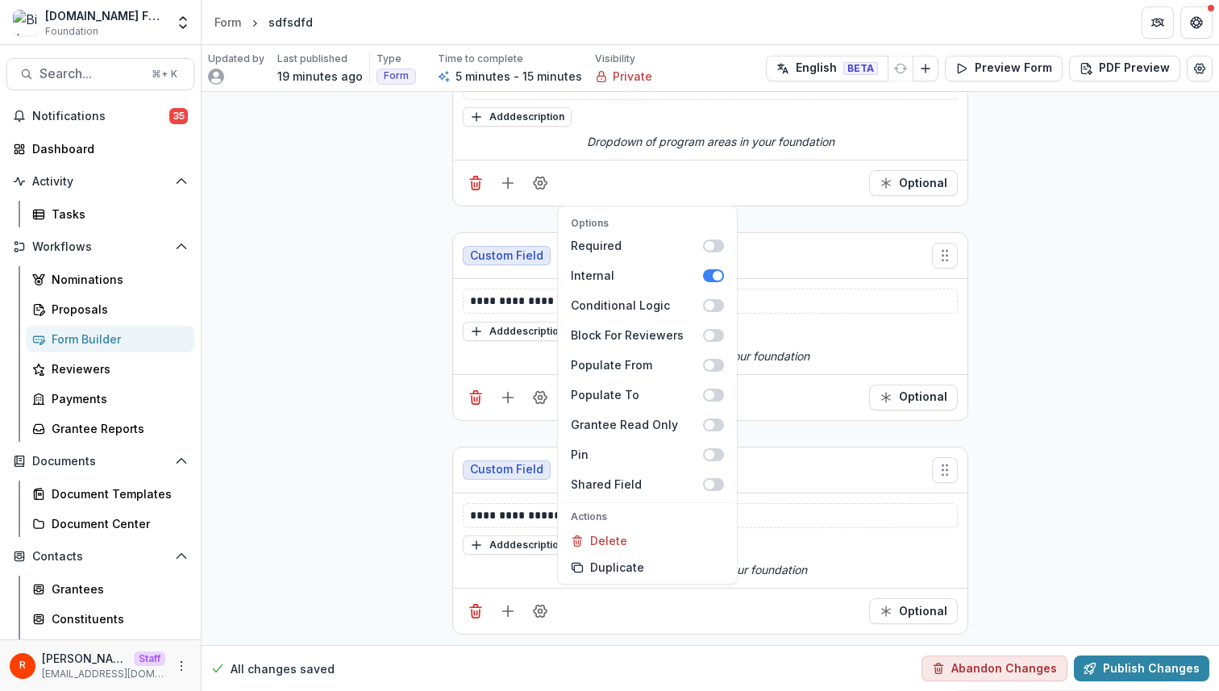
click at [644, 262] on div "Options Required Internal Conditional Logic Block For Reviewers Populate From P…" at bounding box center [647, 356] width 173 height 280
click at [655, 270] on div "Internal" at bounding box center [637, 275] width 132 height 17
click at [542, 603] on icon "Field Settings" at bounding box center [540, 611] width 16 height 16
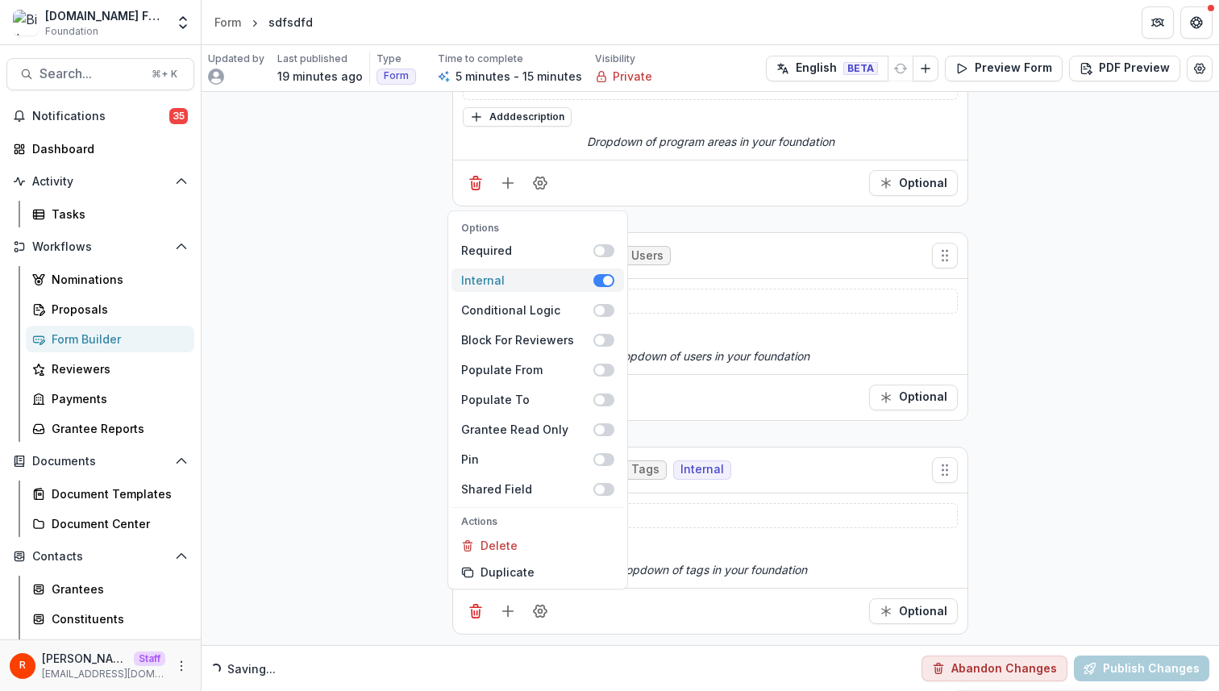
click at [604, 281] on span at bounding box center [608, 281] width 10 height 10
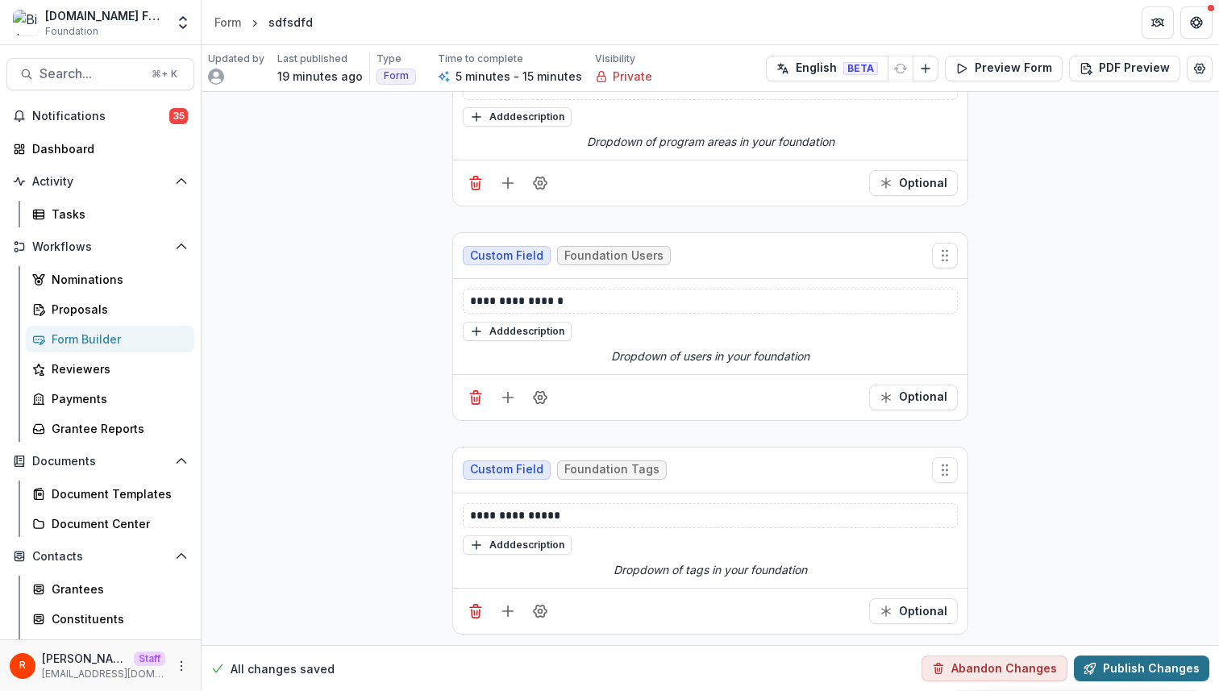
click at [655, 678] on button "Publish Changes" at bounding box center [1141, 669] width 135 height 26
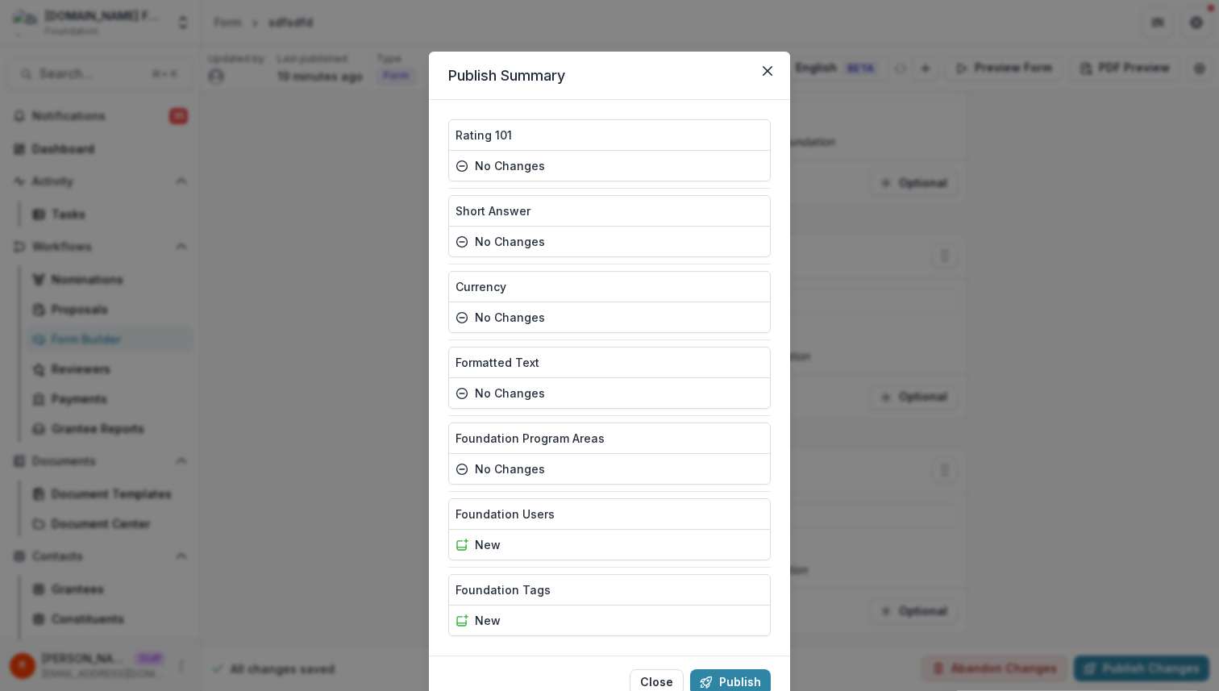
scroll to position [69, 0]
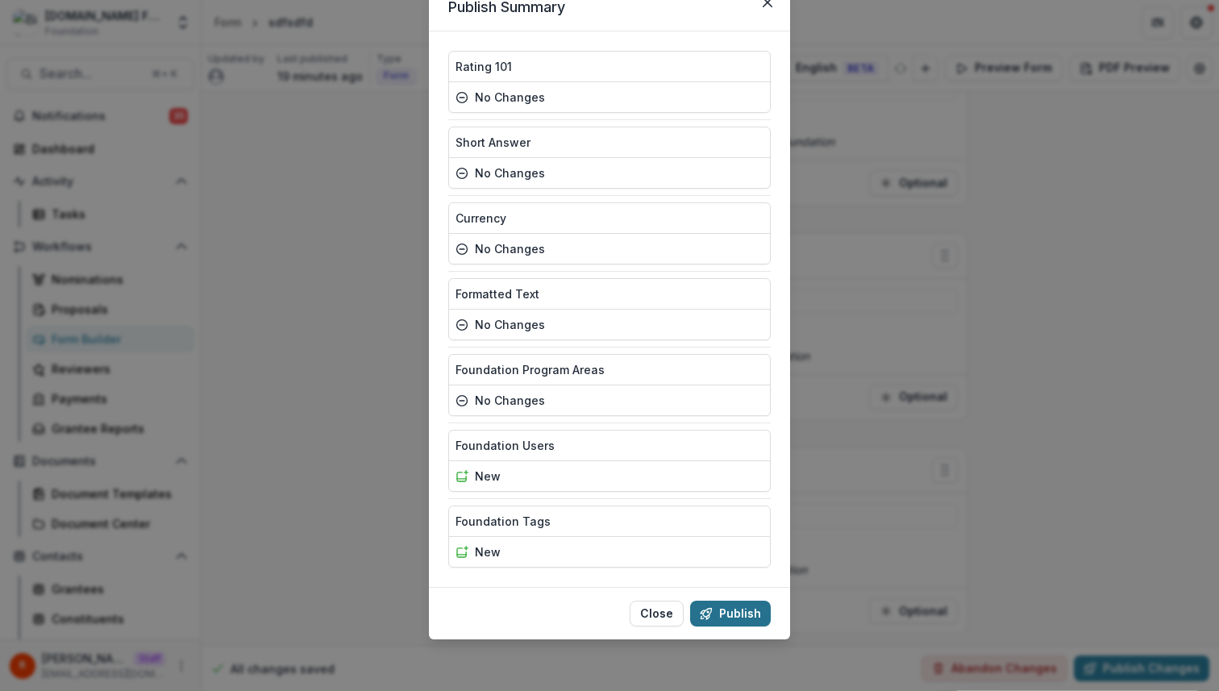
click at [655, 613] on button "Publish" at bounding box center [730, 614] width 81 height 26
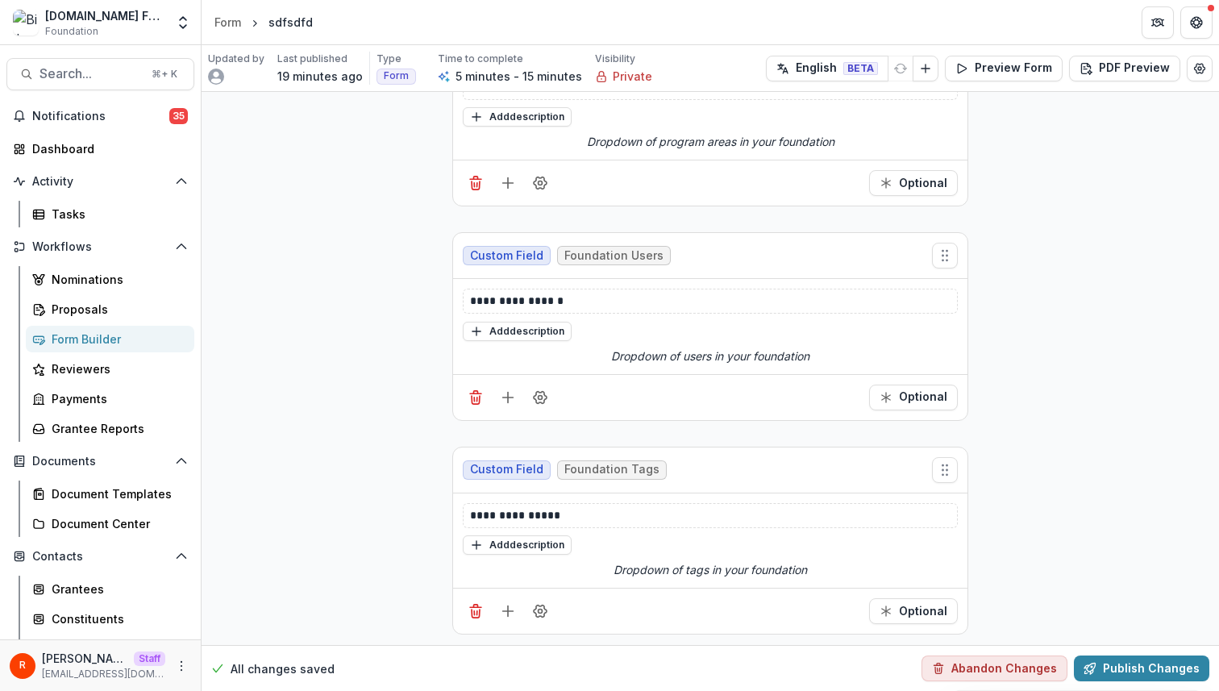
click at [655, 613] on button "Publish" at bounding box center [727, 606] width 78 height 25
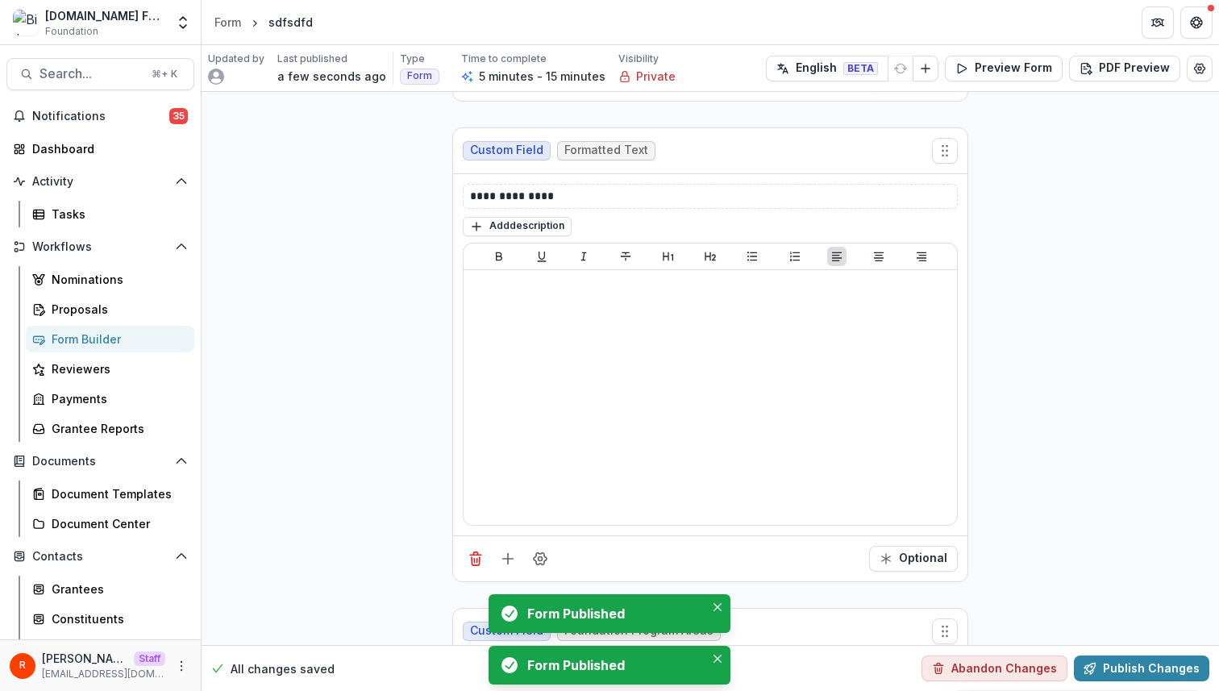
scroll to position [0, 0]
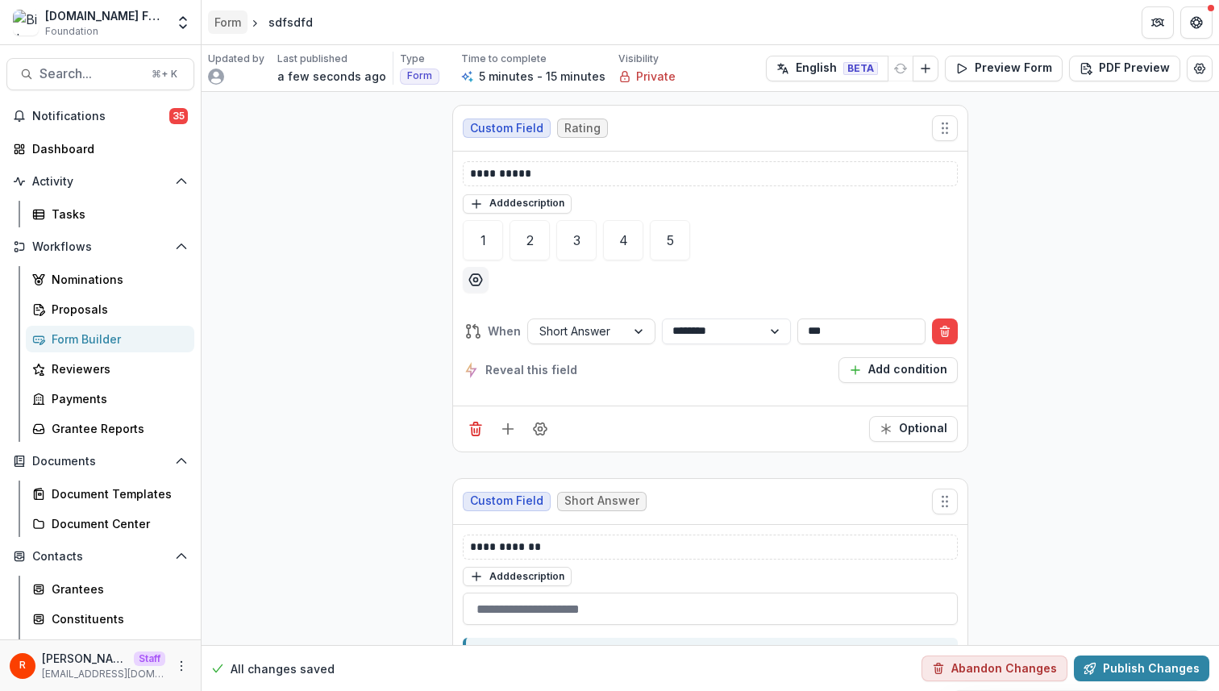
click at [241, 19] on div "Form" at bounding box center [227, 22] width 27 height 17
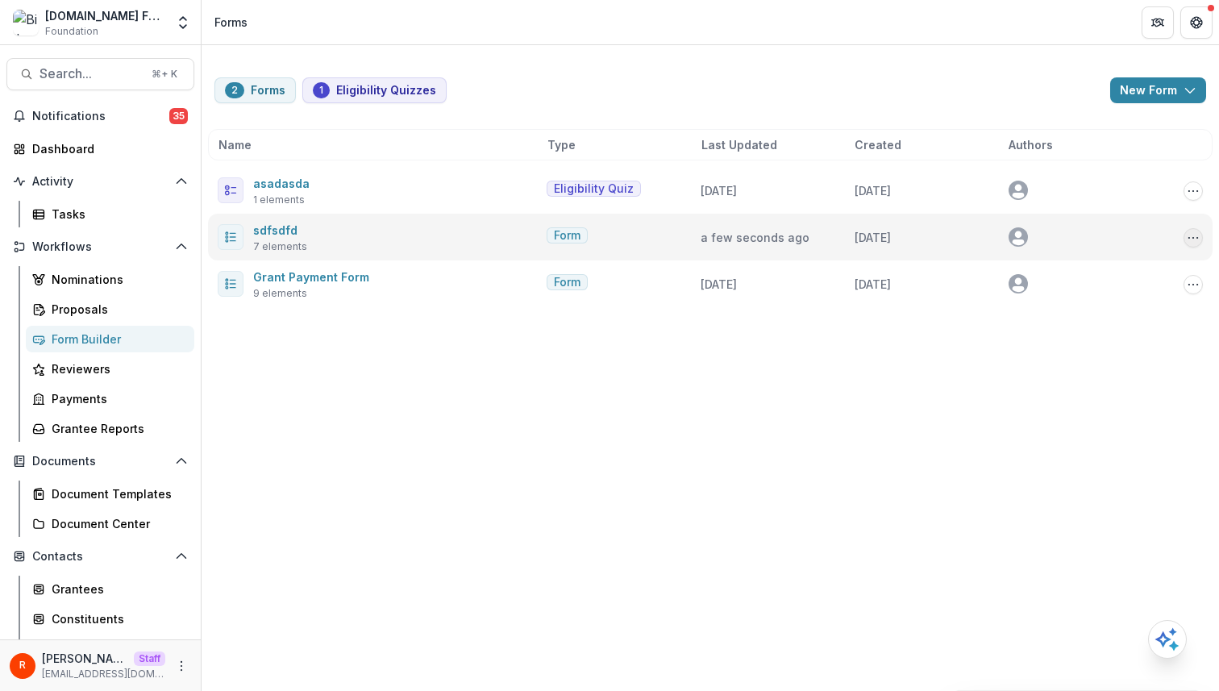
click at [655, 235] on icon "Options" at bounding box center [1193, 237] width 13 height 13
click at [655, 314] on button "Send" at bounding box center [1113, 324] width 173 height 27
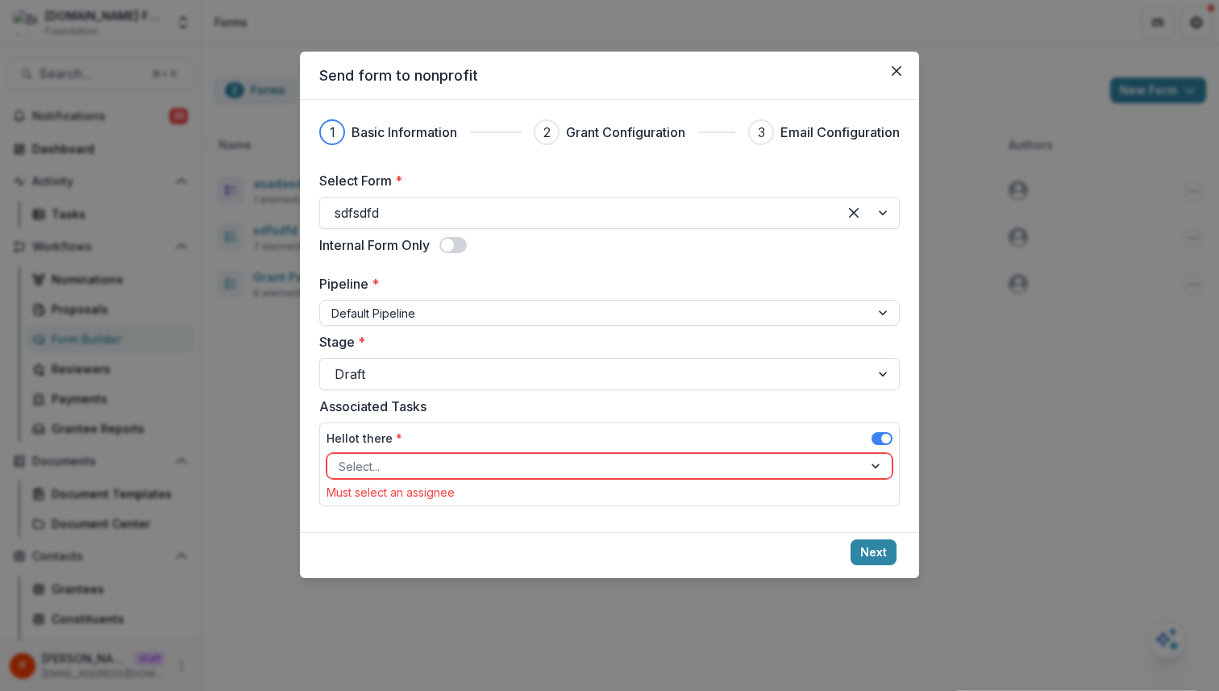
click at [655, 438] on span at bounding box center [886, 439] width 10 height 10
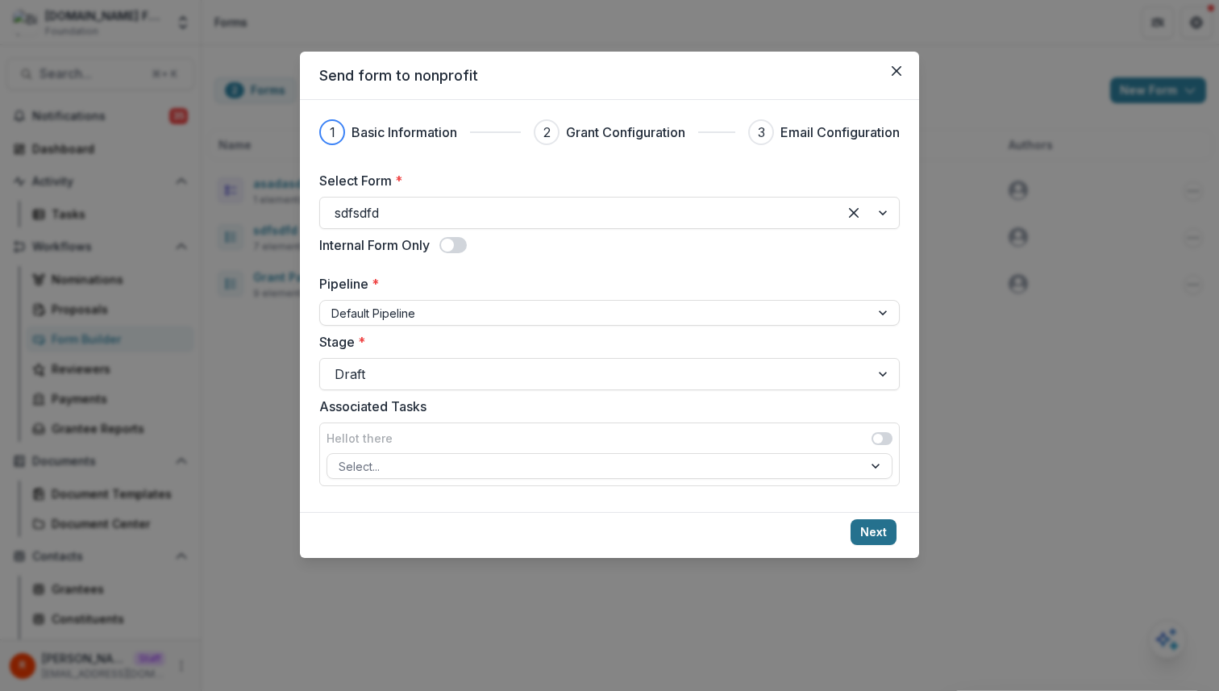
click at [655, 524] on button "Next" at bounding box center [874, 532] width 46 height 26
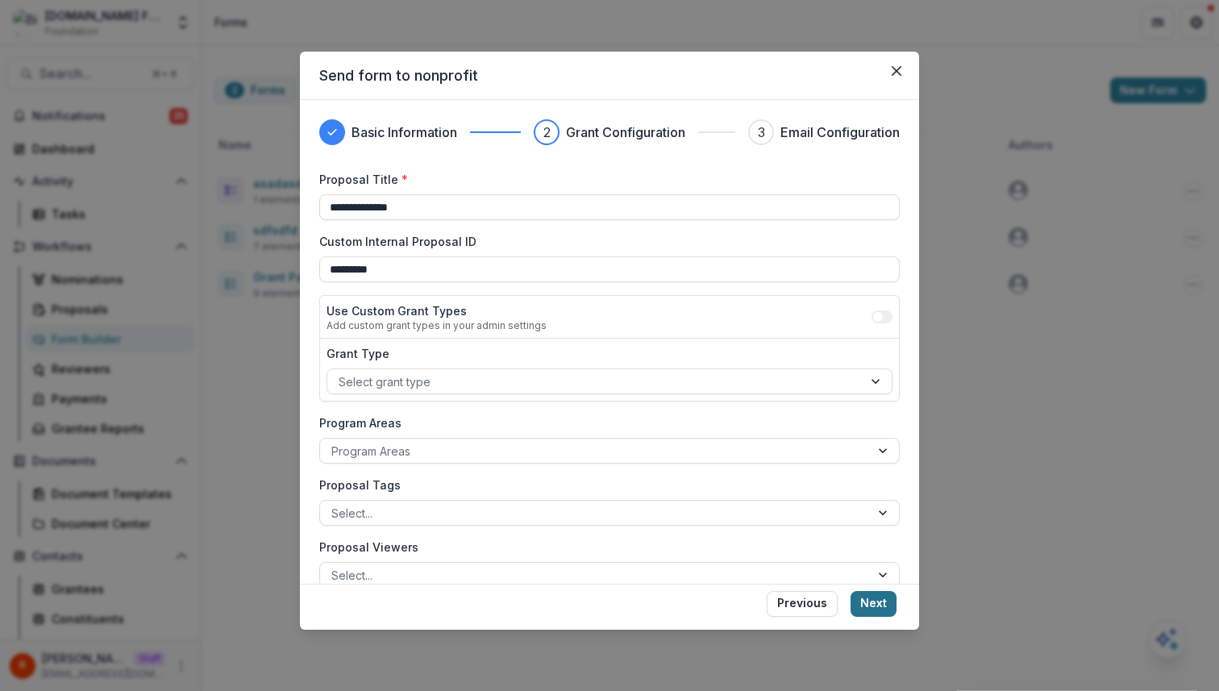
click at [655, 598] on button "Next" at bounding box center [874, 604] width 46 height 26
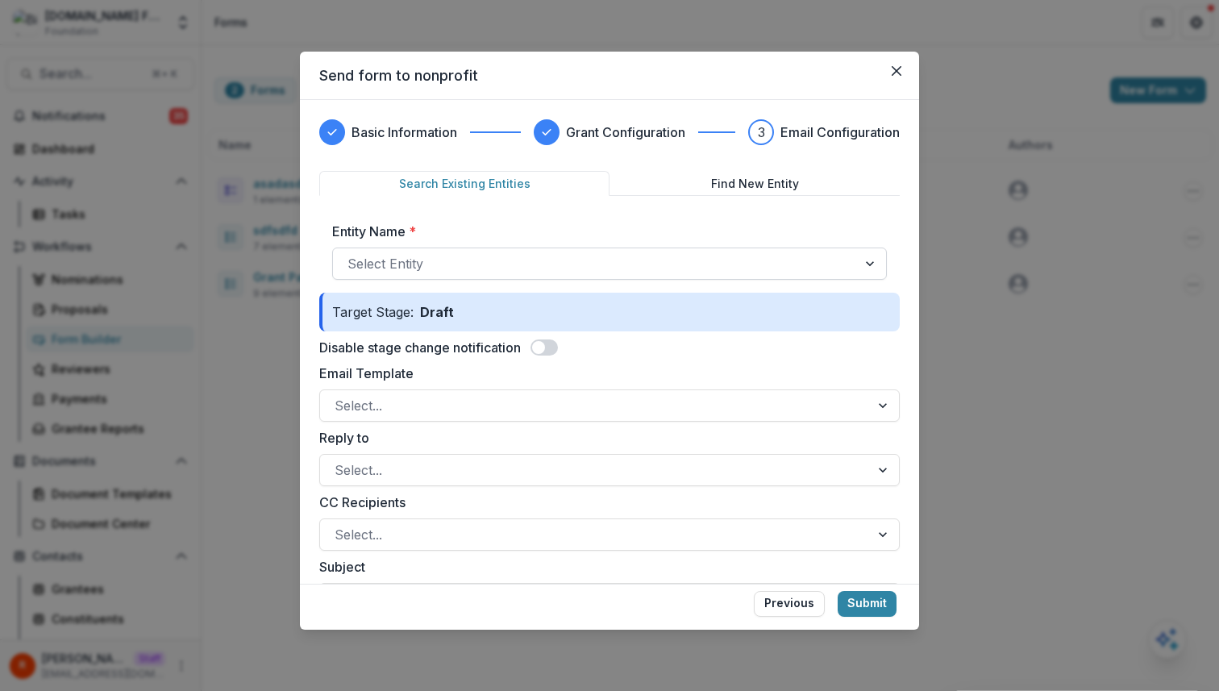
click at [585, 254] on div at bounding box center [595, 263] width 495 height 23
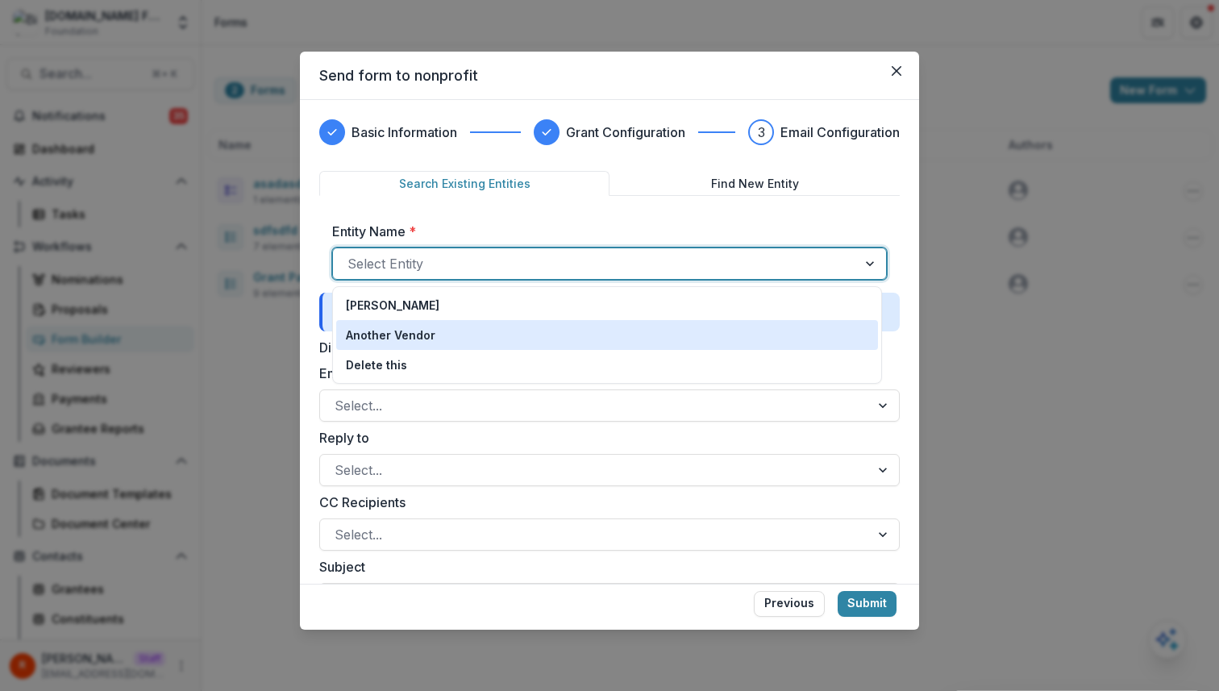
click at [575, 336] on div "Another Vendor" at bounding box center [607, 335] width 523 height 17
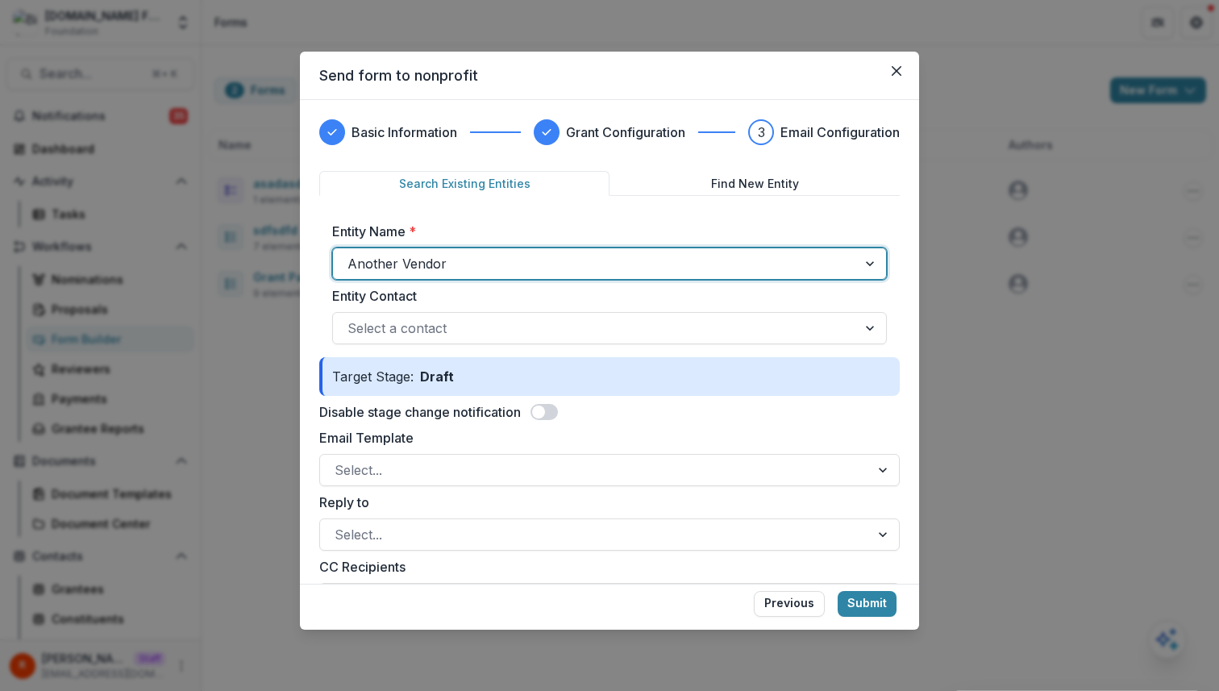
click at [558, 406] on label at bounding box center [544, 412] width 27 height 16
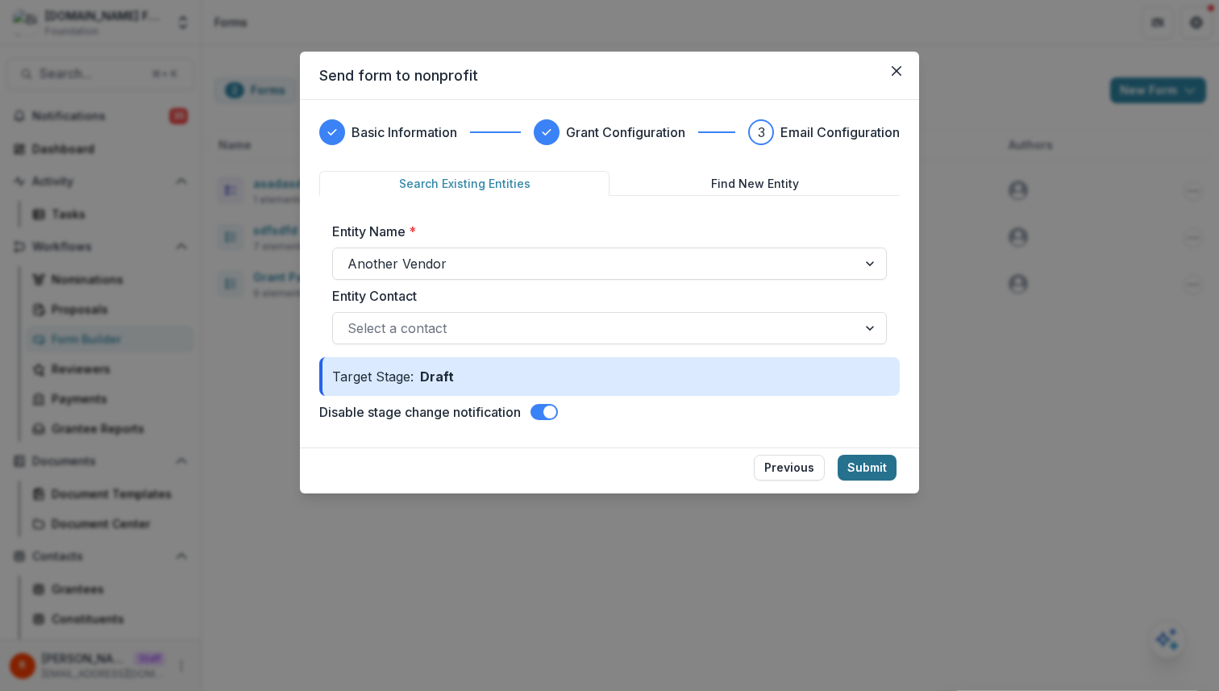
click at [655, 460] on button "Submit" at bounding box center [867, 468] width 59 height 26
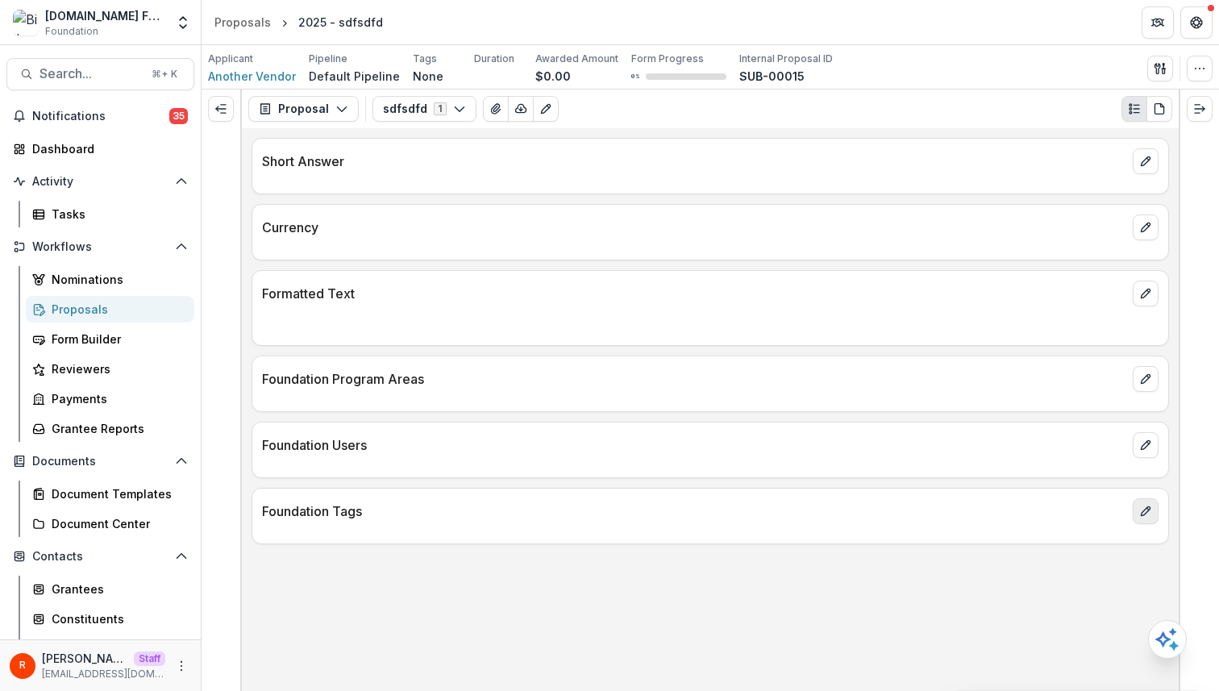
click at [655, 509] on icon "edit" at bounding box center [1145, 511] width 13 height 13
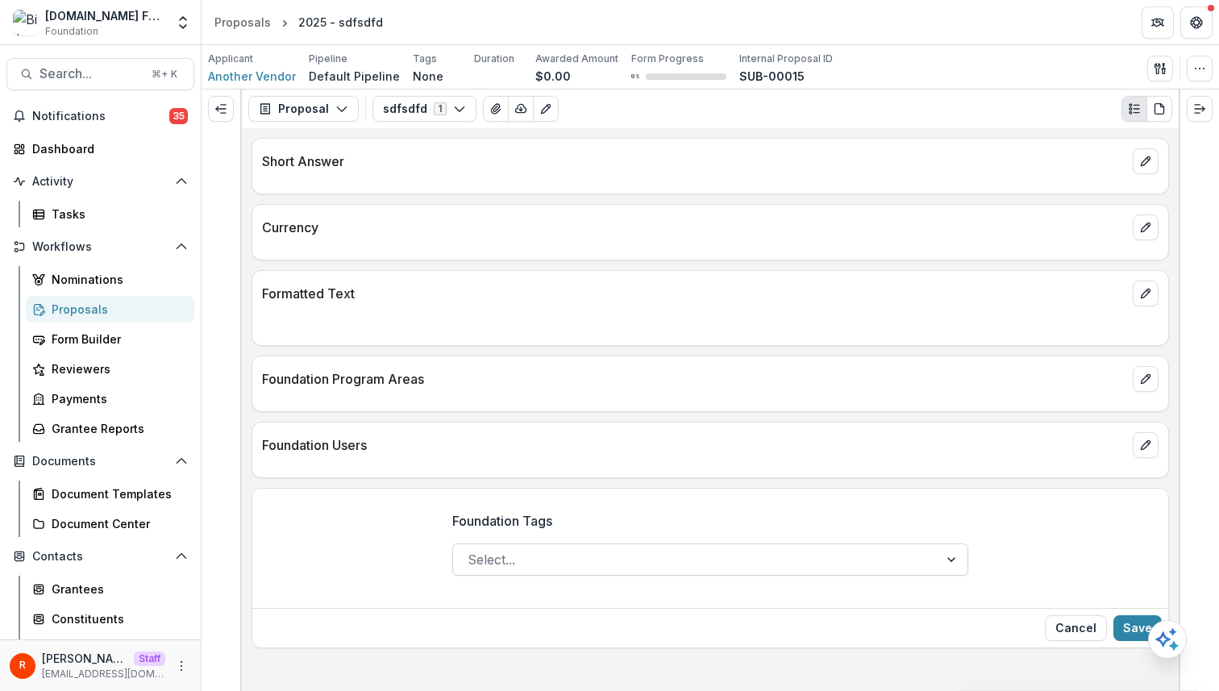
click at [469, 557] on input "Foundation Tags" at bounding box center [470, 559] width 4 height 19
click at [400, 519] on div "Foundation Tags Select..." at bounding box center [710, 549] width 916 height 103
click at [655, 635] on button "Cancel" at bounding box center [1076, 628] width 62 height 26
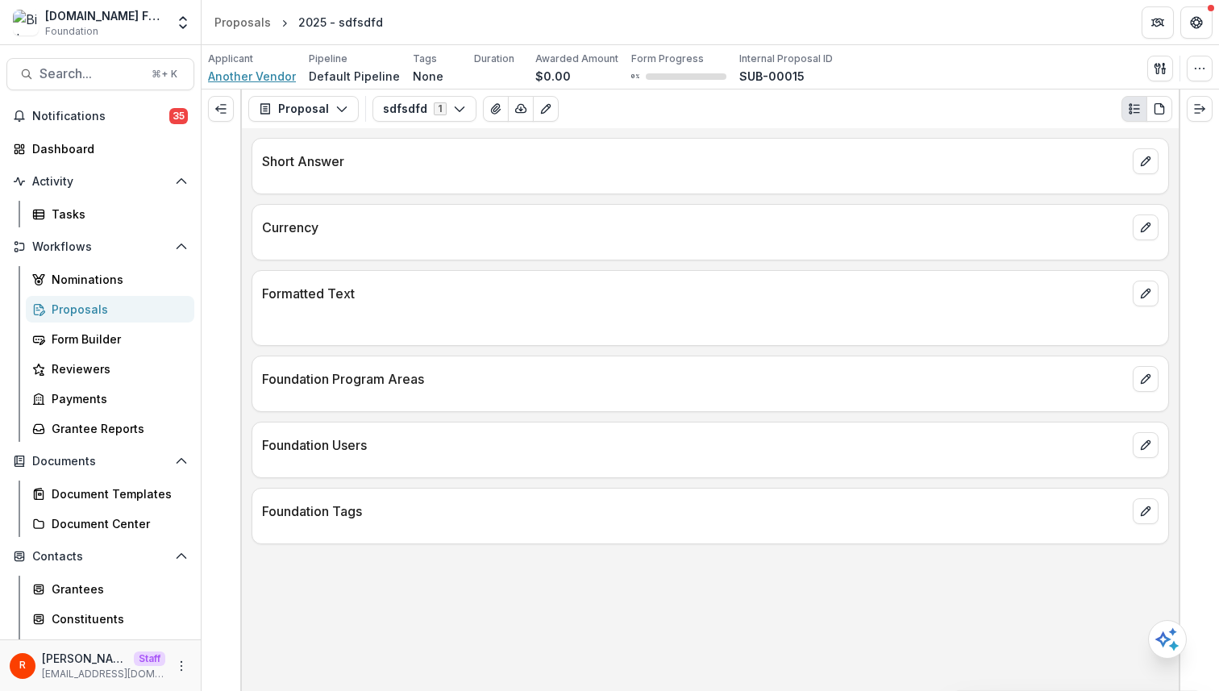
click at [248, 77] on span "Another Vendor" at bounding box center [252, 76] width 88 height 17
click at [463, 19] on header "Proposals 2025 - sdfsdfd" at bounding box center [711, 22] width 1018 height 44
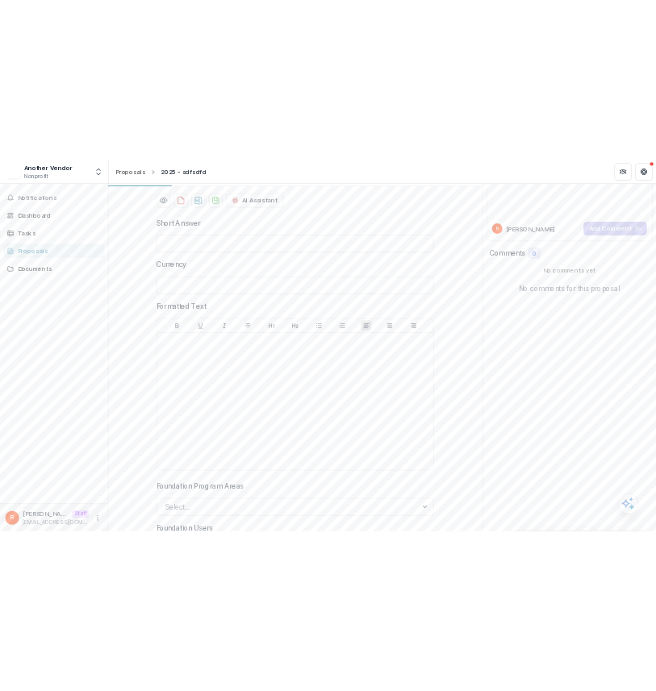
scroll to position [379, 0]
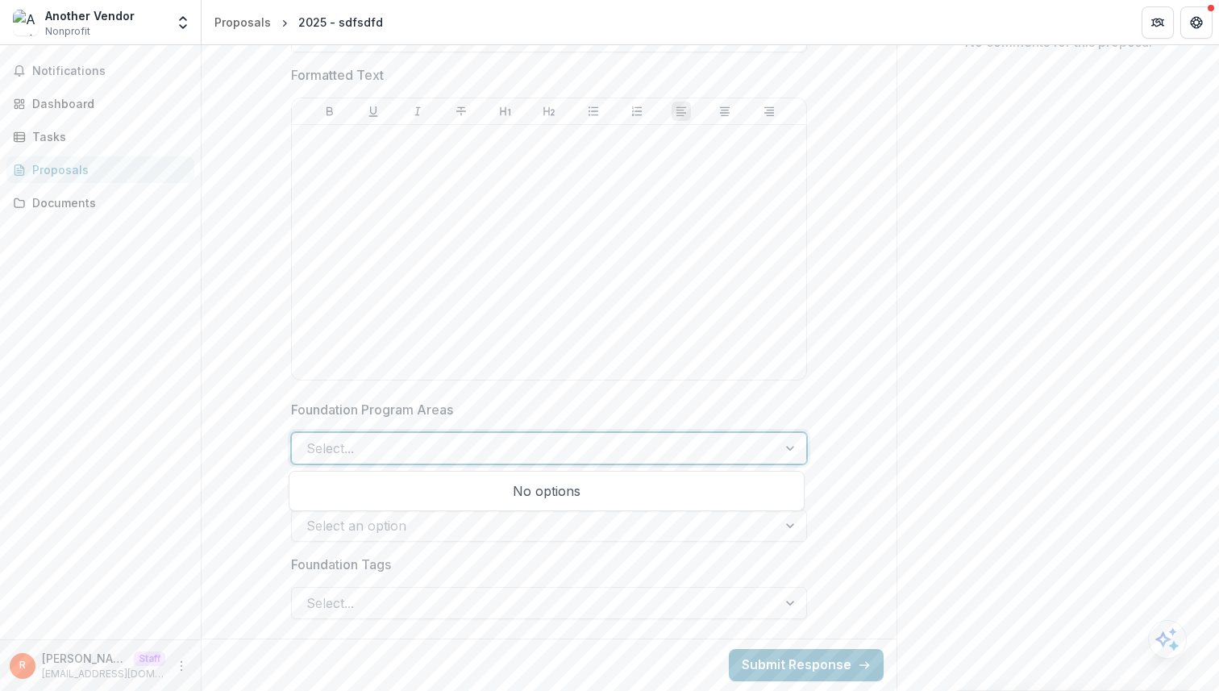
click at [489, 439] on div at bounding box center [534, 448] width 456 height 23
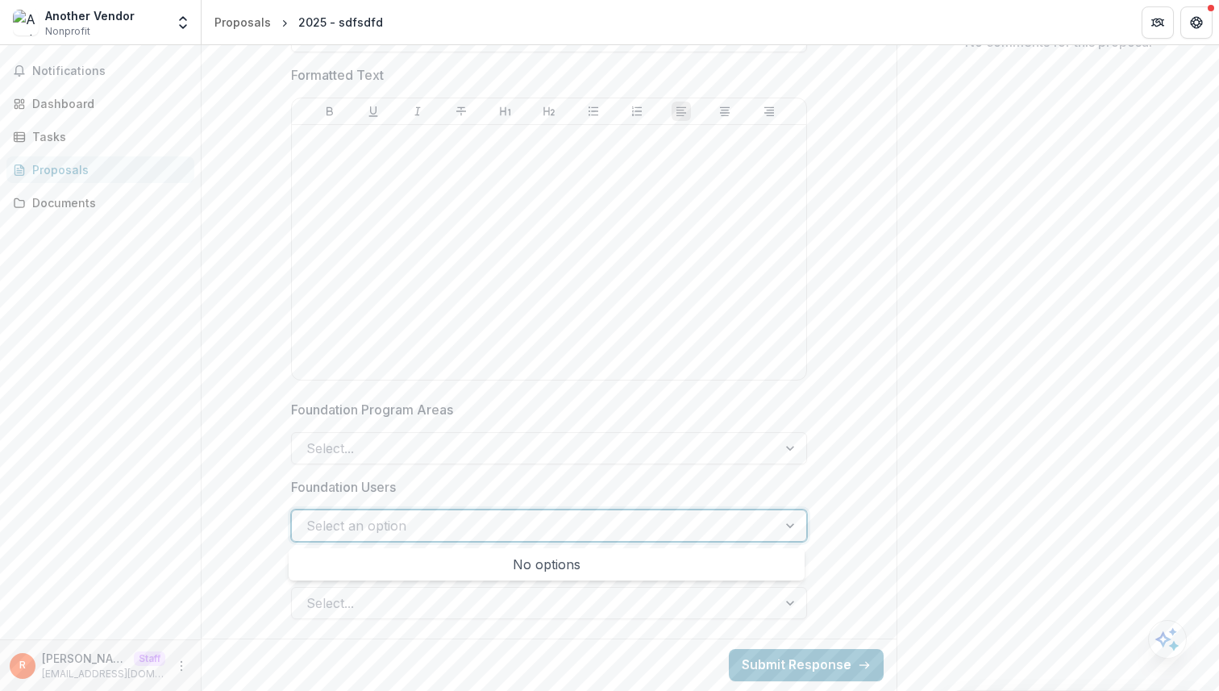
click at [517, 529] on div at bounding box center [534, 525] width 456 height 23
click at [472, 602] on div at bounding box center [534, 603] width 456 height 23
click at [258, 479] on div "Short Answer Currency Formatted Text Foundation Program Areas Select... Foundat…" at bounding box center [549, 265] width 695 height 735
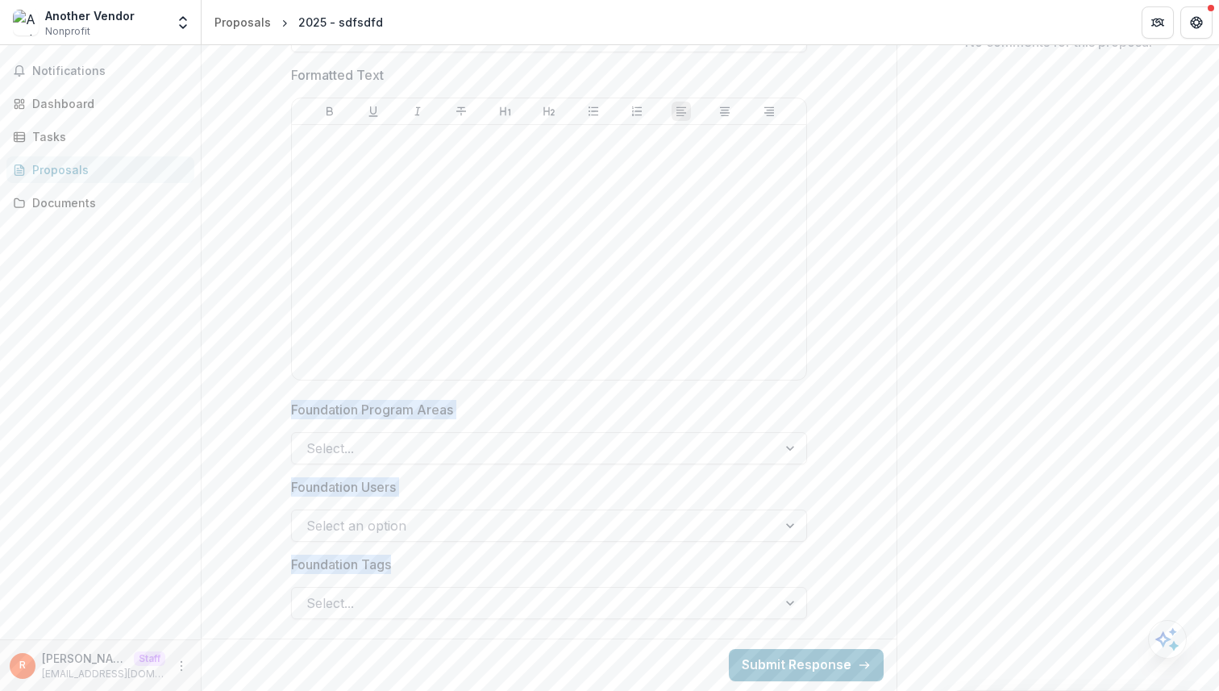
drag, startPoint x: 281, startPoint y: 402, endPoint x: 405, endPoint y: 556, distance: 197.3
click at [405, 556] on div "Short Answer Currency Formatted Text Foundation Program Areas Select... Foundat…" at bounding box center [549, 265] width 542 height 735
click at [409, 564] on label "Foundation Tags" at bounding box center [544, 564] width 506 height 19
click at [310, 594] on input "Foundation Tags" at bounding box center [308, 603] width 4 height 19
drag, startPoint x: 409, startPoint y: 564, endPoint x: 293, endPoint y: 410, distance: 192.9
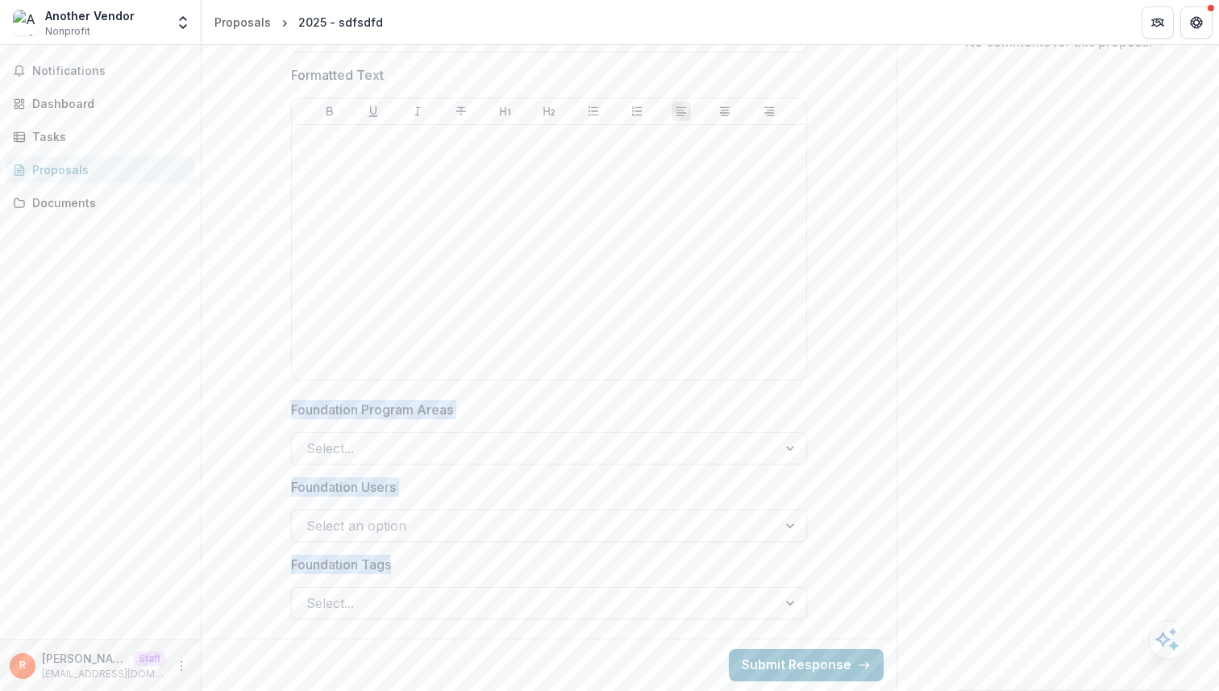
click at [293, 410] on div "Short Answer Currency Formatted Text Foundation Program Areas Select... Foundat…" at bounding box center [549, 265] width 516 height 735
click at [417, 564] on label "Foundation Tags" at bounding box center [544, 564] width 506 height 19
click at [310, 594] on input "Foundation Tags" at bounding box center [308, 603] width 4 height 19
drag, startPoint x: 438, startPoint y: 564, endPoint x: 267, endPoint y: 398, distance: 238.4
click at [267, 398] on div "Short Answer Currency Formatted Text Foundation Program Areas Select... Foundat…" at bounding box center [549, 265] width 695 height 735
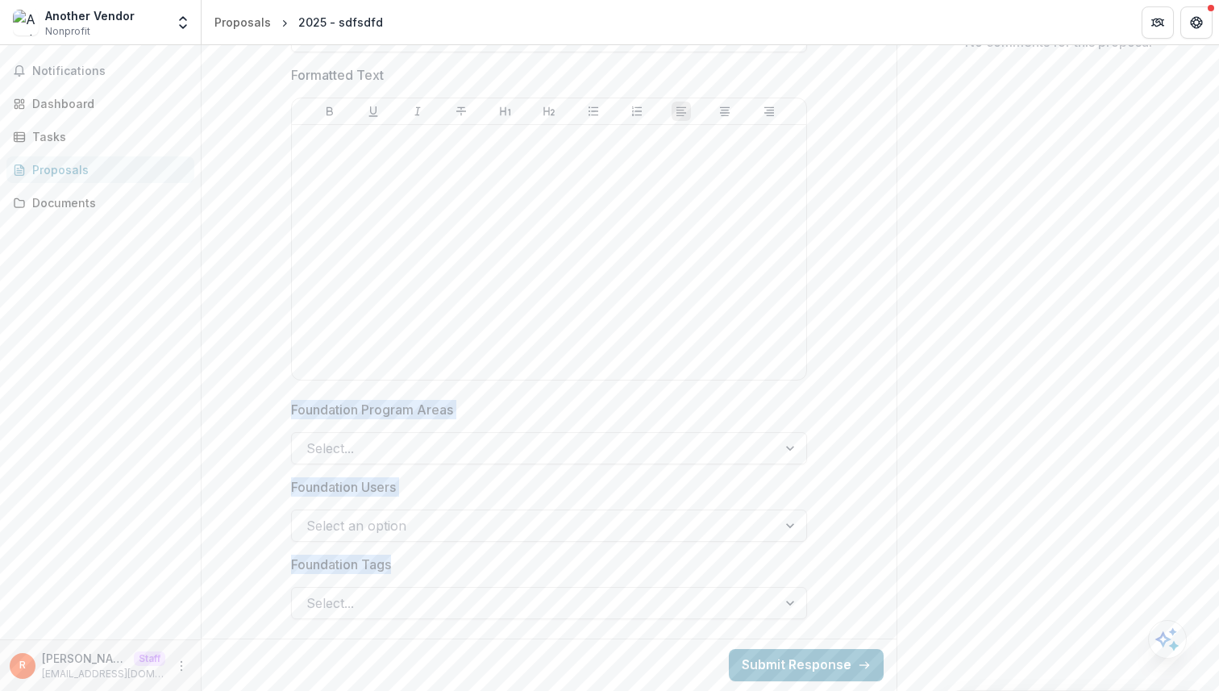
copy div "Foundation Program Areas Select... Foundation Users Select an option Foundation…"
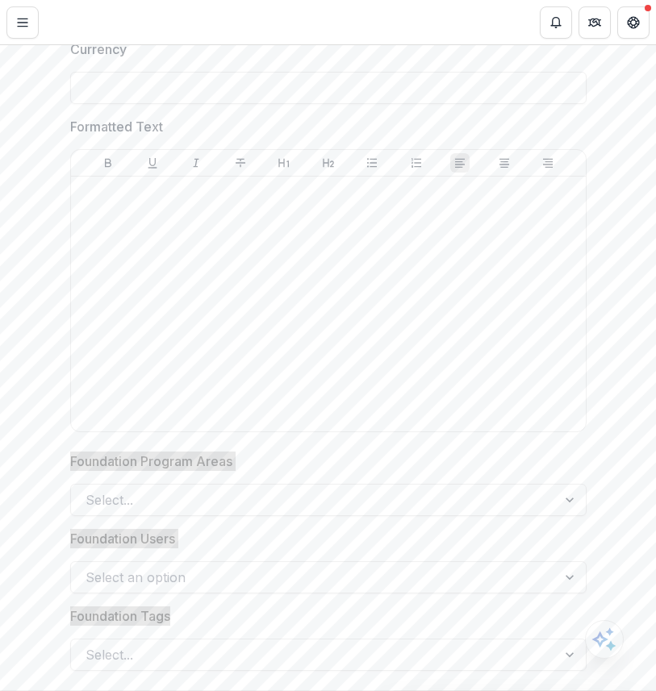
scroll to position [431, 0]
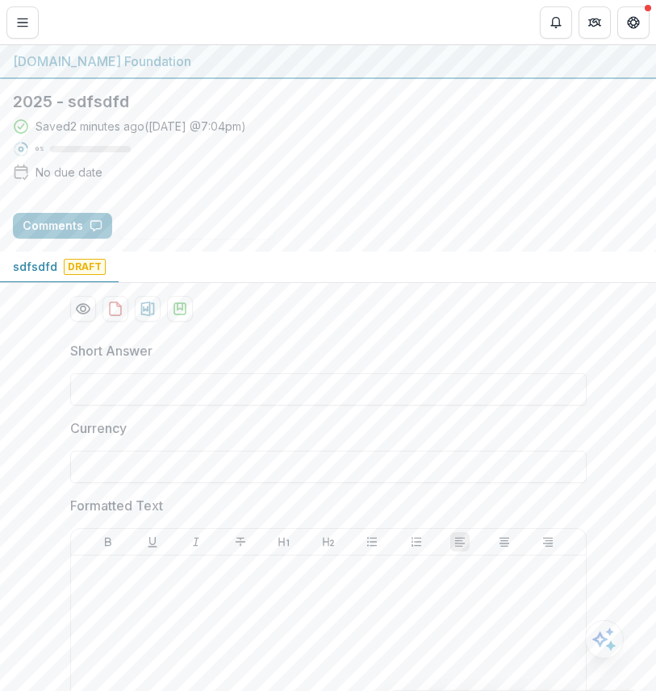
scroll to position [431, 0]
